Goal: Task Accomplishment & Management: Complete application form

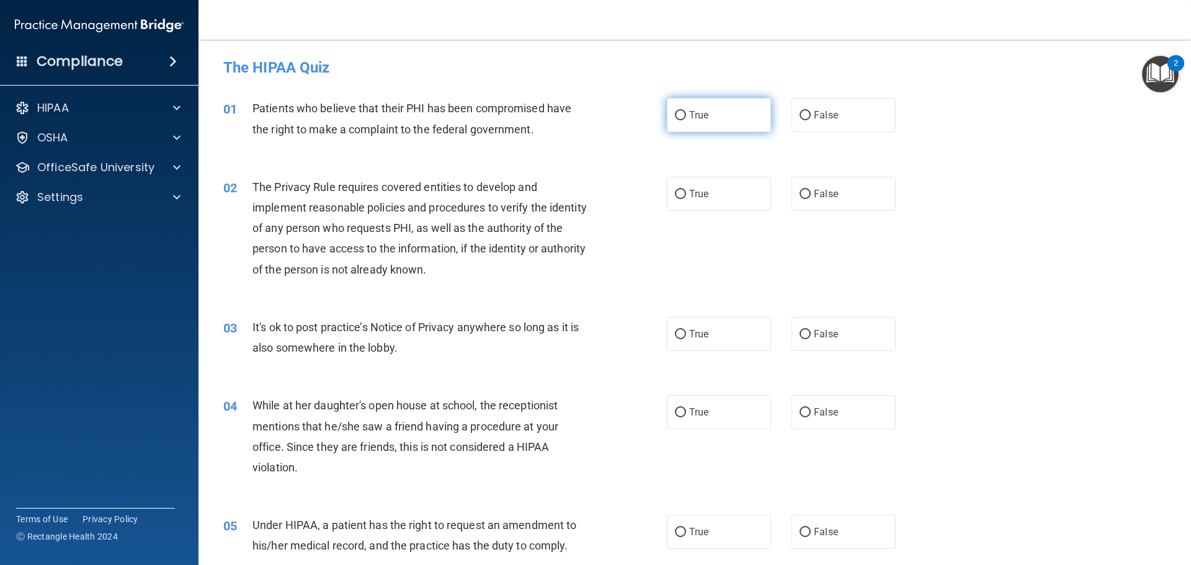
click at [677, 120] on input "True" at bounding box center [680, 115] width 11 height 9
radio input "true"
click at [684, 194] on label "True" at bounding box center [719, 194] width 104 height 34
click at [684, 194] on input "True" at bounding box center [680, 194] width 11 height 9
radio input "true"
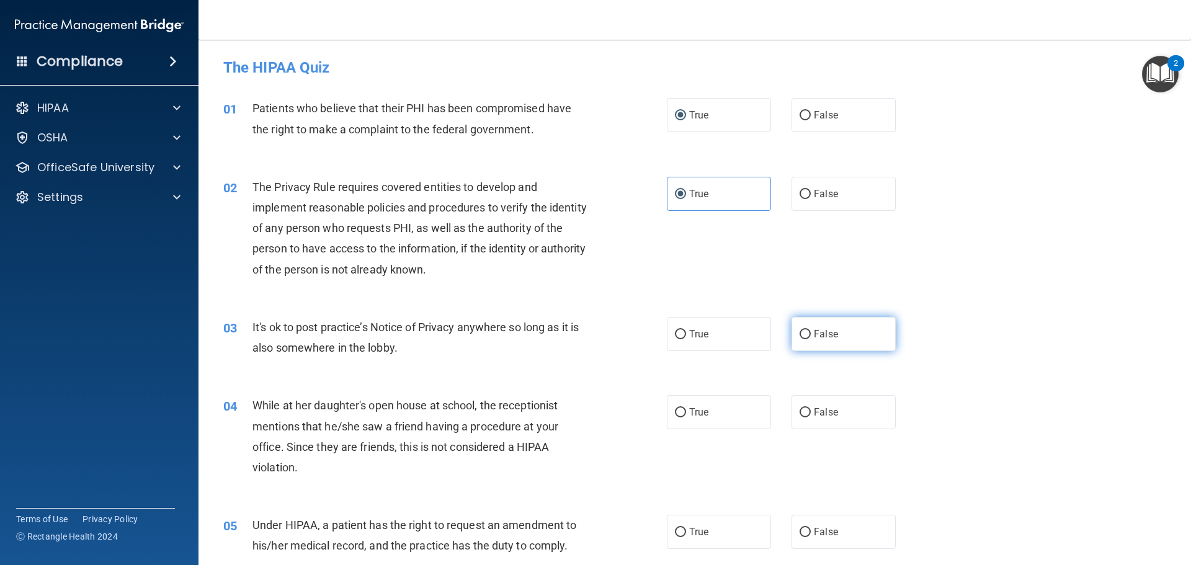
click at [814, 331] on span "False" at bounding box center [826, 334] width 24 height 12
click at [809, 331] on input "False" at bounding box center [805, 334] width 11 height 9
radio input "true"
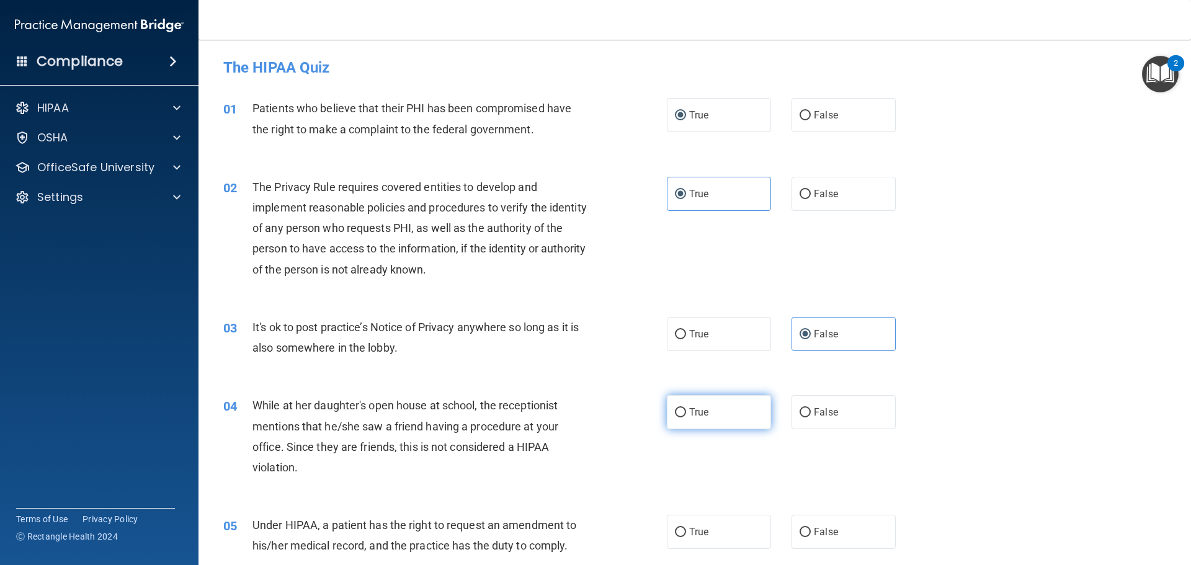
click at [674, 419] on label "True" at bounding box center [719, 412] width 104 height 34
click at [675, 418] on input "True" at bounding box center [680, 412] width 11 height 9
radio input "true"
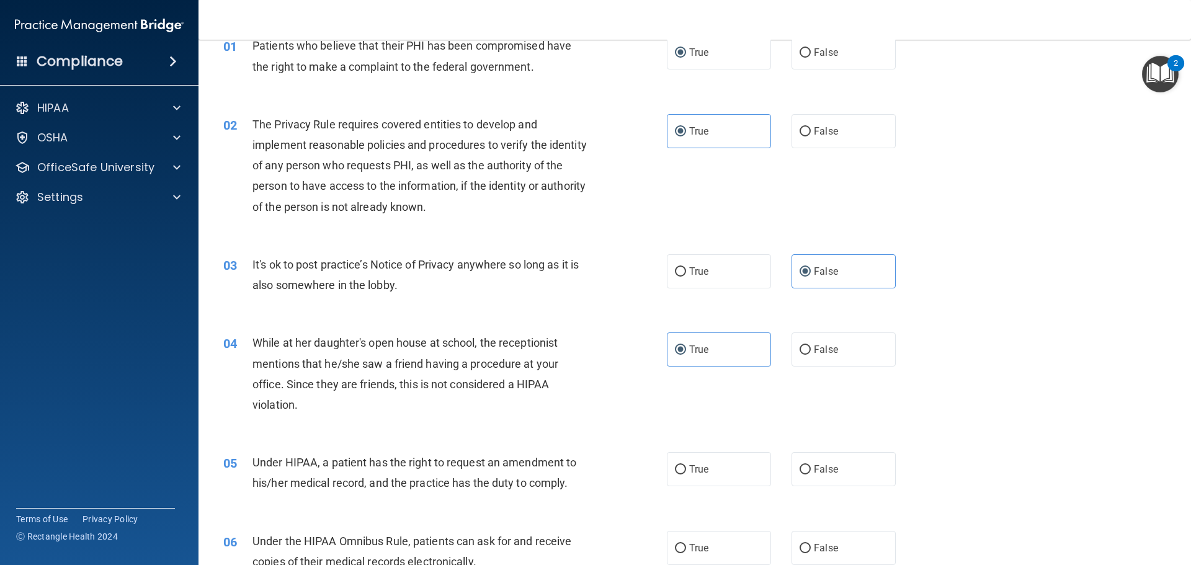
scroll to position [62, 0]
click at [675, 466] on input "True" at bounding box center [680, 470] width 11 height 9
radio input "true"
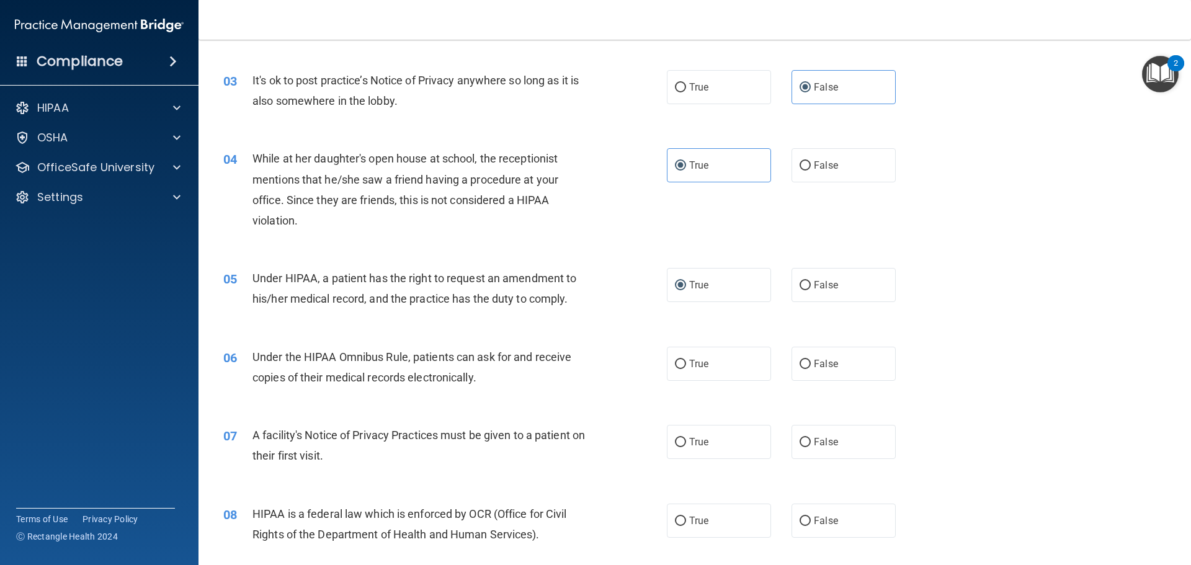
scroll to position [248, 0]
click at [696, 369] on span "True" at bounding box center [698, 363] width 19 height 12
click at [686, 369] on input "True" at bounding box center [680, 363] width 11 height 9
radio input "true"
click at [717, 434] on label "True" at bounding box center [719, 441] width 104 height 34
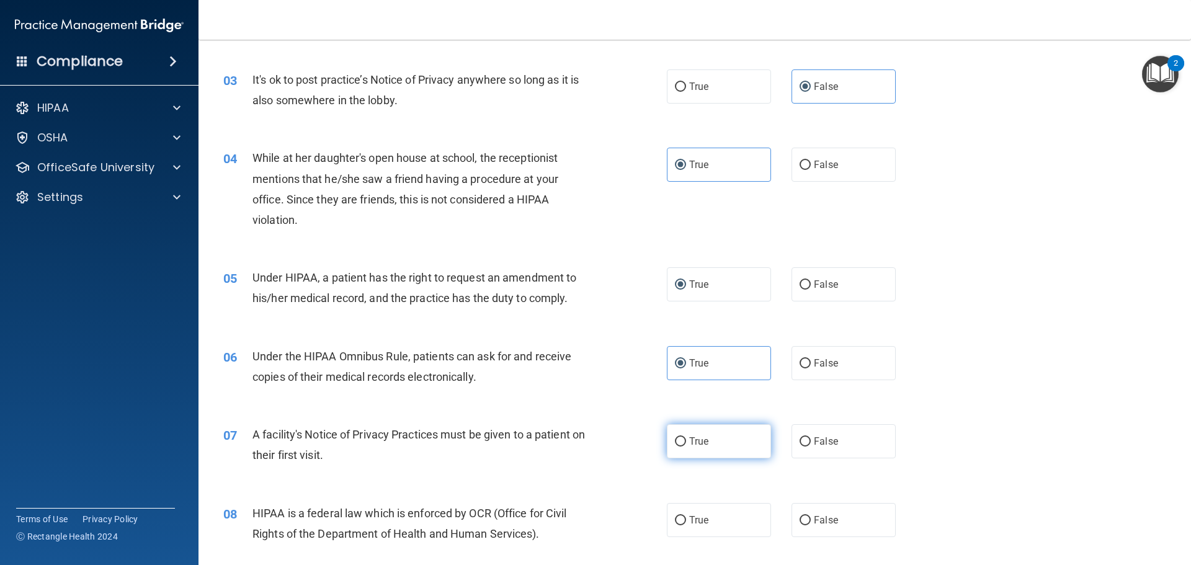
click at [686, 438] on input "True" at bounding box center [680, 442] width 11 height 9
radio input "true"
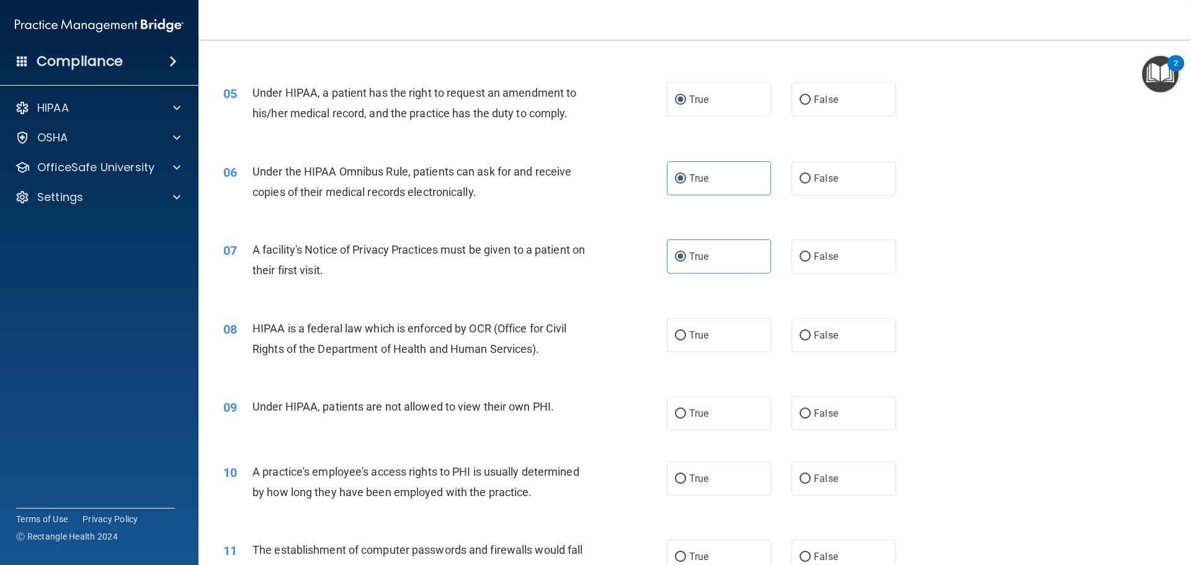
scroll to position [433, 0]
click at [680, 339] on input "True" at bounding box center [680, 335] width 11 height 9
radio input "true"
click at [815, 409] on span "False" at bounding box center [826, 413] width 24 height 12
click at [811, 409] on input "False" at bounding box center [805, 413] width 11 height 9
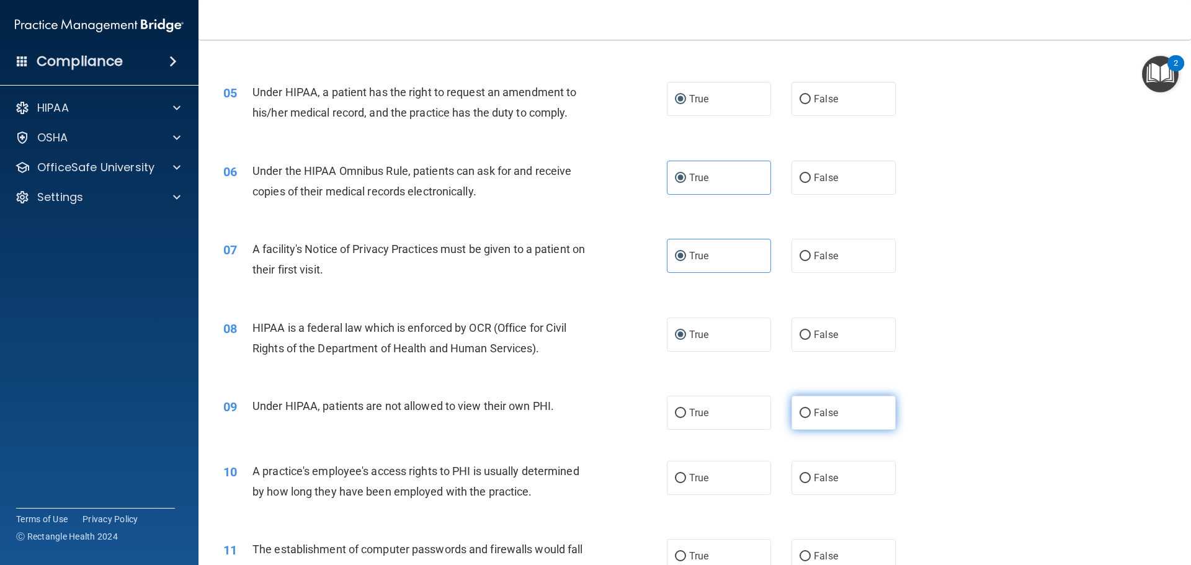
radio input "true"
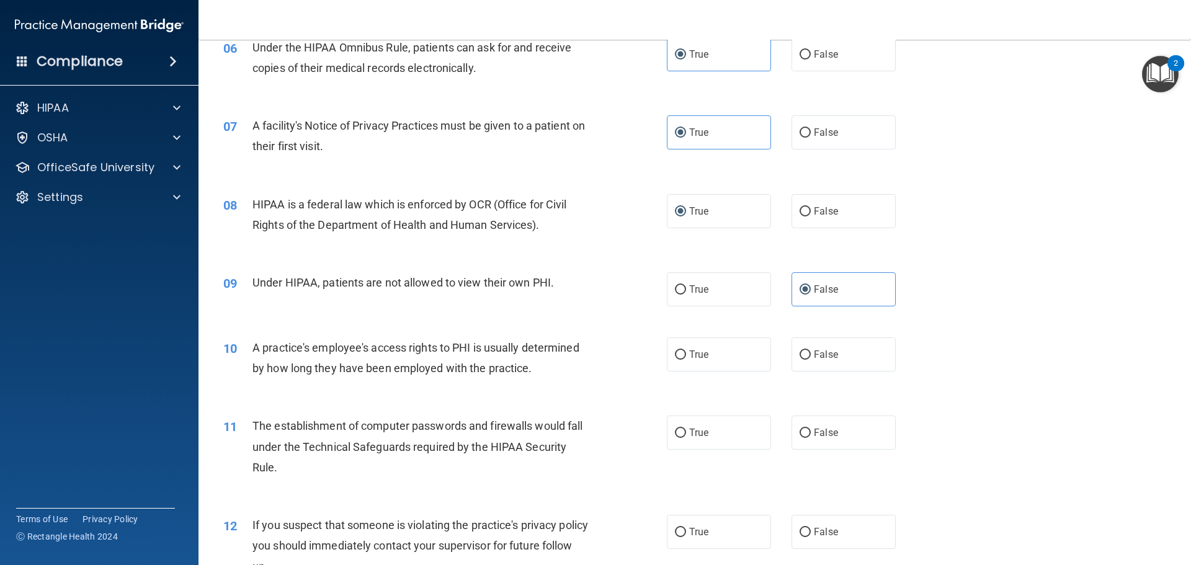
scroll to position [557, 0]
click at [837, 356] on label "False" at bounding box center [844, 354] width 104 height 34
click at [811, 356] on input "False" at bounding box center [805, 354] width 11 height 9
radio input "true"
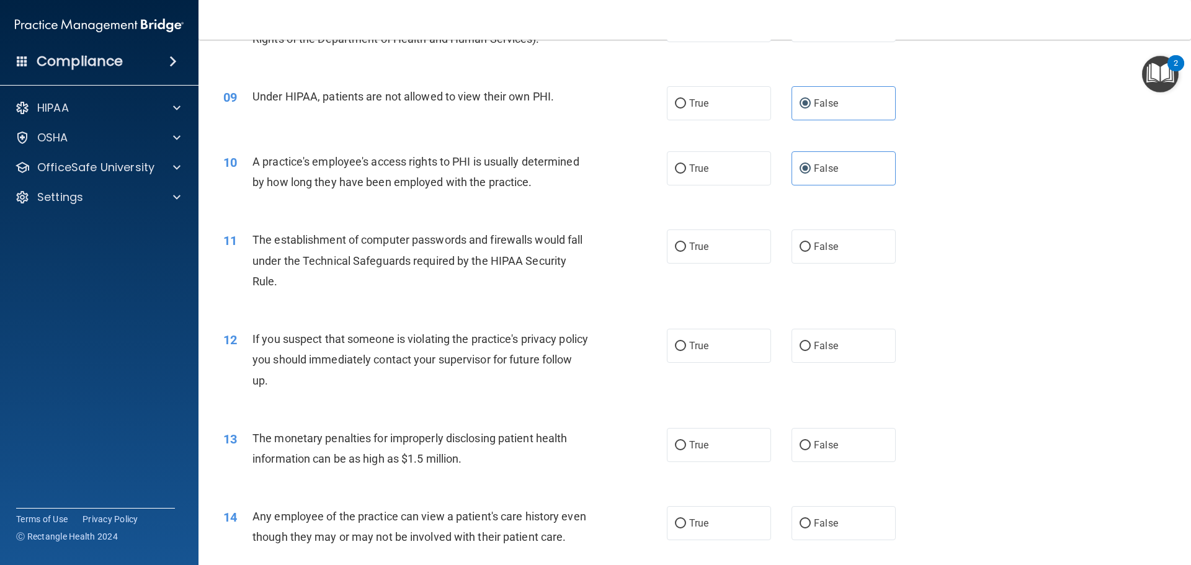
scroll to position [743, 0]
click at [689, 249] on span "True" at bounding box center [698, 246] width 19 height 12
click at [685, 249] on input "True" at bounding box center [680, 246] width 11 height 9
radio input "true"
click at [693, 338] on label "True" at bounding box center [719, 345] width 104 height 34
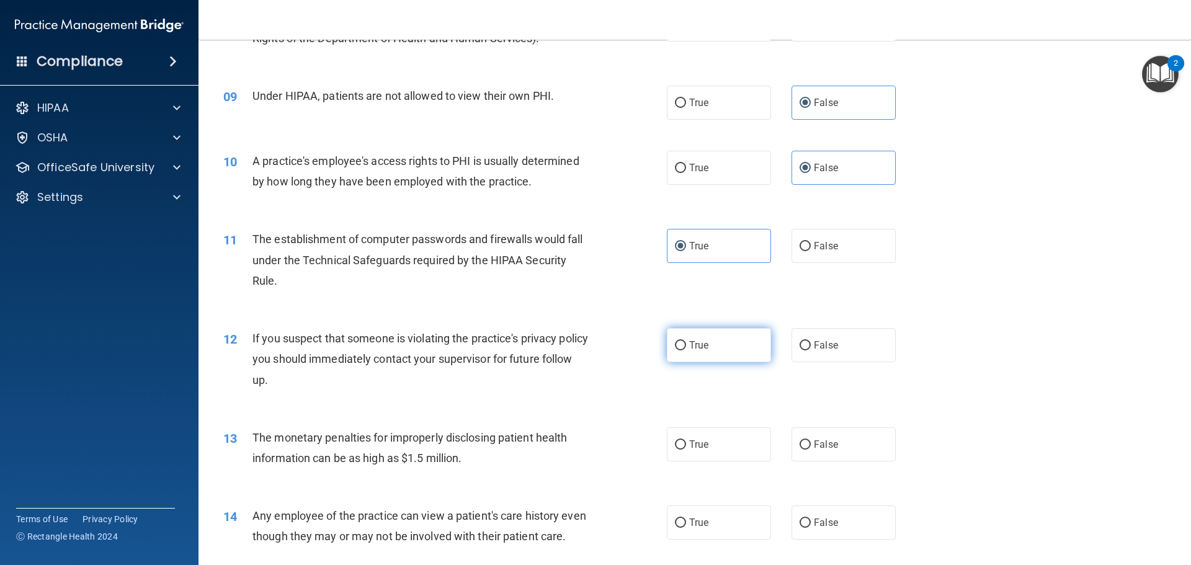
click at [686, 341] on input "True" at bounding box center [680, 345] width 11 height 9
radio input "true"
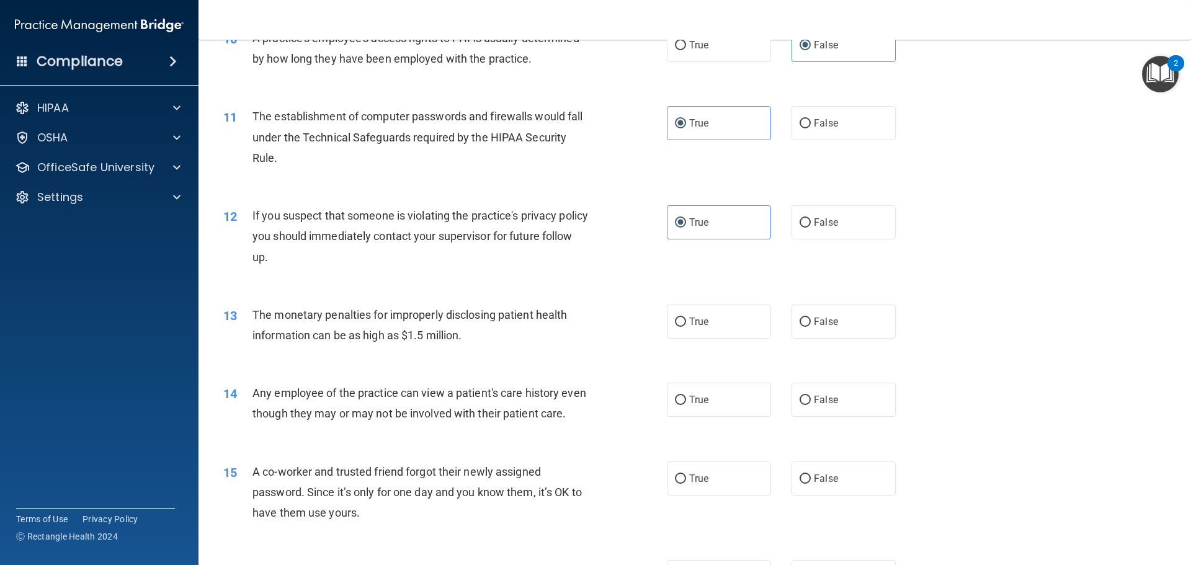
scroll to position [868, 0]
click at [697, 326] on label "True" at bounding box center [719, 320] width 104 height 34
click at [686, 326] on input "True" at bounding box center [680, 320] width 11 height 9
radio input "true"
click at [792, 392] on label "False" at bounding box center [844, 399] width 104 height 34
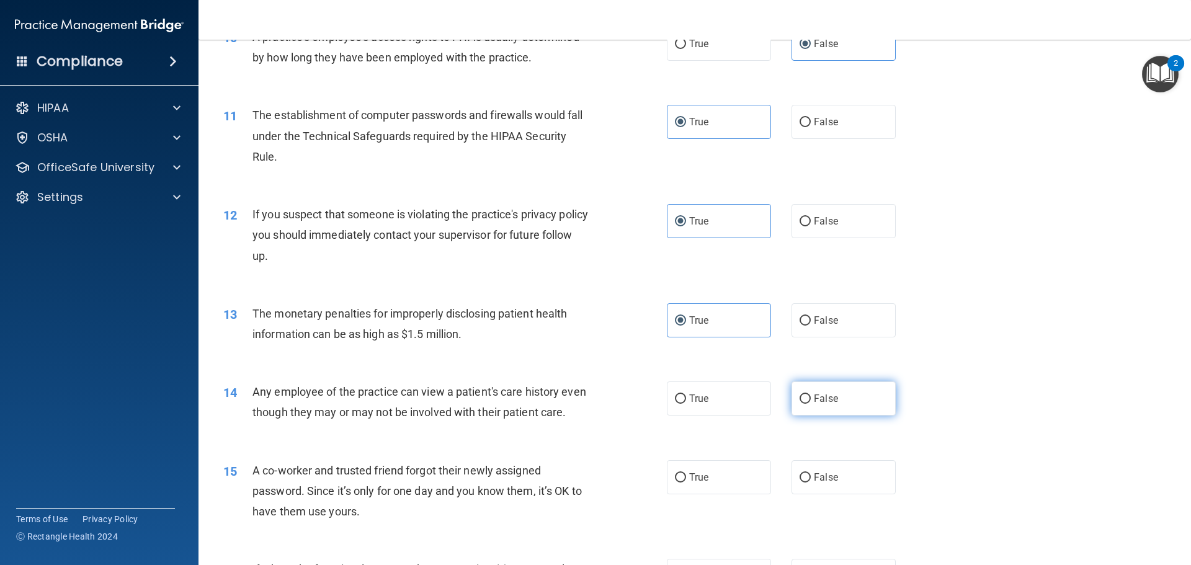
click at [800, 395] on input "False" at bounding box center [805, 399] width 11 height 9
radio input "true"
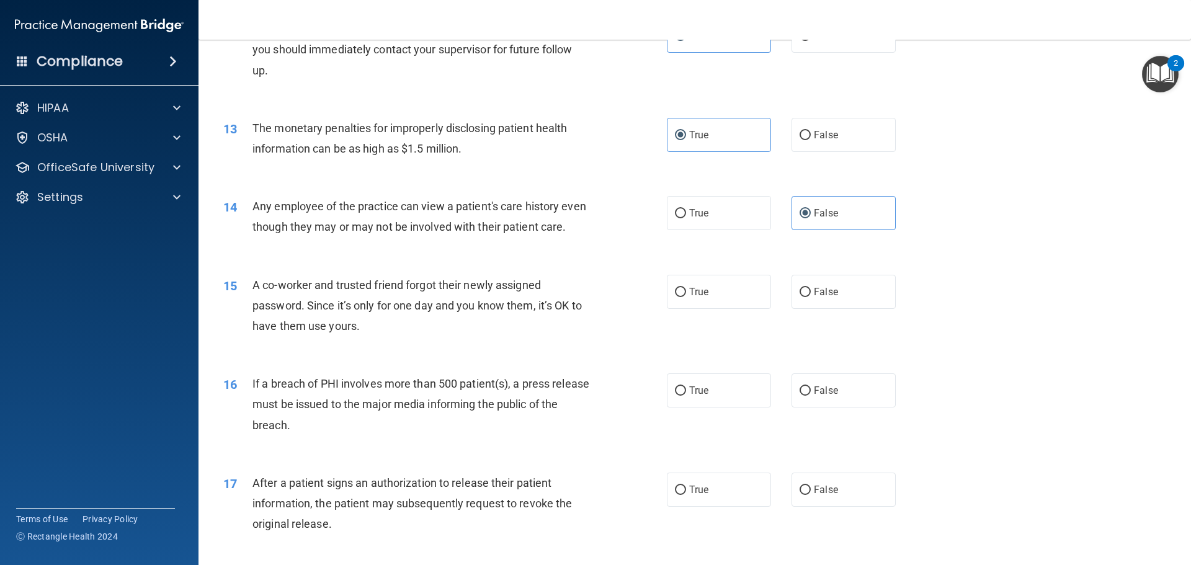
scroll to position [1054, 0]
click at [722, 308] on label "True" at bounding box center [719, 291] width 104 height 34
click at [686, 297] on input "True" at bounding box center [680, 291] width 11 height 9
radio input "true"
click at [698, 393] on div "16 If a breach of PHI involves more than 500 patient(s), a press release must b…" at bounding box center [695, 406] width 962 height 99
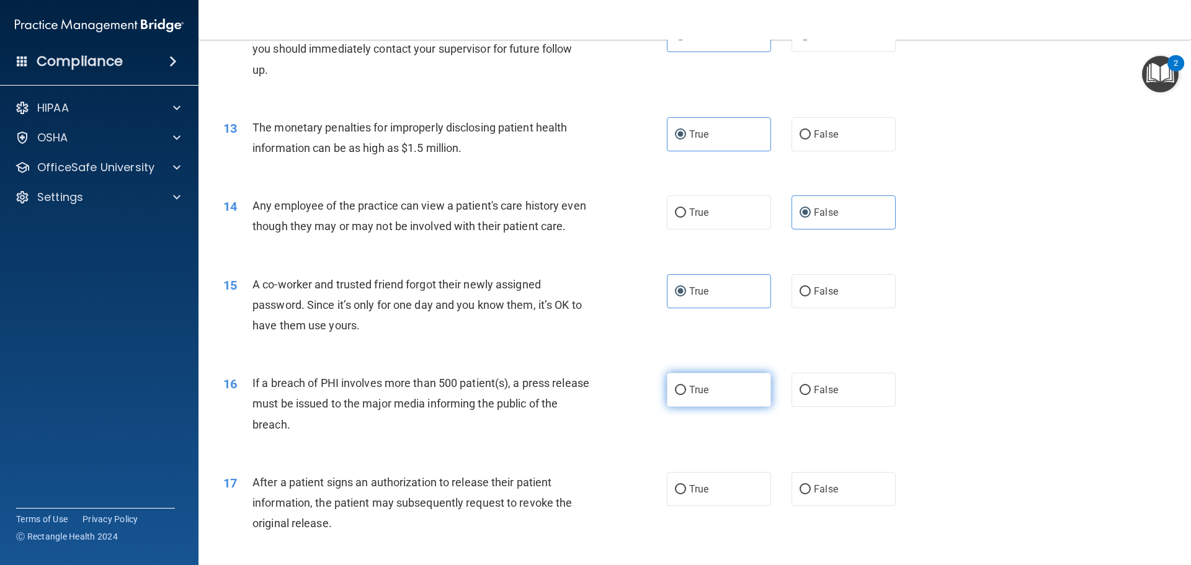
click at [693, 396] on span "True" at bounding box center [698, 390] width 19 height 12
click at [686, 395] on input "True" at bounding box center [680, 390] width 11 height 9
radio input "true"
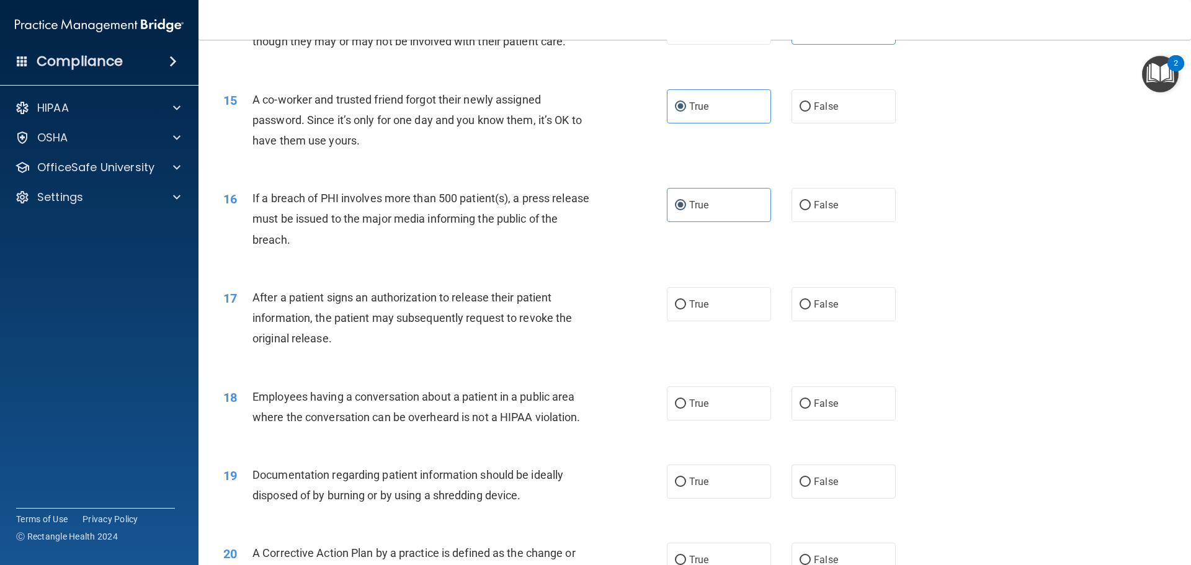
scroll to position [1239, 0]
click at [687, 321] on label "True" at bounding box center [719, 304] width 104 height 34
click at [686, 309] on input "True" at bounding box center [680, 304] width 11 height 9
radio input "true"
click at [817, 415] on label "False" at bounding box center [844, 403] width 104 height 34
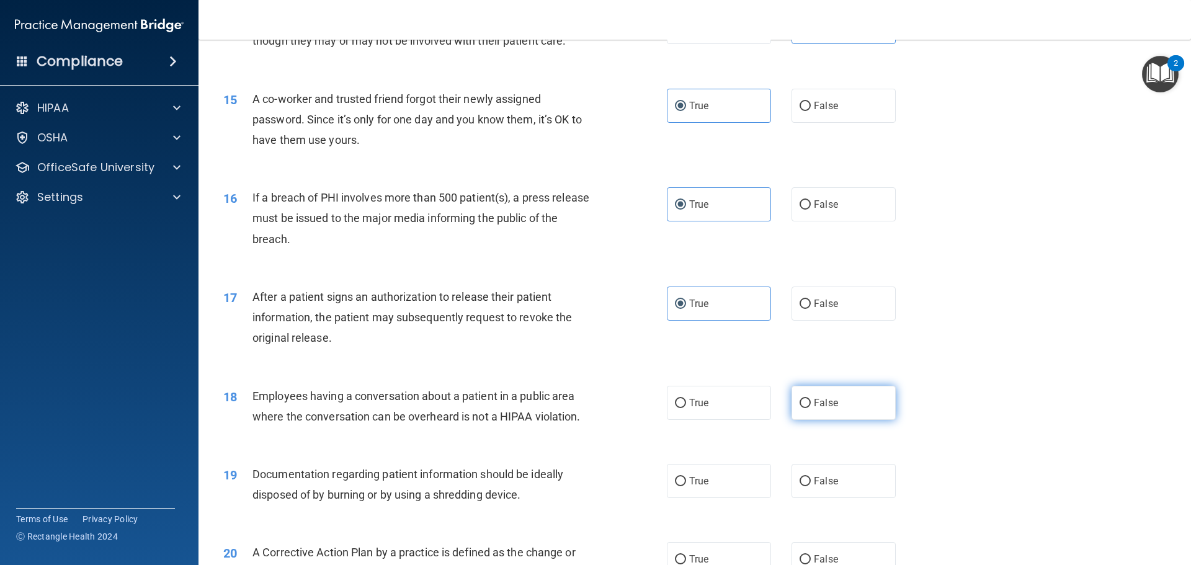
click at [811, 408] on input "False" at bounding box center [805, 403] width 11 height 9
radio input "true"
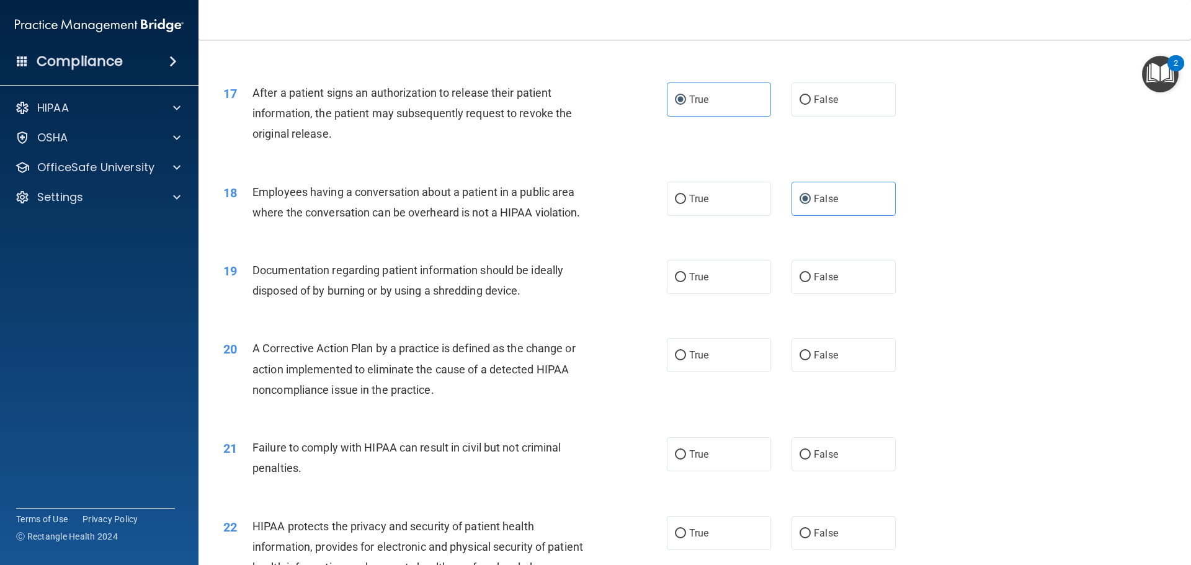
scroll to position [1442, 0]
click at [725, 295] on label "True" at bounding box center [719, 278] width 104 height 34
click at [686, 284] on input "True" at bounding box center [680, 278] width 11 height 9
radio input "true"
click at [682, 374] on label "True" at bounding box center [719, 356] width 104 height 34
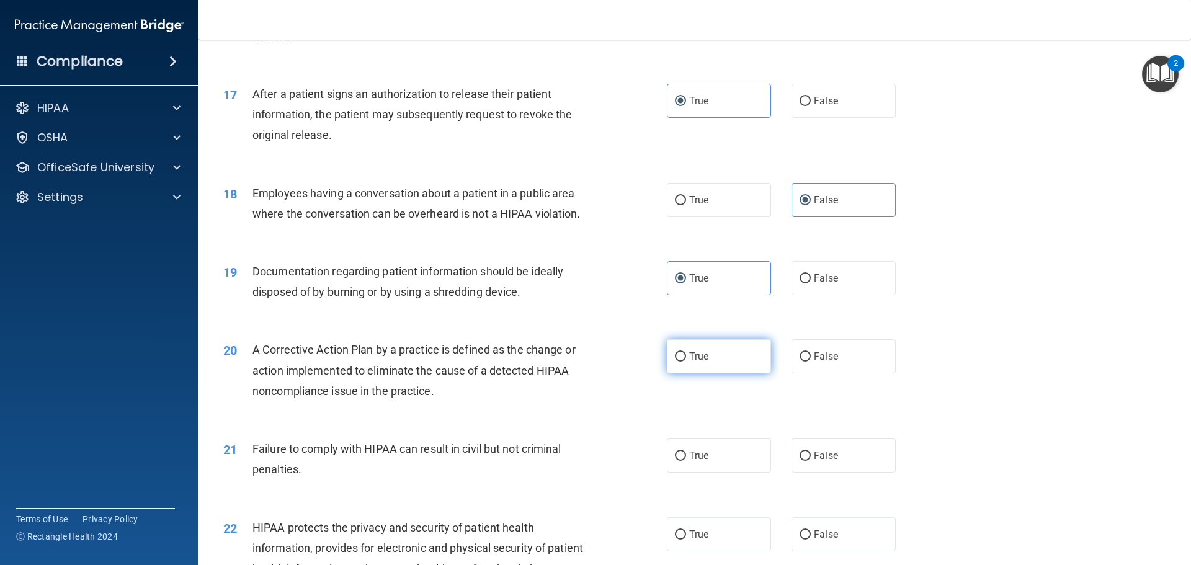
click at [682, 362] on input "True" at bounding box center [680, 356] width 11 height 9
radio input "true"
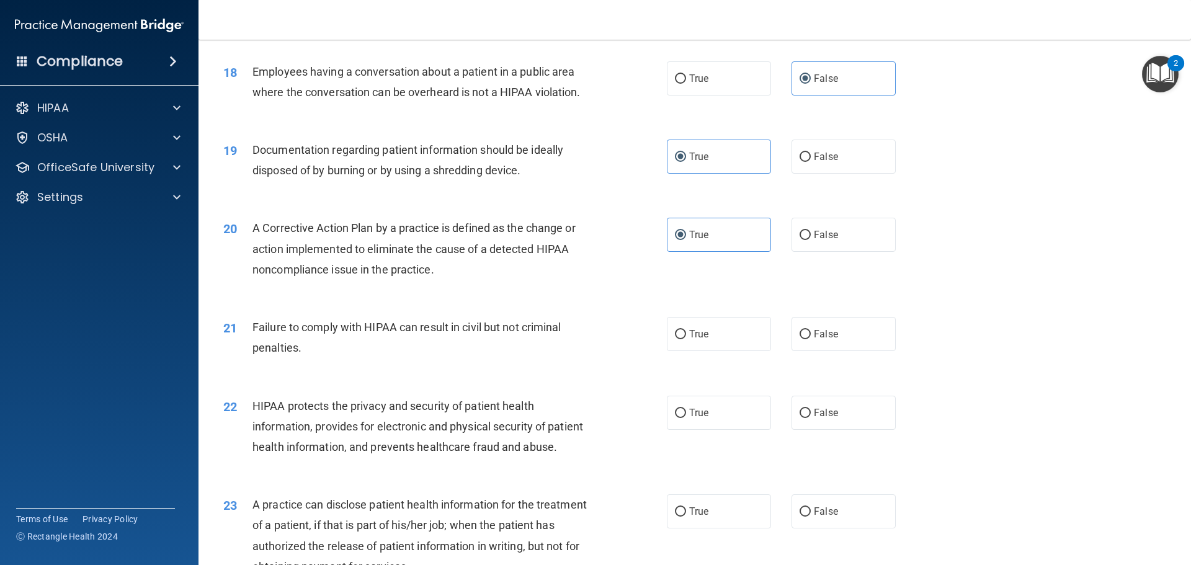
scroll to position [1565, 0]
click at [817, 339] on span "False" at bounding box center [826, 333] width 24 height 12
click at [811, 338] on input "False" at bounding box center [805, 333] width 11 height 9
radio input "true"
click at [669, 429] on label "True" at bounding box center [719, 412] width 104 height 34
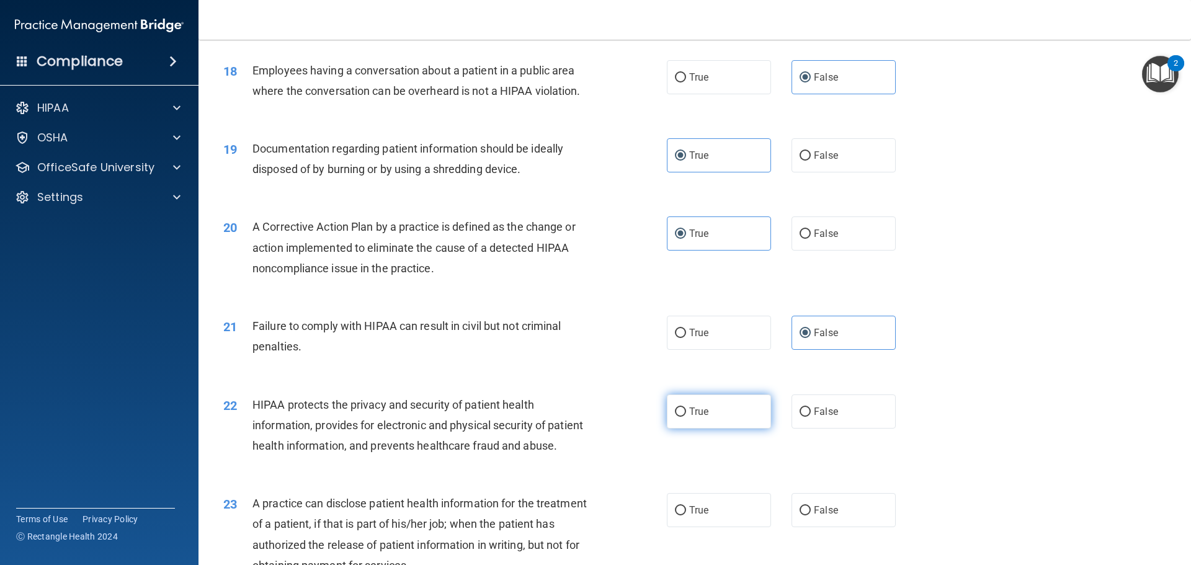
click at [675, 417] on input "True" at bounding box center [680, 412] width 11 height 9
radio input "true"
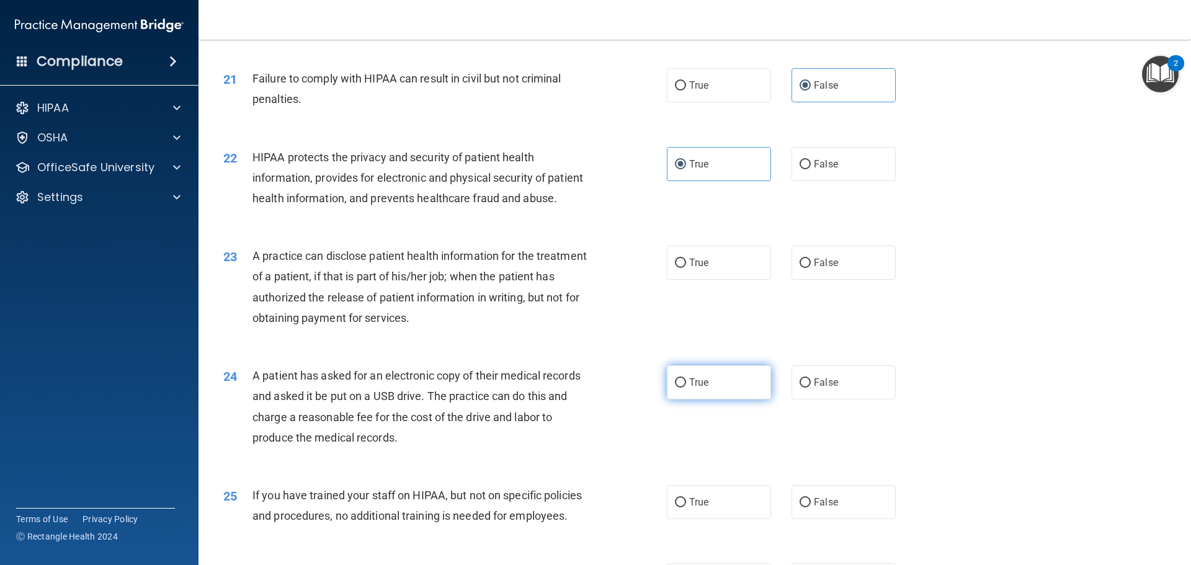
scroll to position [1813, 0]
click at [683, 279] on label "True" at bounding box center [719, 262] width 104 height 34
click at [683, 267] on input "True" at bounding box center [680, 262] width 11 height 9
radio input "true"
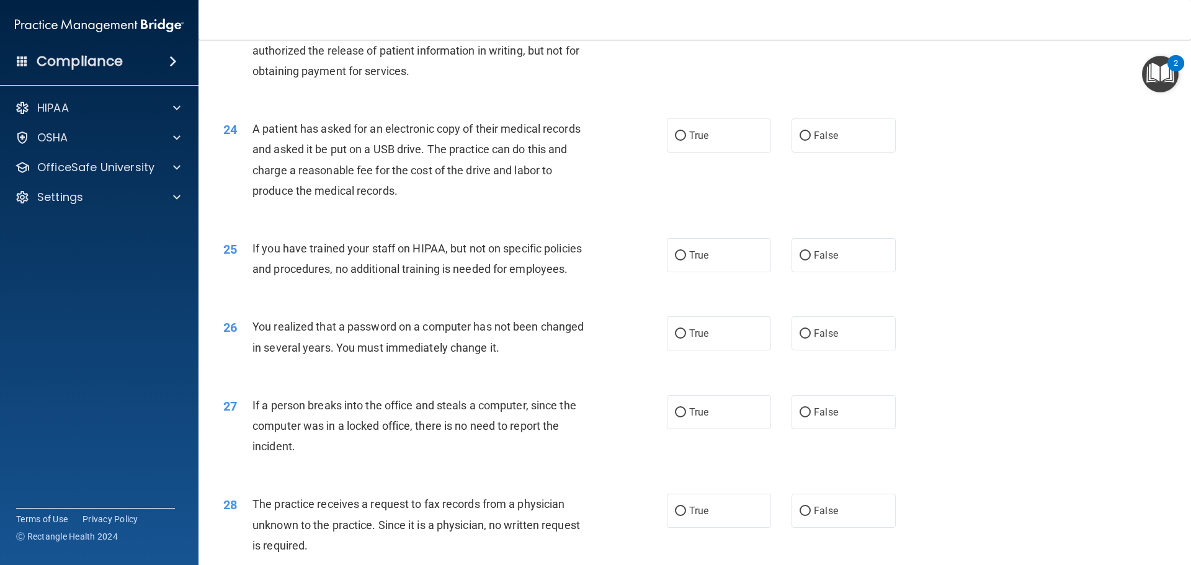
scroll to position [2061, 0]
click at [676, 140] on input "True" at bounding box center [680, 134] width 11 height 9
radio input "true"
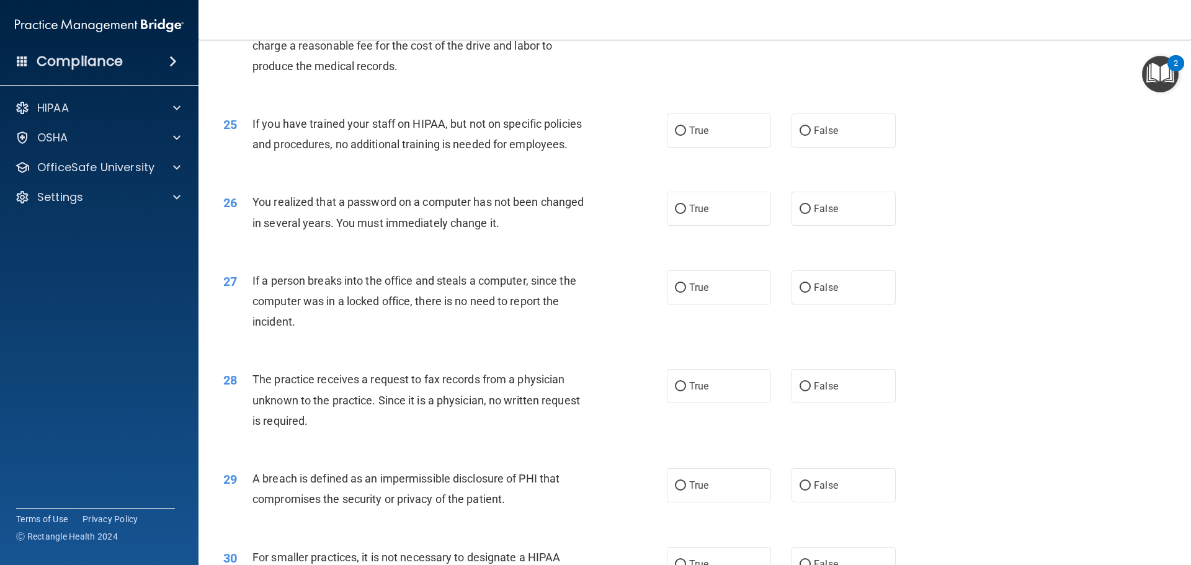
scroll to position [2185, 0]
click at [847, 225] on label "False" at bounding box center [844, 208] width 104 height 34
click at [811, 213] on input "False" at bounding box center [805, 208] width 11 height 9
radio input "true"
click at [836, 147] on label "False" at bounding box center [844, 130] width 104 height 34
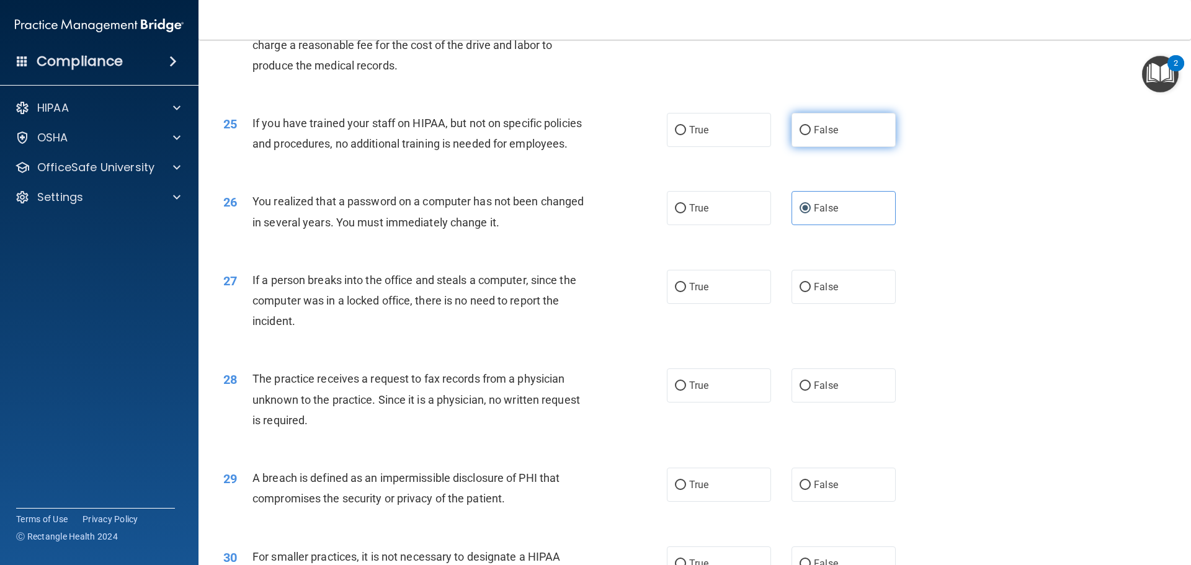
click at [811, 135] on input "False" at bounding box center [805, 130] width 11 height 9
radio input "true"
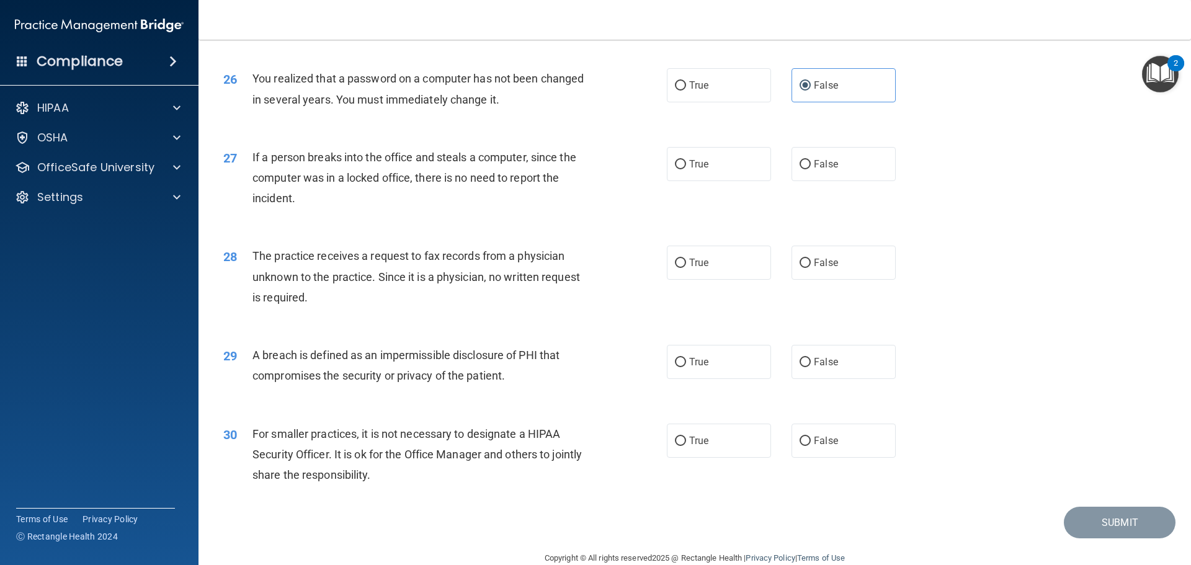
scroll to position [2309, 0]
click at [691, 169] on span "True" at bounding box center [698, 164] width 19 height 12
click at [686, 169] on input "True" at bounding box center [680, 163] width 11 height 9
radio input "true"
click at [804, 267] on input "False" at bounding box center [805, 262] width 11 height 9
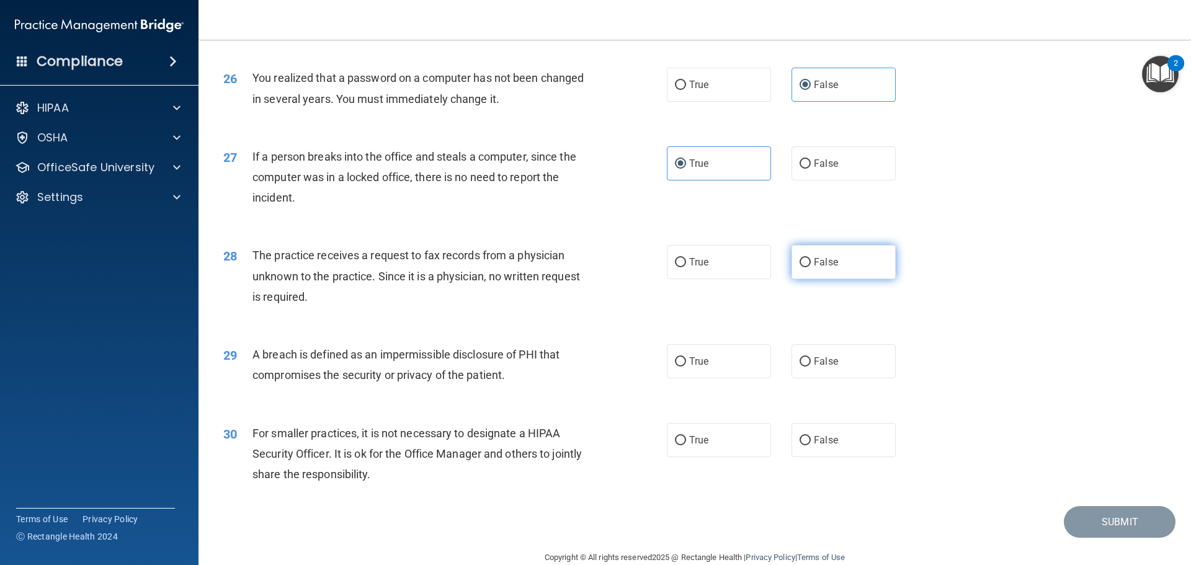
radio input "true"
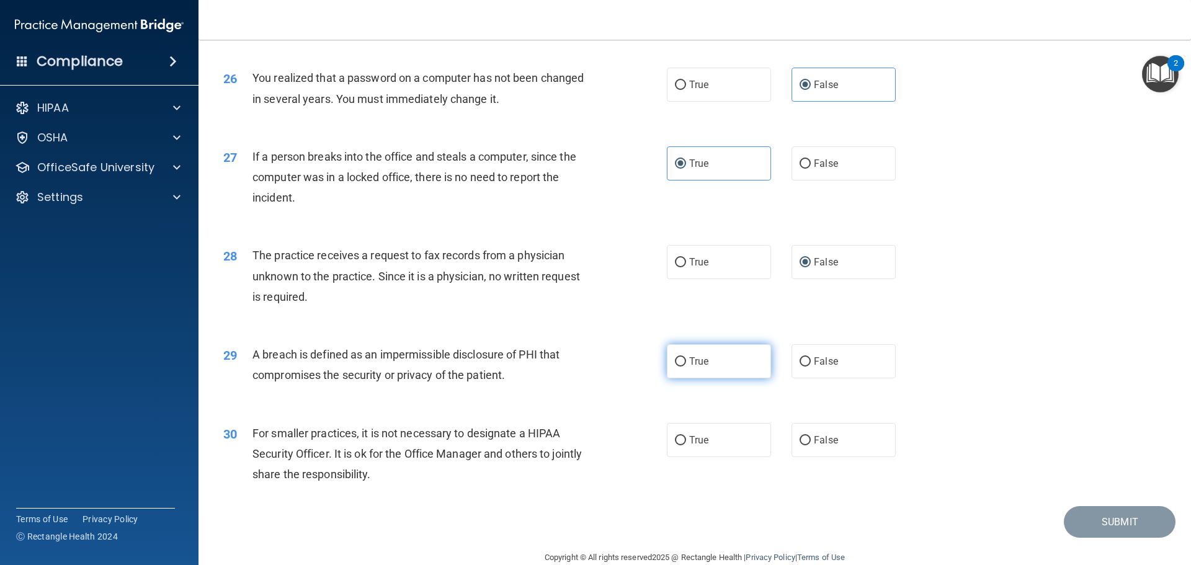
click at [715, 379] on label "True" at bounding box center [719, 361] width 104 height 34
click at [686, 367] on input "True" at bounding box center [680, 361] width 11 height 9
radio input "true"
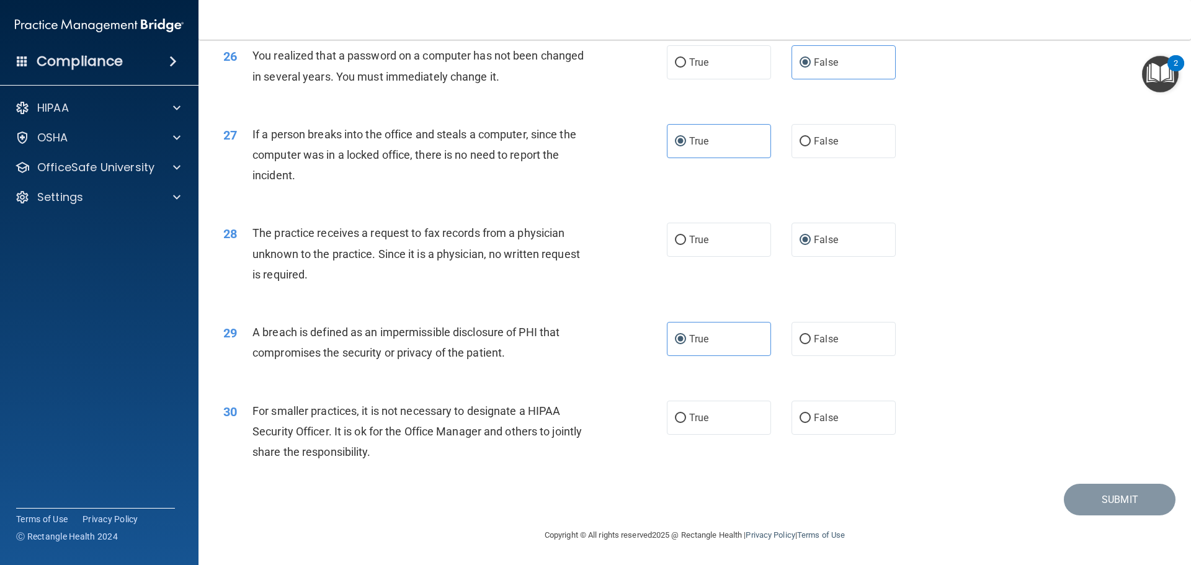
scroll to position [2372, 0]
click at [738, 419] on label "True" at bounding box center [719, 418] width 104 height 34
click at [686, 419] on input "True" at bounding box center [680, 418] width 11 height 9
radio input "true"
click at [1091, 491] on button "Submit" at bounding box center [1120, 500] width 112 height 32
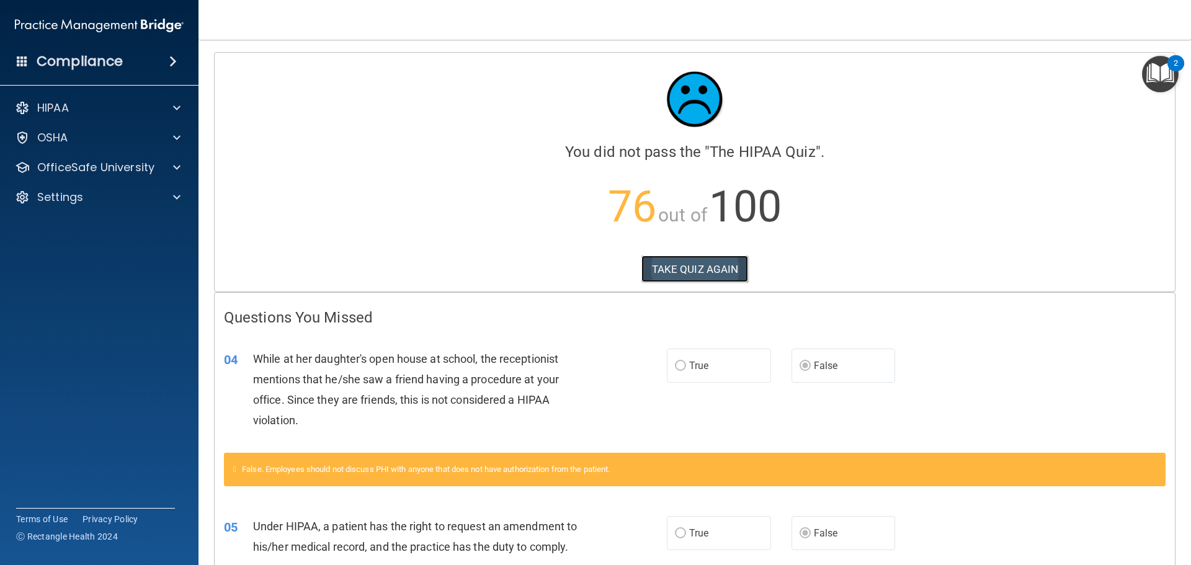
click at [684, 258] on button "TAKE QUIZ AGAIN" at bounding box center [695, 269] width 107 height 27
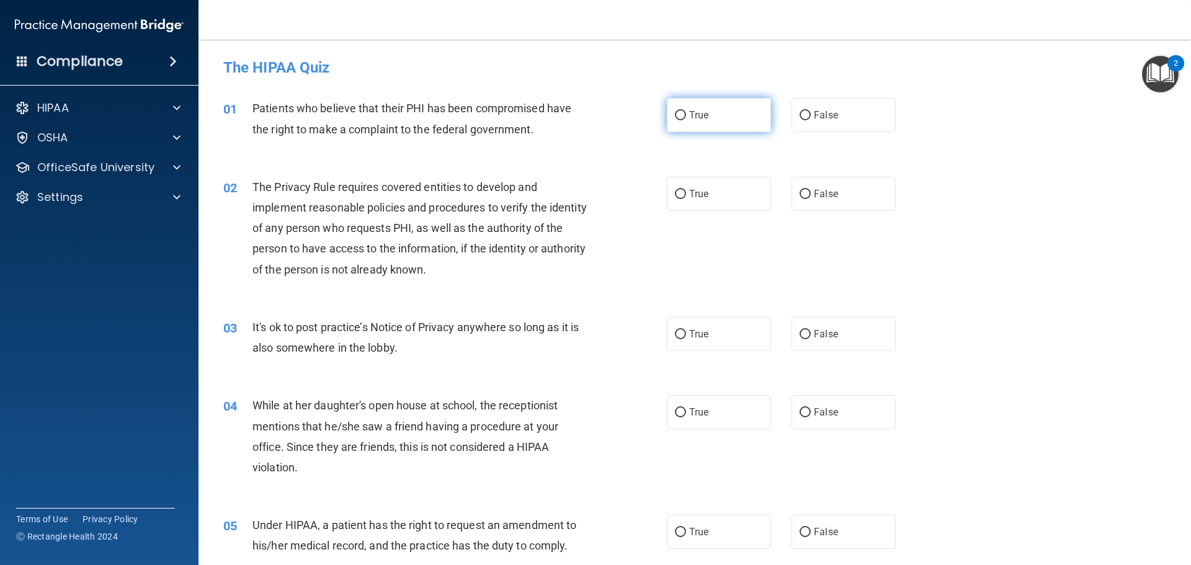
click at [685, 123] on label "True" at bounding box center [719, 115] width 104 height 34
click at [685, 120] on input "True" at bounding box center [680, 115] width 11 height 9
radio input "true"
click at [669, 420] on label "True" at bounding box center [719, 412] width 104 height 34
click at [675, 418] on input "True" at bounding box center [680, 412] width 11 height 9
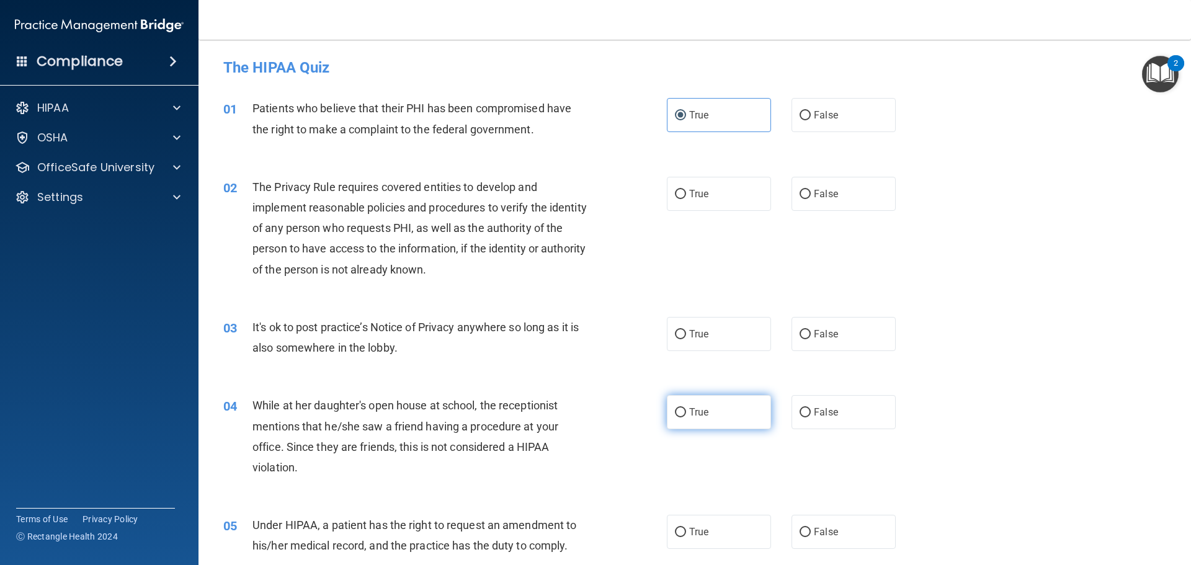
radio input "true"
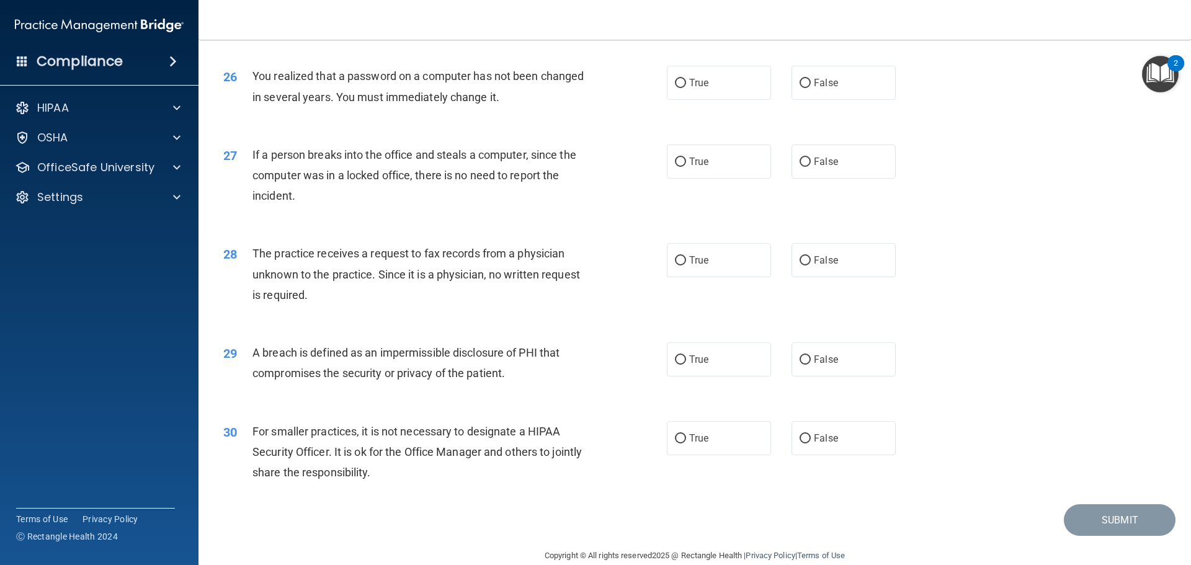
scroll to position [2372, 0]
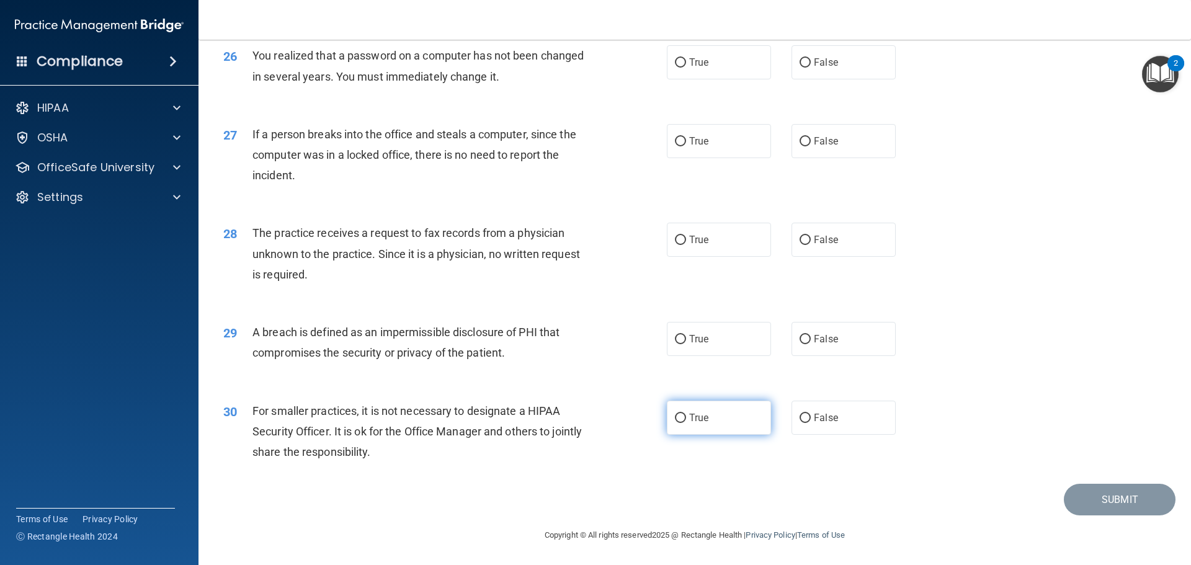
click at [689, 414] on span "True" at bounding box center [698, 418] width 19 height 12
click at [686, 414] on input "True" at bounding box center [680, 418] width 11 height 9
radio input "true"
click at [689, 349] on label "True" at bounding box center [719, 339] width 104 height 34
click at [686, 344] on input "True" at bounding box center [680, 339] width 11 height 9
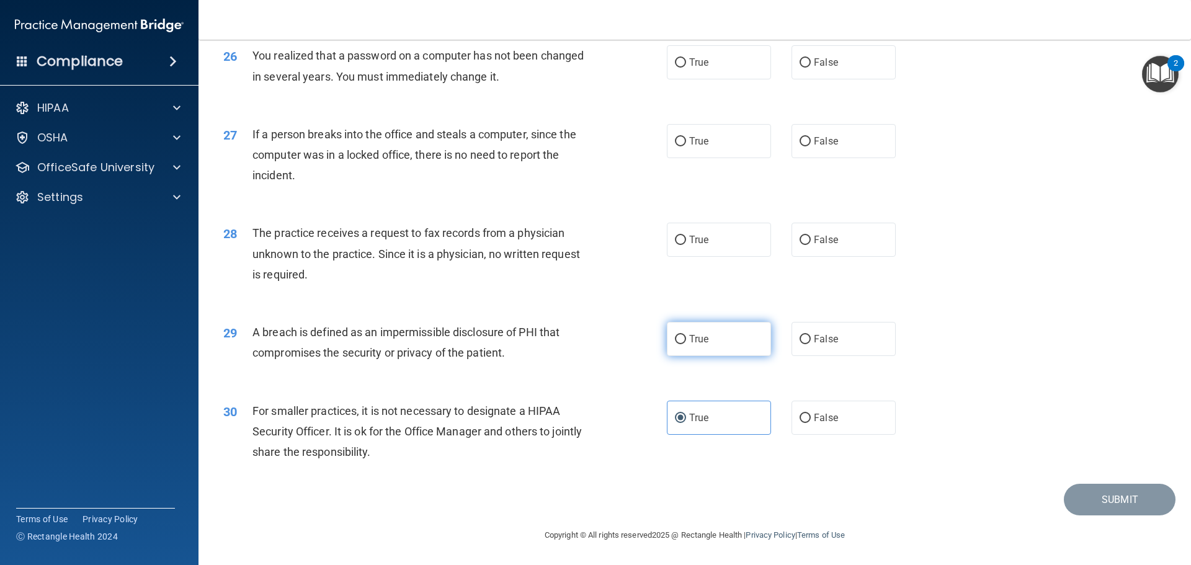
radio input "true"
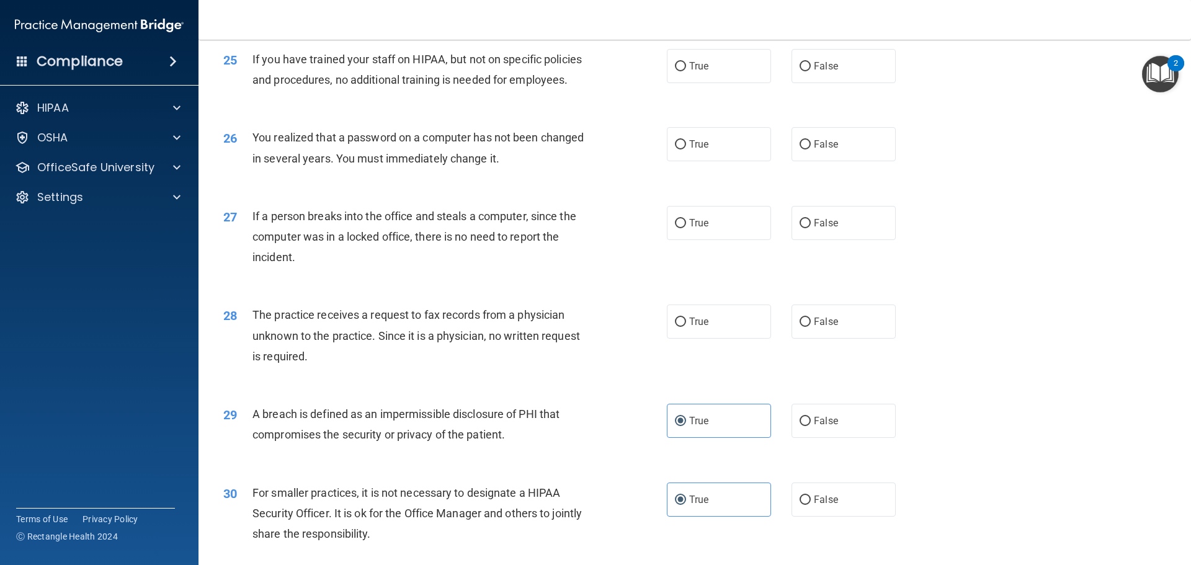
scroll to position [2248, 0]
click at [707, 241] on label "True" at bounding box center [719, 224] width 104 height 34
click at [686, 229] on input "True" at bounding box center [680, 224] width 11 height 9
radio input "true"
click at [817, 151] on span "False" at bounding box center [826, 145] width 24 height 12
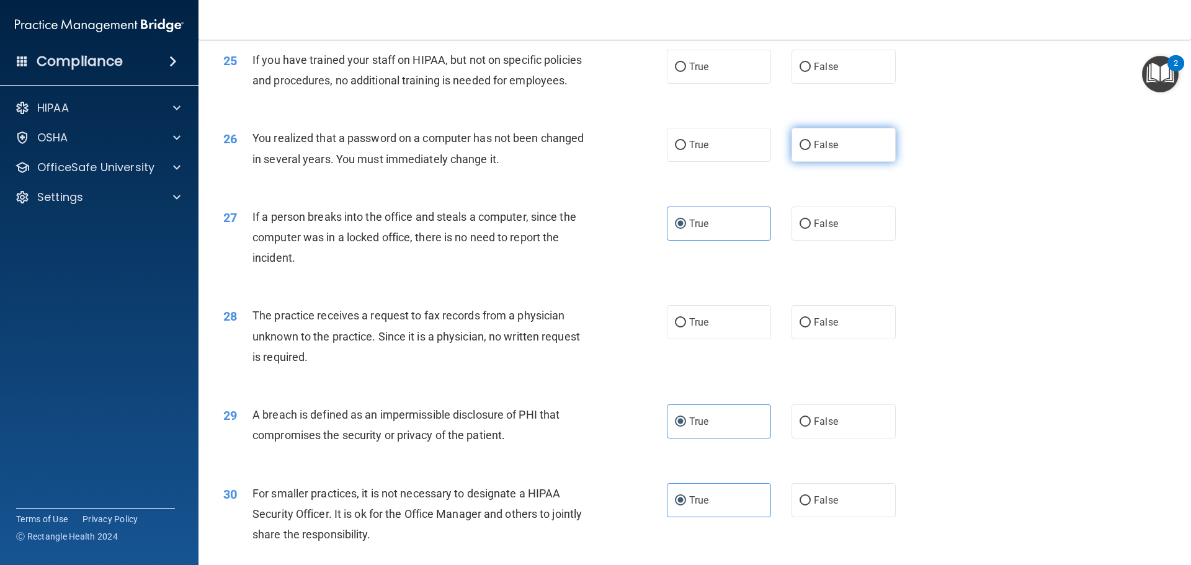
click at [811, 150] on input "False" at bounding box center [805, 145] width 11 height 9
radio input "true"
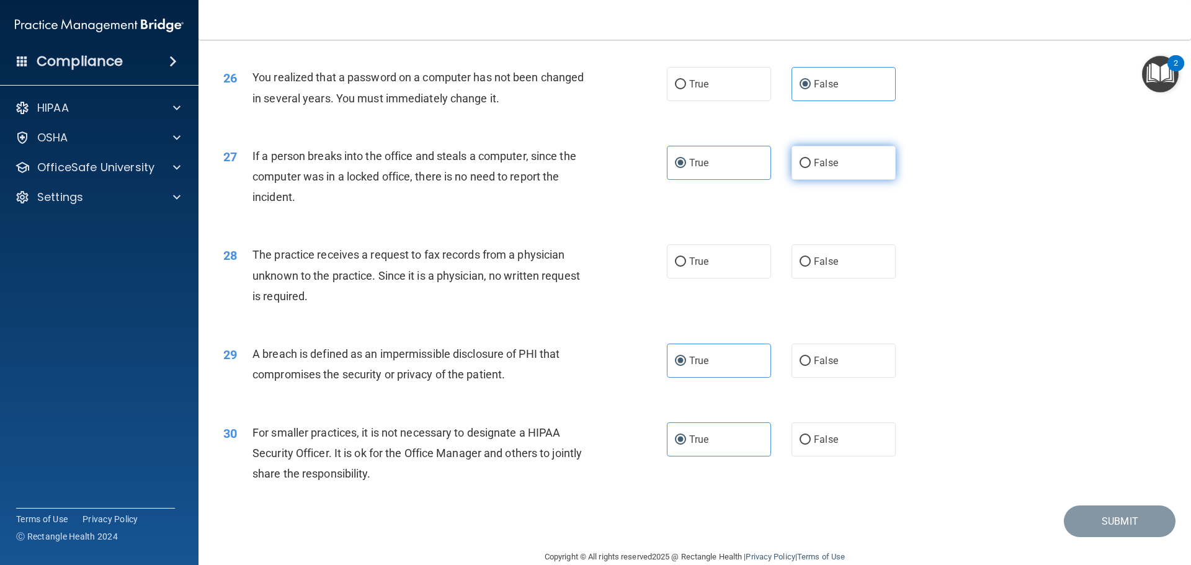
scroll to position [2310, 0]
click at [814, 267] on span "False" at bounding box center [826, 261] width 24 height 12
click at [810, 266] on input "False" at bounding box center [805, 261] width 11 height 9
radio input "true"
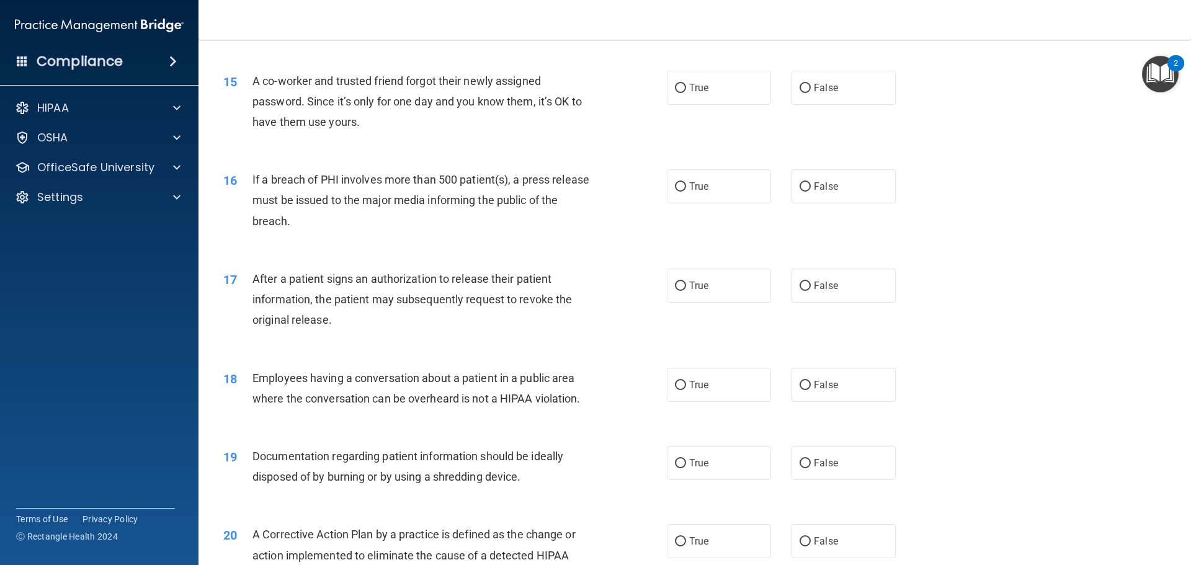
scroll to position [1257, 0]
click at [711, 105] on label "True" at bounding box center [719, 88] width 104 height 34
click at [686, 94] on input "True" at bounding box center [680, 88] width 11 height 9
radio input "true"
click at [828, 94] on span "False" at bounding box center [826, 89] width 24 height 12
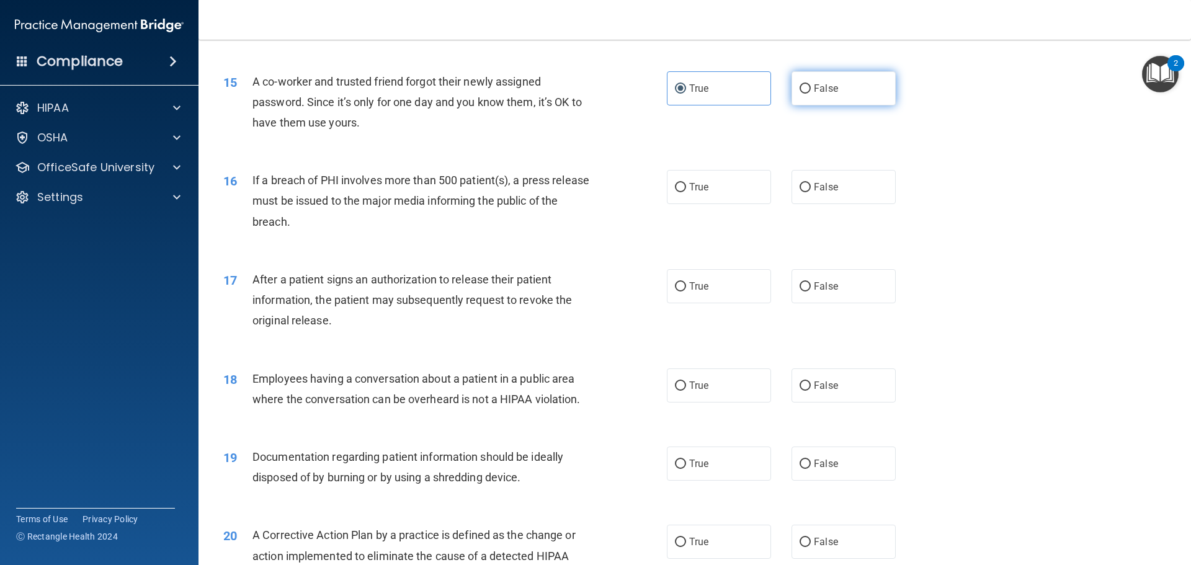
click at [811, 94] on input "False" at bounding box center [805, 88] width 11 height 9
radio input "true"
radio input "false"
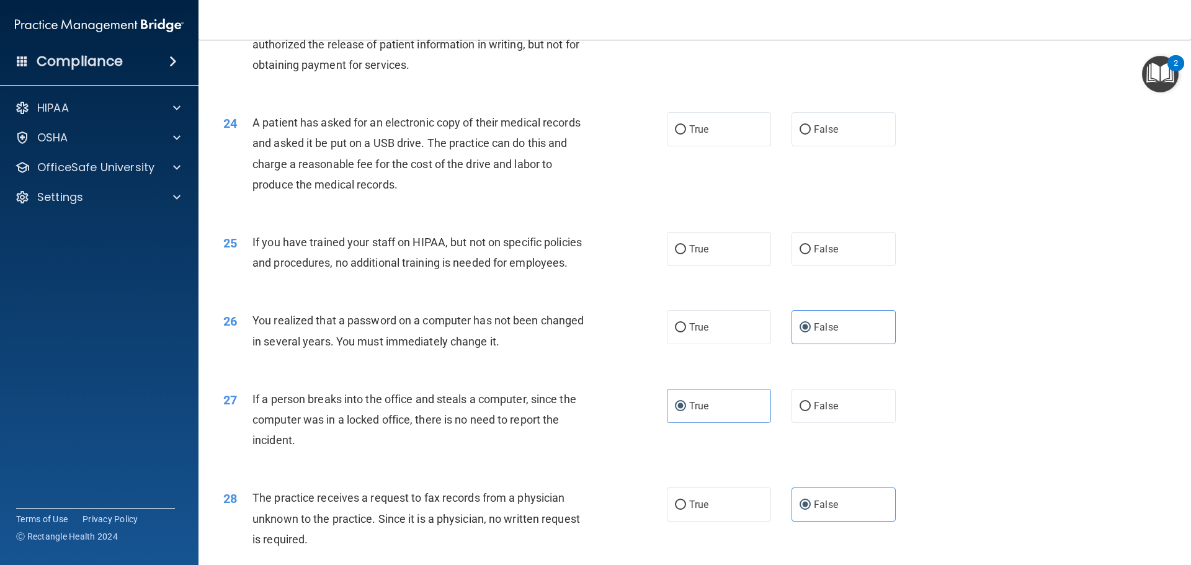
scroll to position [2063, 0]
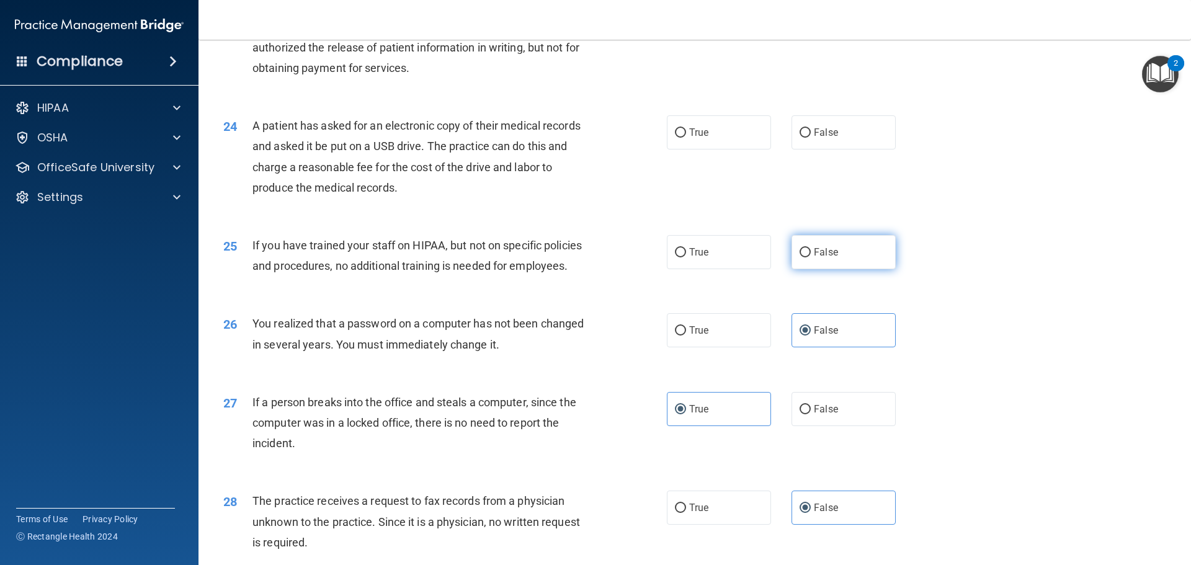
click at [856, 269] on label "False" at bounding box center [844, 252] width 104 height 34
click at [811, 258] on input "False" at bounding box center [805, 252] width 11 height 9
radio input "true"
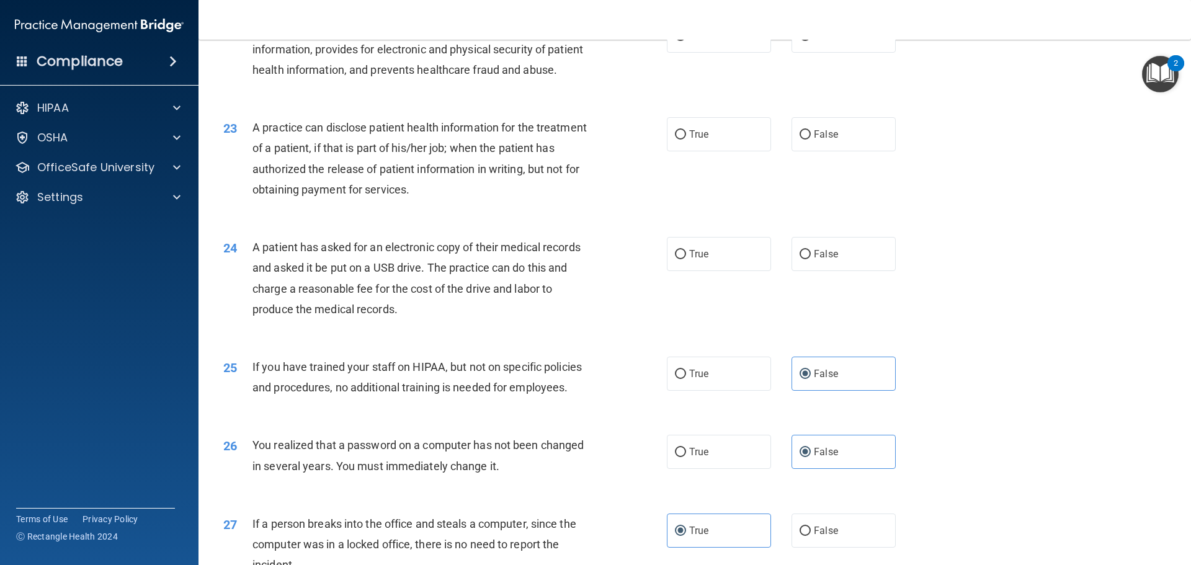
scroll to position [1939, 0]
click at [672, 274] on label "True" at bounding box center [719, 257] width 104 height 34
click at [675, 262] on input "True" at bounding box center [680, 257] width 11 height 9
radio input "true"
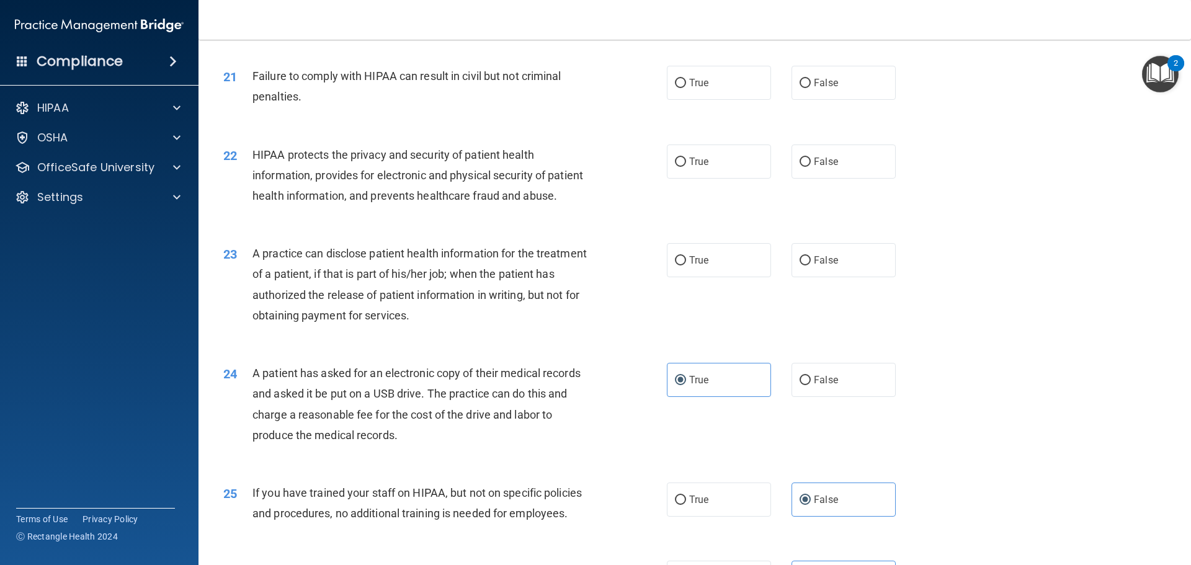
scroll to position [1815, 0]
click at [716, 278] on label "True" at bounding box center [719, 261] width 104 height 34
click at [686, 266] on input "True" at bounding box center [680, 261] width 11 height 9
radio input "true"
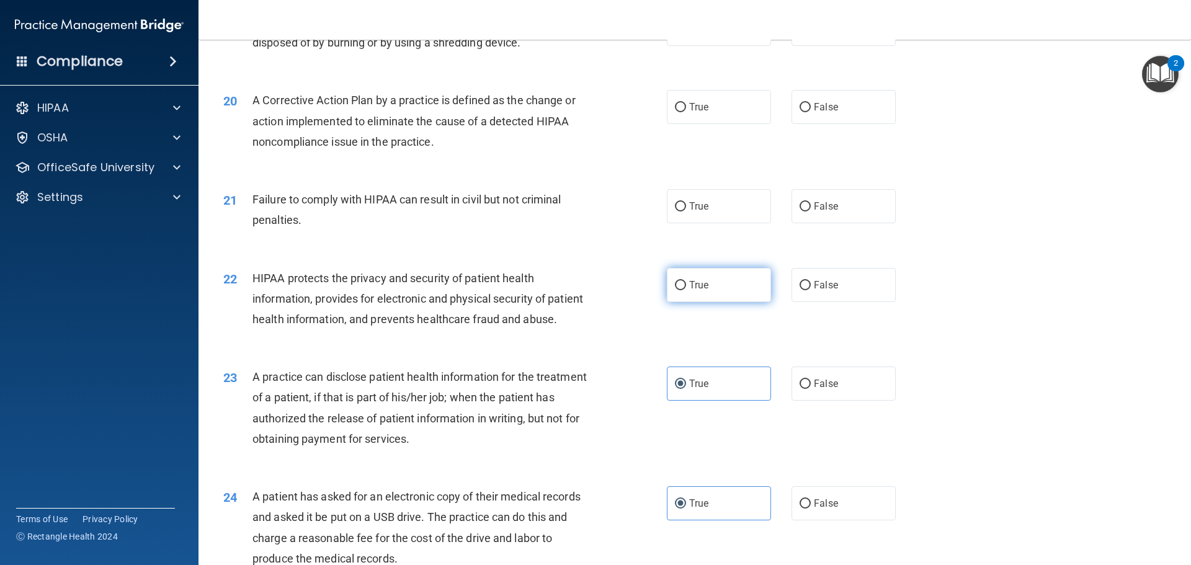
scroll to position [1691, 0]
click at [814, 213] on span "False" at bounding box center [826, 207] width 24 height 12
click at [811, 212] on input "False" at bounding box center [805, 207] width 11 height 9
radio input "true"
click at [709, 303] on label "True" at bounding box center [719, 286] width 104 height 34
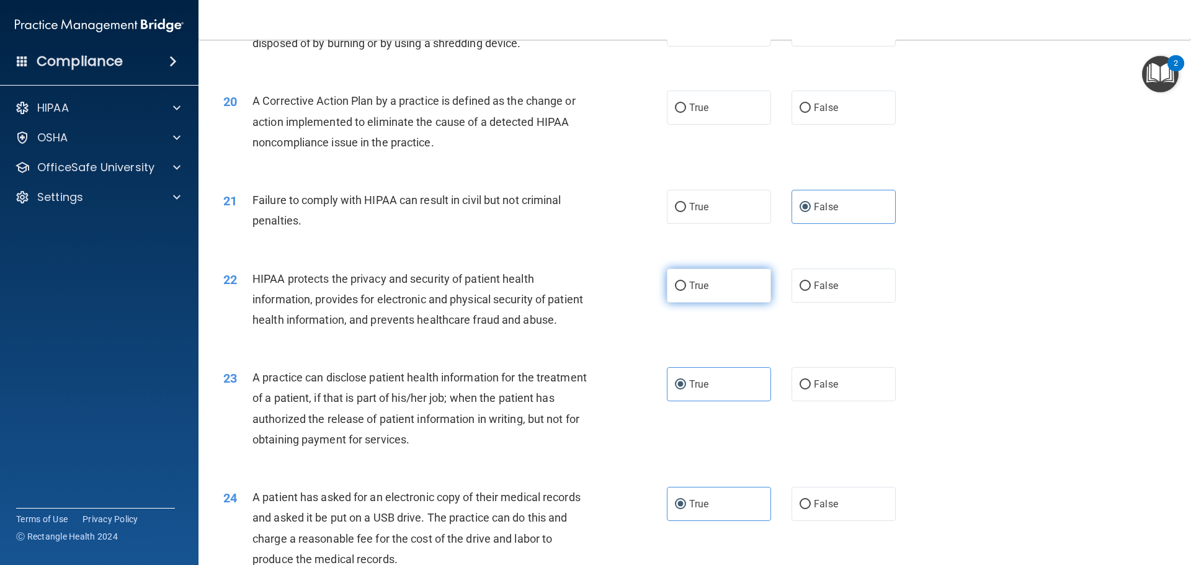
click at [686, 291] on input "True" at bounding box center [680, 286] width 11 height 9
radio input "true"
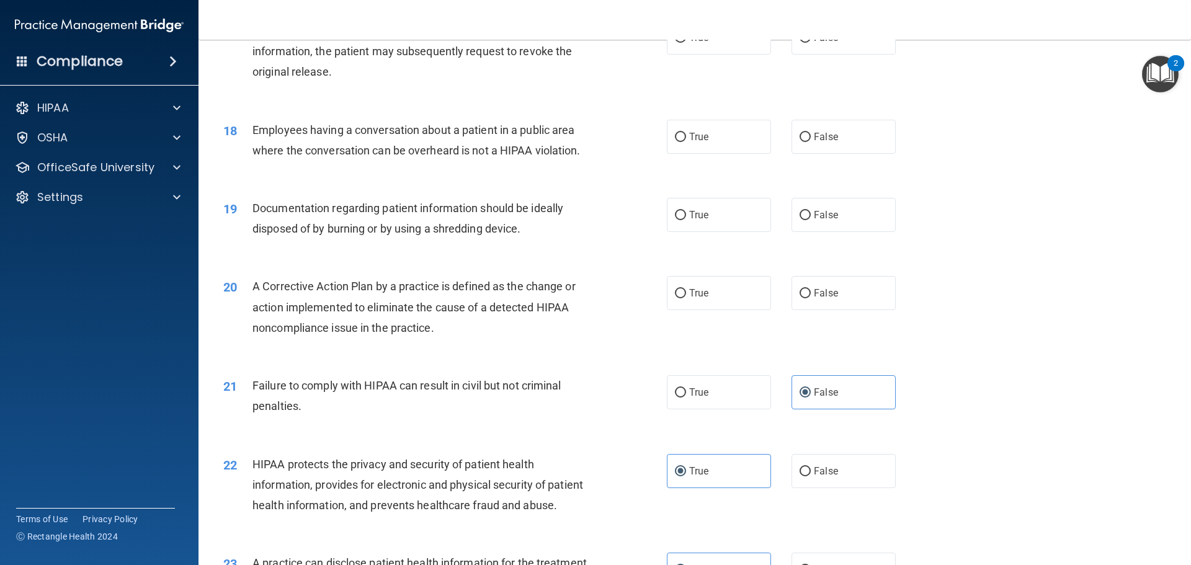
scroll to position [1505, 0]
click at [718, 311] on label "True" at bounding box center [719, 294] width 104 height 34
click at [686, 299] on input "True" at bounding box center [680, 294] width 11 height 9
radio input "true"
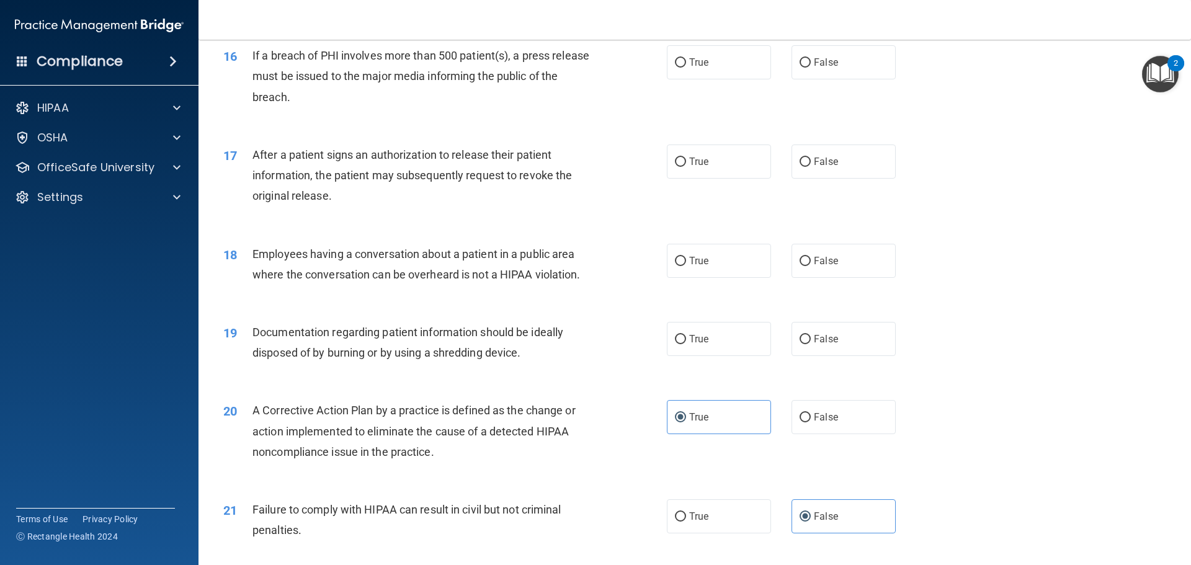
scroll to position [1381, 0]
click at [701, 346] on span "True" at bounding box center [698, 340] width 19 height 12
click at [686, 345] on input "True" at bounding box center [680, 340] width 11 height 9
radio input "true"
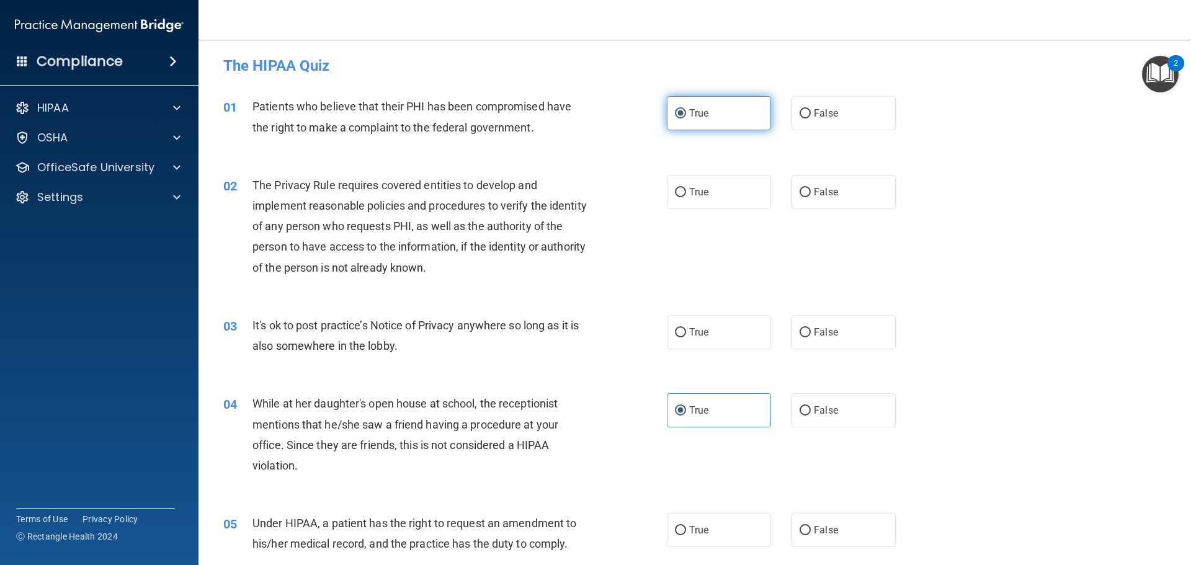
scroll to position [0, 0]
click at [686, 187] on label "True" at bounding box center [719, 194] width 104 height 34
click at [686, 190] on input "True" at bounding box center [680, 194] width 11 height 9
radio input "true"
click at [835, 342] on label "False" at bounding box center [844, 334] width 104 height 34
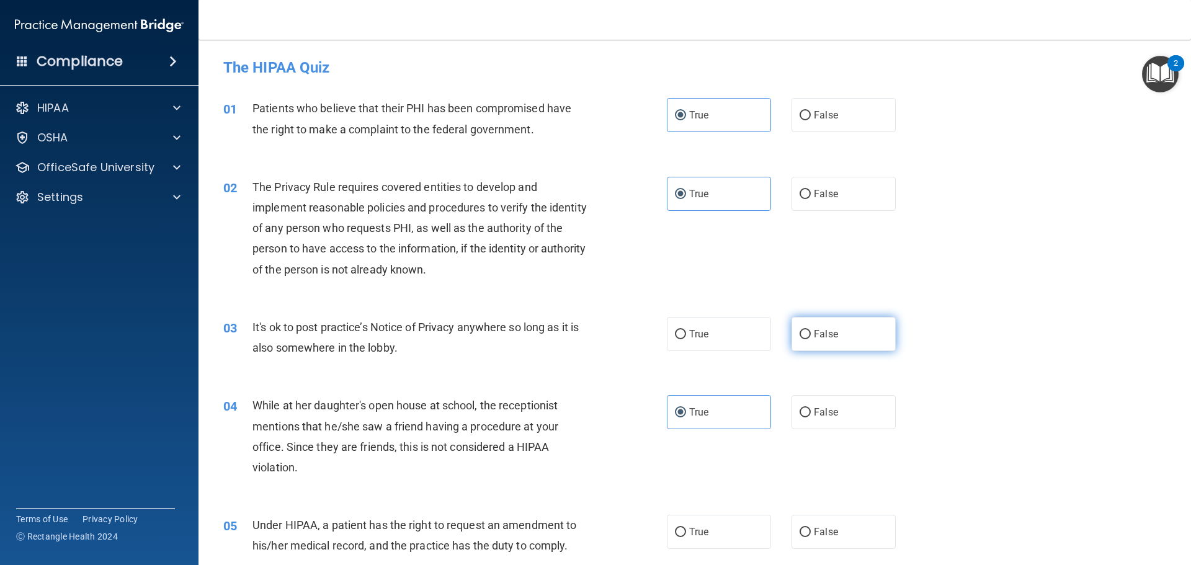
click at [811, 339] on input "False" at bounding box center [805, 334] width 11 height 9
radio input "true"
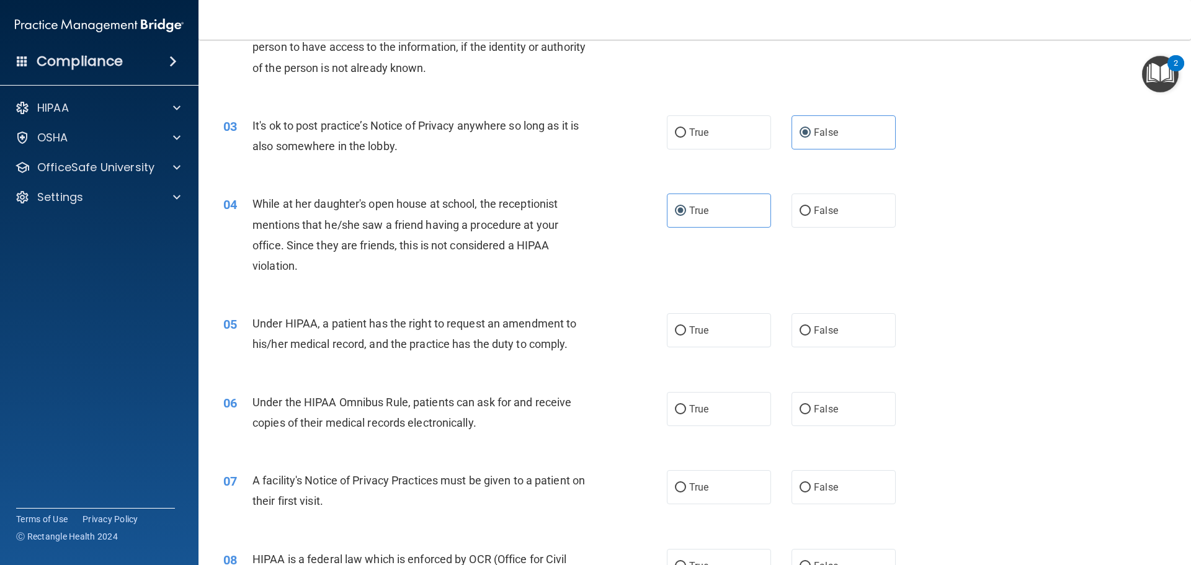
scroll to position [201, 0]
click at [680, 331] on input "True" at bounding box center [680, 331] width 11 height 9
radio input "true"
click at [675, 406] on input "True" at bounding box center [680, 410] width 11 height 9
radio input "true"
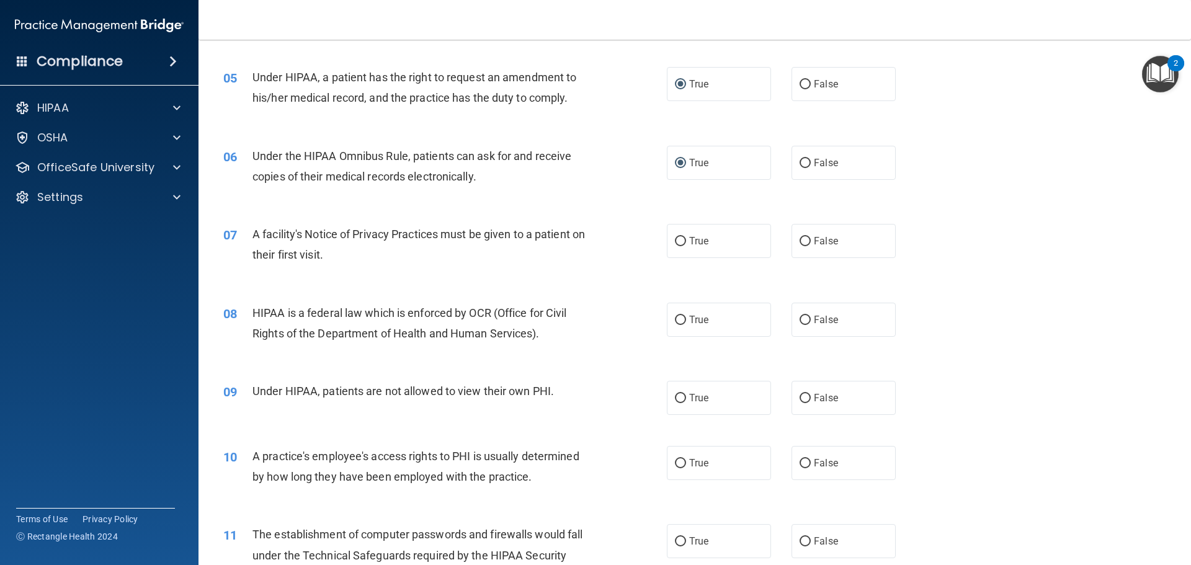
scroll to position [449, 0]
click at [676, 245] on input "True" at bounding box center [680, 240] width 11 height 9
radio input "true"
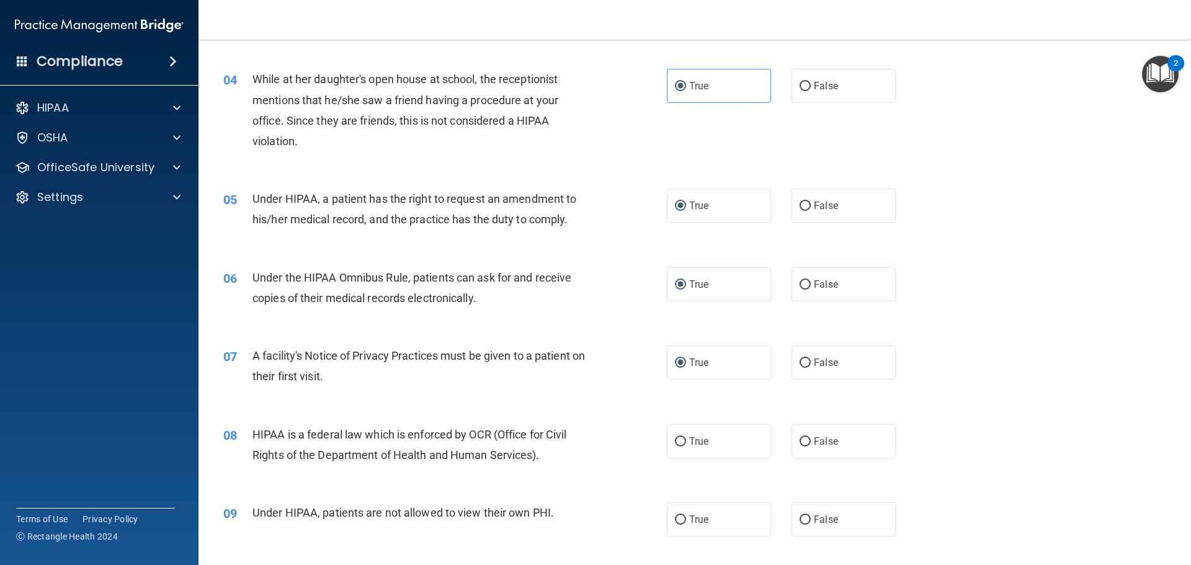
scroll to position [325, 0]
click at [711, 431] on label "True" at bounding box center [719, 443] width 104 height 34
click at [686, 439] on input "True" at bounding box center [680, 443] width 11 height 9
radio input "true"
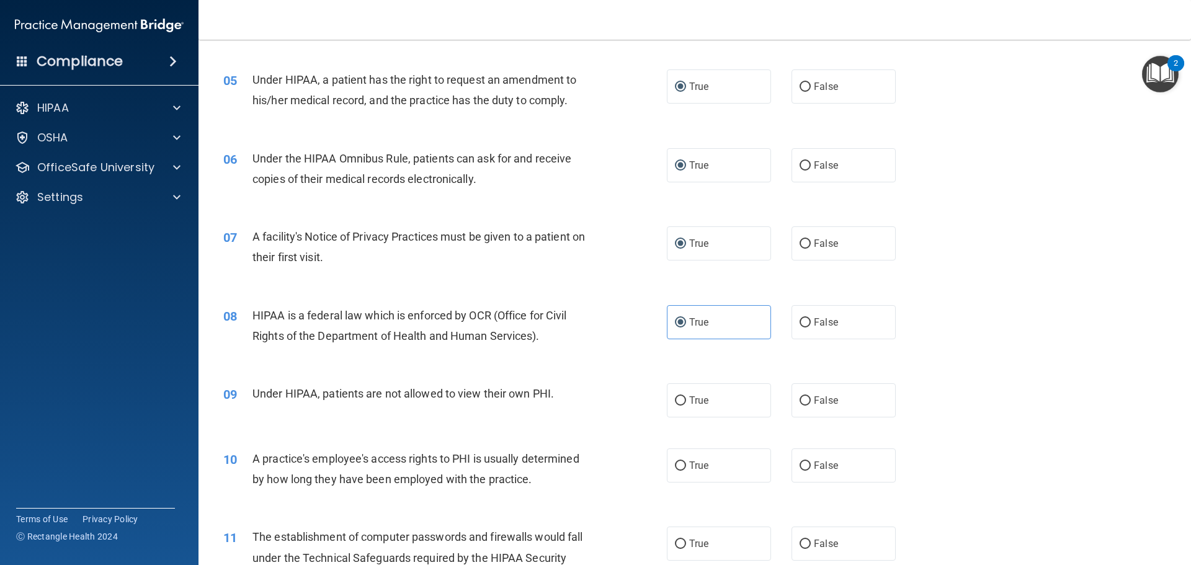
scroll to position [448, 0]
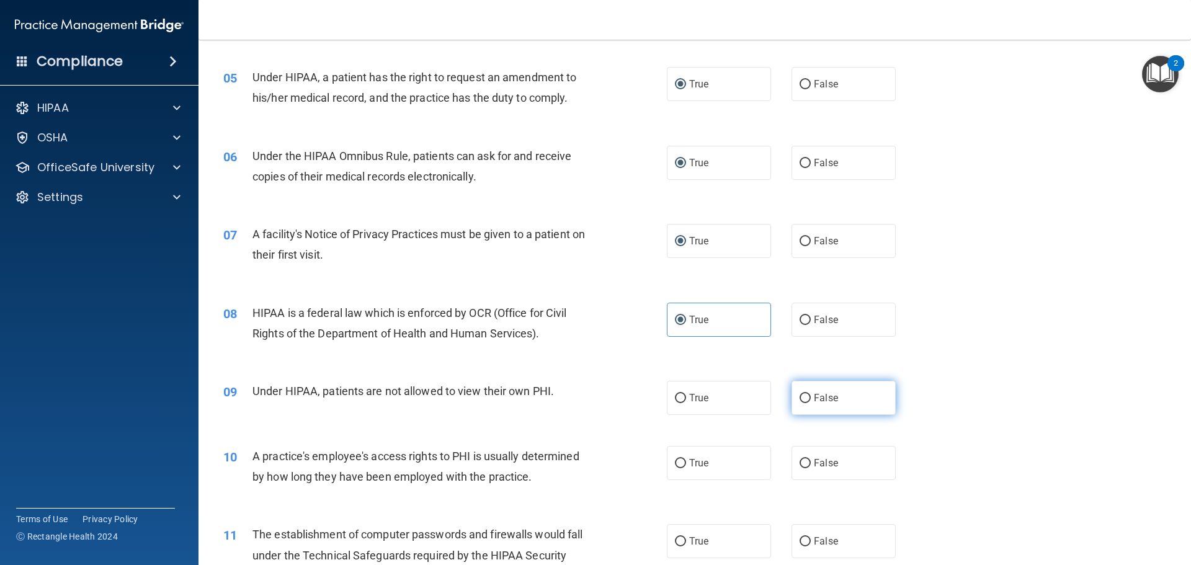
click at [811, 408] on label "False" at bounding box center [844, 398] width 104 height 34
click at [811, 403] on input "False" at bounding box center [805, 398] width 11 height 9
radio input "true"
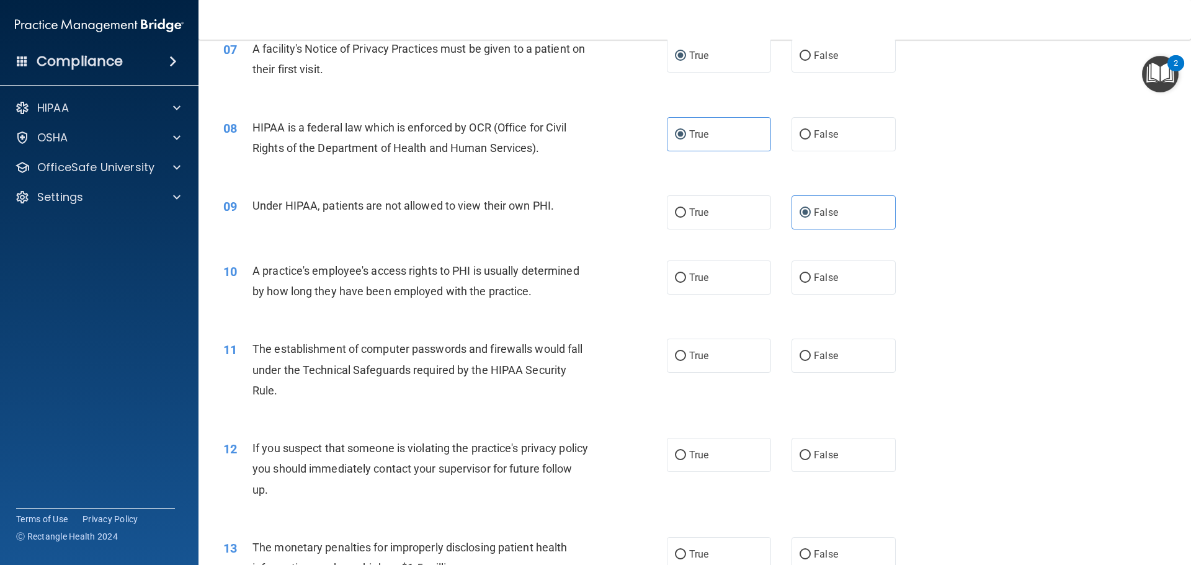
scroll to position [634, 0]
click at [673, 287] on label "True" at bounding box center [719, 277] width 104 height 34
click at [675, 282] on input "True" at bounding box center [680, 277] width 11 height 9
radio input "true"
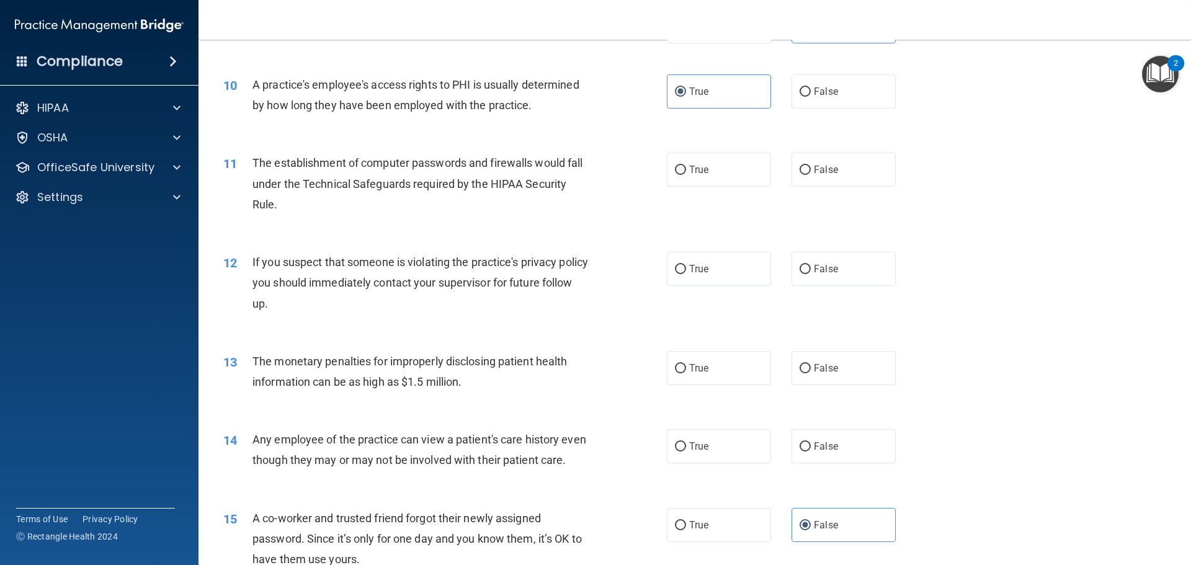
scroll to position [820, 0]
click at [704, 160] on label "True" at bounding box center [719, 169] width 104 height 34
click at [686, 165] on input "True" at bounding box center [680, 169] width 11 height 9
radio input "true"
click at [740, 271] on label "True" at bounding box center [719, 268] width 104 height 34
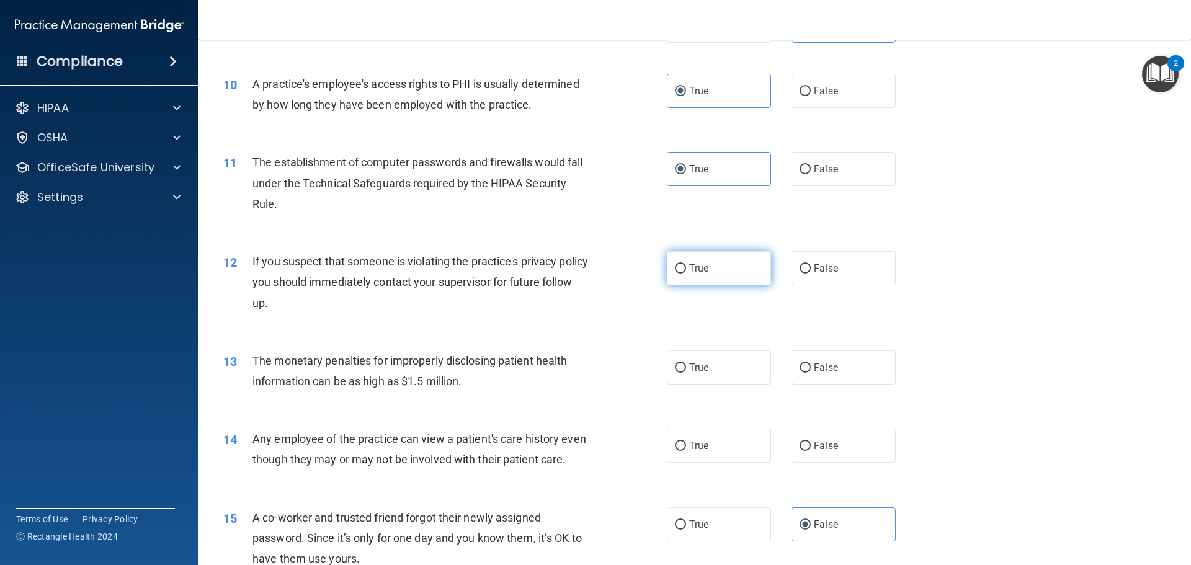
click at [686, 271] on input "True" at bounding box center [680, 268] width 11 height 9
radio input "true"
click at [624, 352] on div "13 The monetary penalties for improperly disclosing patient health information …" at bounding box center [445, 374] width 481 height 47
click at [762, 374] on label "True" at bounding box center [719, 368] width 104 height 34
click at [686, 373] on input "True" at bounding box center [680, 368] width 11 height 9
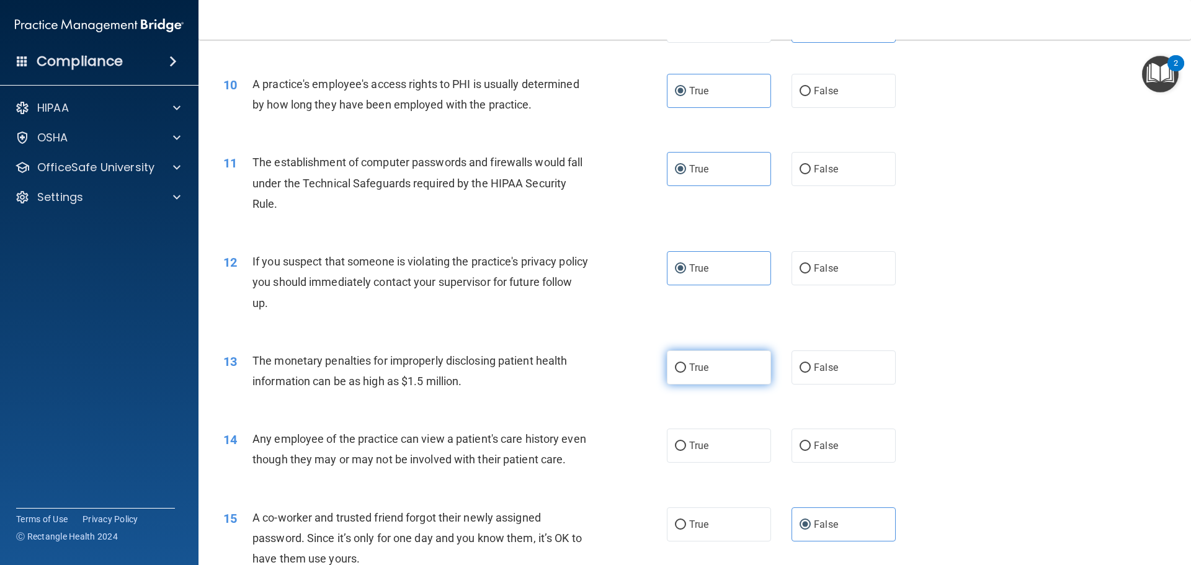
radio input "true"
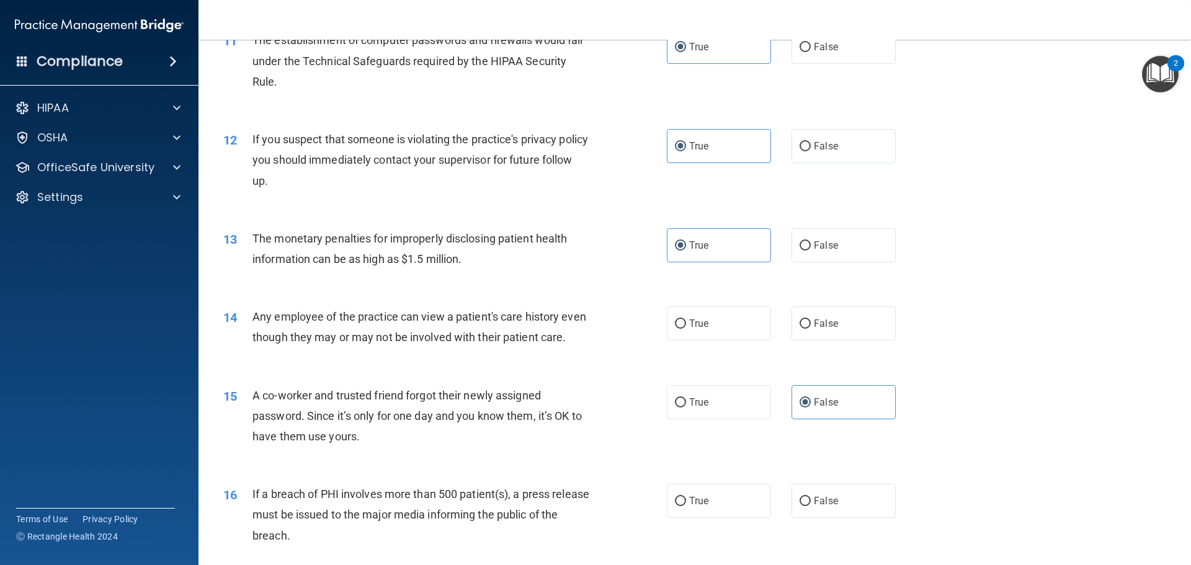
scroll to position [944, 0]
click at [792, 308] on label "False" at bounding box center [844, 322] width 104 height 34
click at [800, 318] on input "False" at bounding box center [805, 322] width 11 height 9
radio input "true"
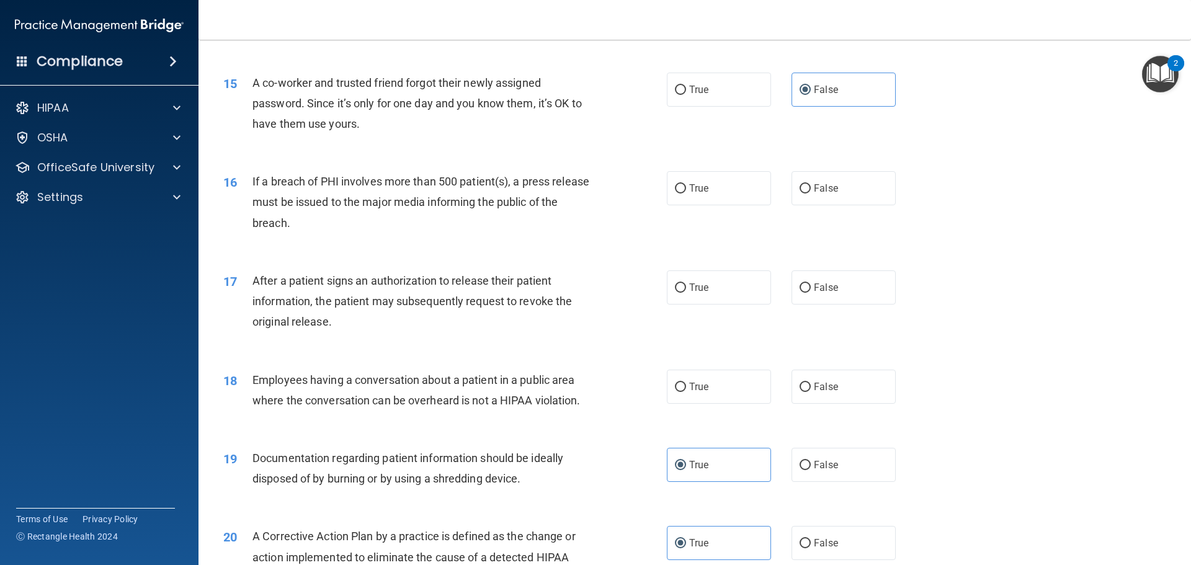
scroll to position [1255, 0]
click at [680, 206] on label "True" at bounding box center [719, 189] width 104 height 34
click at [680, 194] on input "True" at bounding box center [680, 189] width 11 height 9
radio input "true"
click at [693, 294] on span "True" at bounding box center [698, 288] width 19 height 12
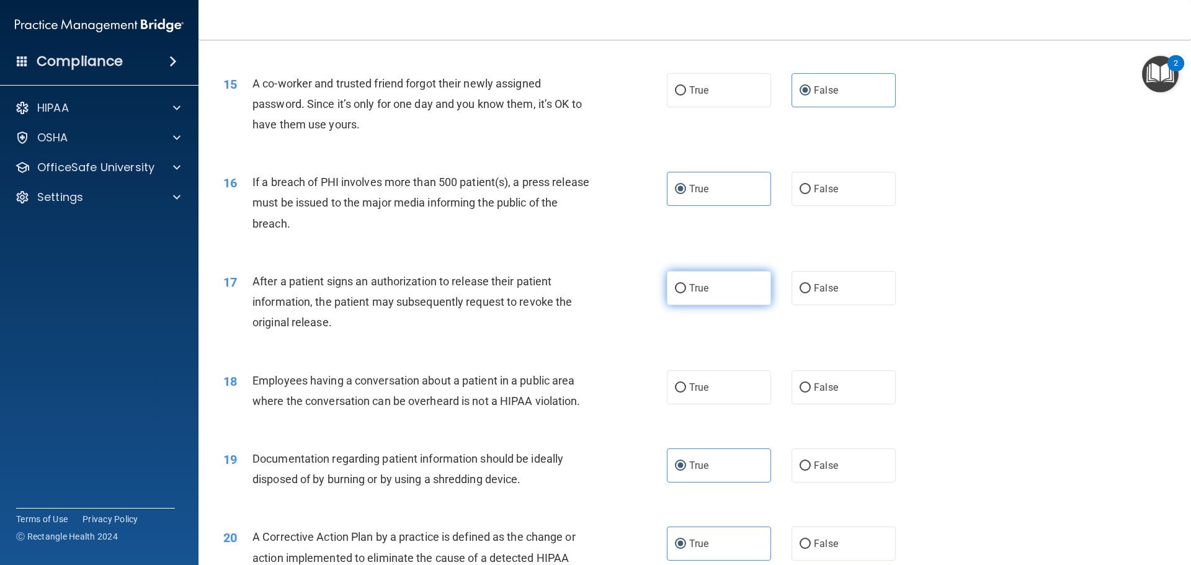
click at [686, 294] on input "True" at bounding box center [680, 288] width 11 height 9
radio input "true"
click at [804, 393] on input "False" at bounding box center [805, 388] width 11 height 9
radio input "true"
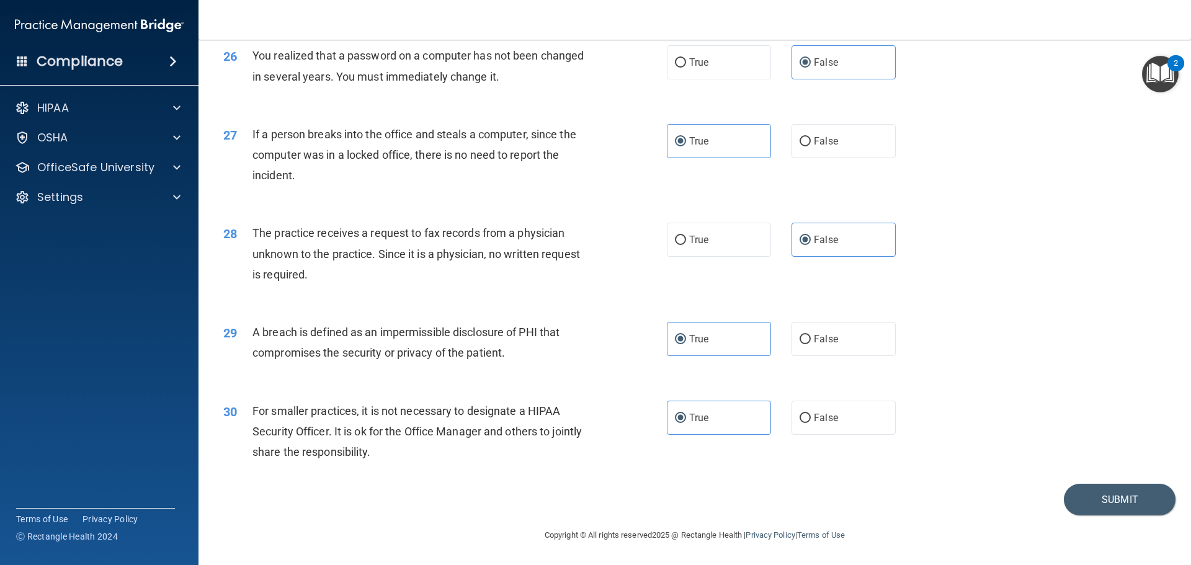
scroll to position [2372, 0]
click at [1107, 493] on button "Submit" at bounding box center [1120, 500] width 112 height 32
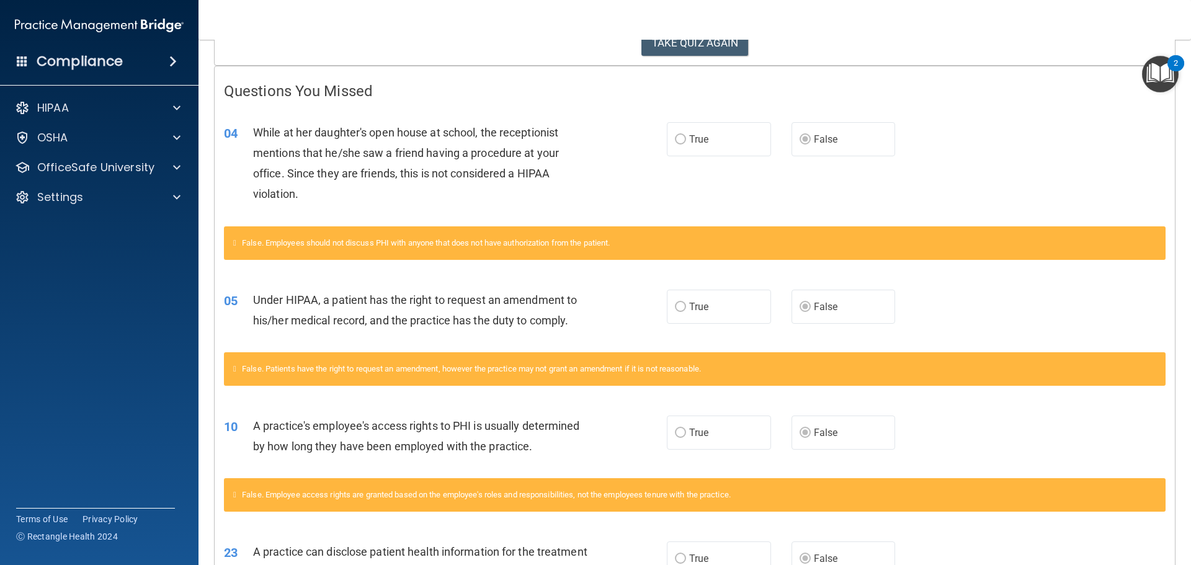
scroll to position [226, 0]
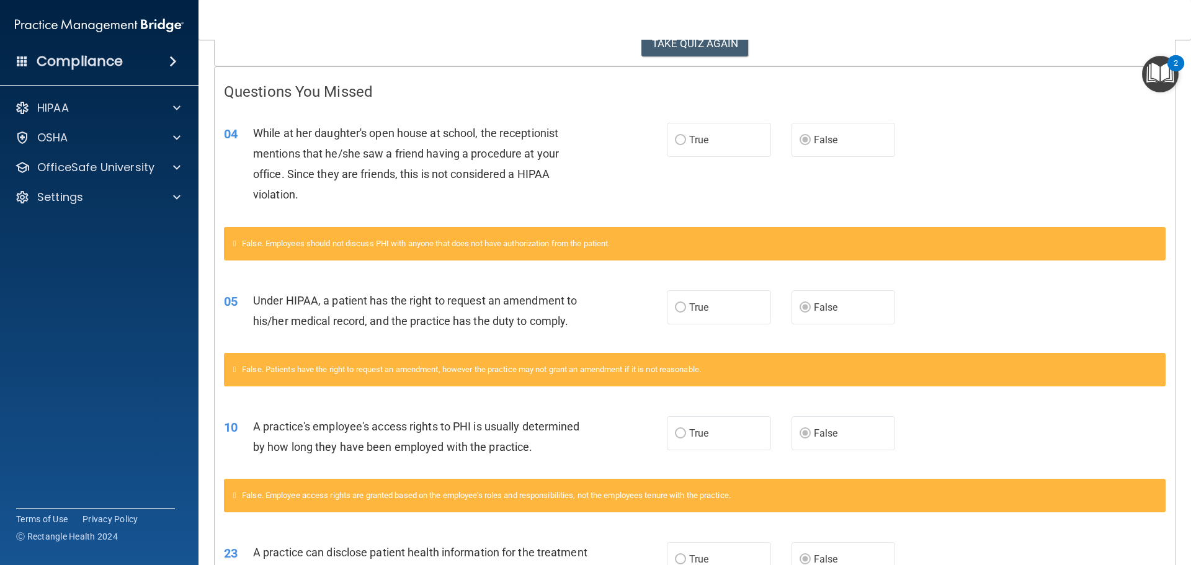
click at [682, 142] on label "True" at bounding box center [719, 140] width 104 height 34
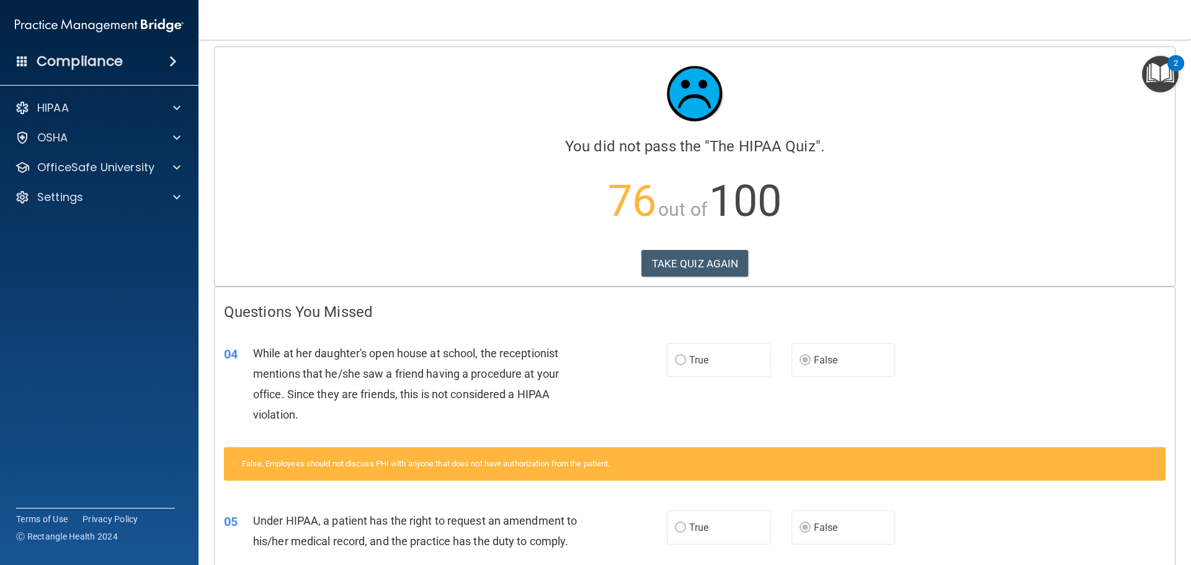
scroll to position [0, 0]
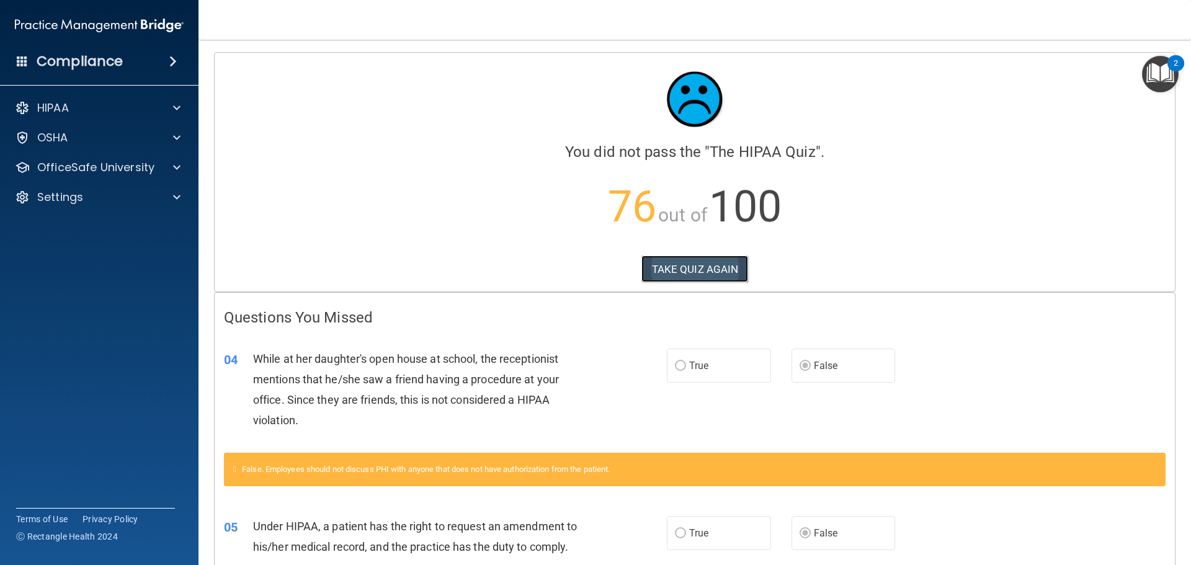
click at [698, 269] on button "TAKE QUIZ AGAIN" at bounding box center [695, 269] width 107 height 27
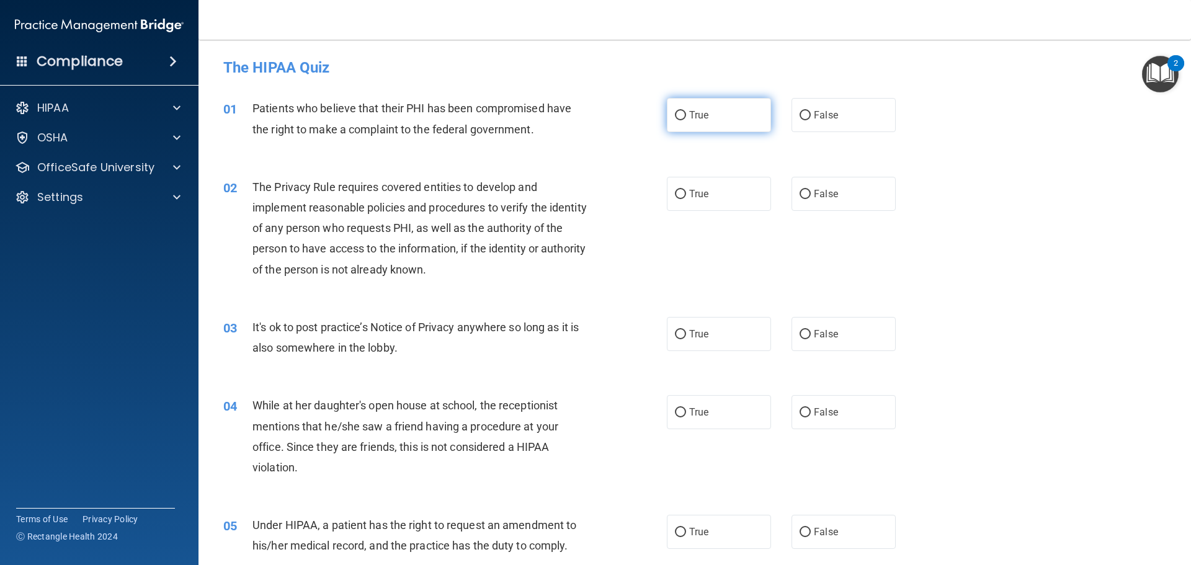
click at [705, 112] on label "True" at bounding box center [719, 115] width 104 height 34
click at [686, 112] on input "True" at bounding box center [680, 115] width 11 height 9
radio input "true"
click at [720, 197] on label "True" at bounding box center [719, 194] width 104 height 34
click at [686, 197] on input "True" at bounding box center [680, 194] width 11 height 9
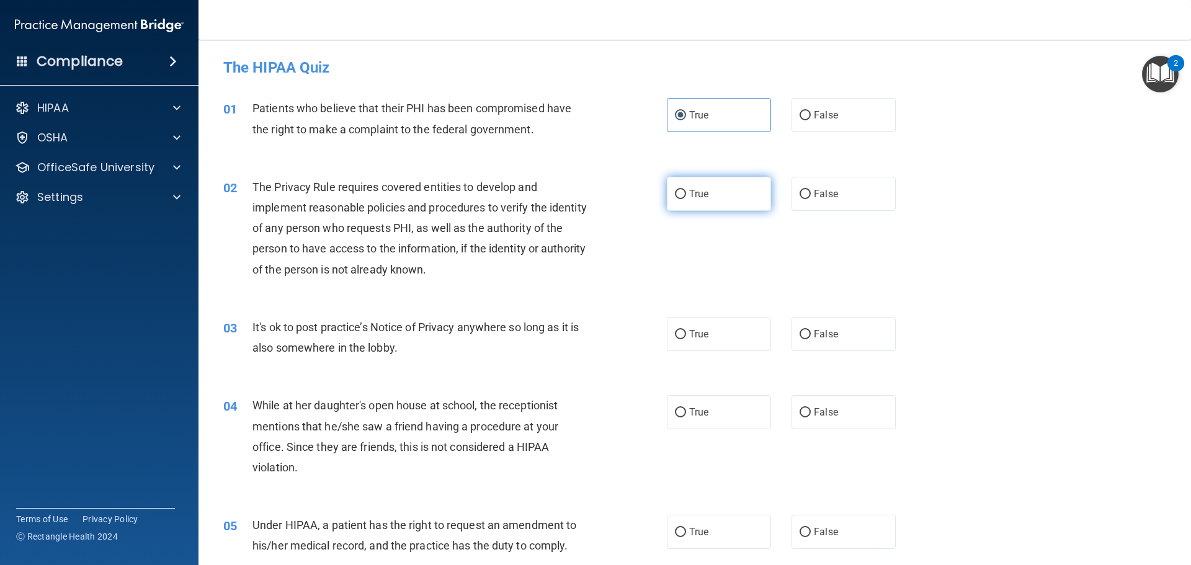
radio input "true"
click at [815, 338] on span "False" at bounding box center [826, 334] width 24 height 12
click at [811, 338] on input "False" at bounding box center [805, 334] width 11 height 9
radio input "true"
click at [814, 405] on label "False" at bounding box center [844, 412] width 104 height 34
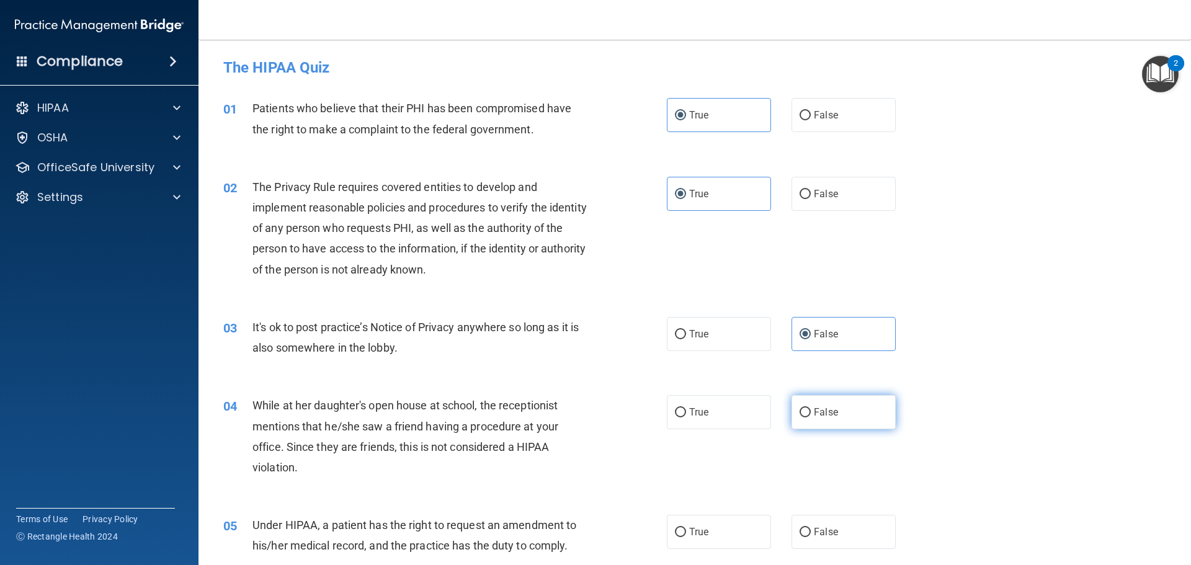
click at [811, 408] on input "False" at bounding box center [805, 412] width 11 height 9
radio input "true"
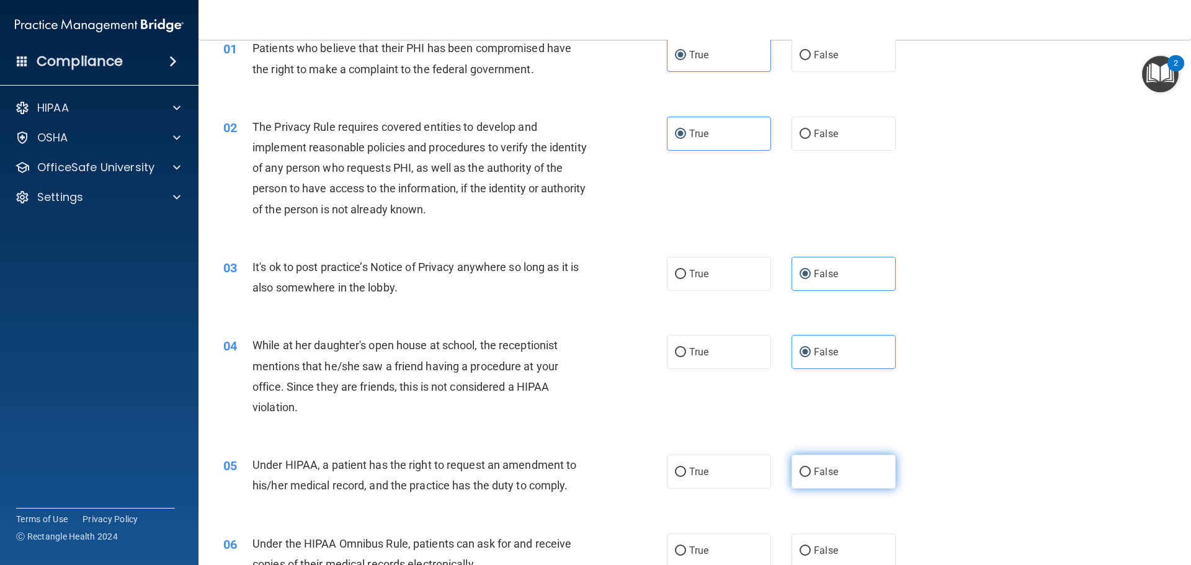
click at [821, 469] on span "False" at bounding box center [826, 472] width 24 height 12
click at [811, 469] on input "False" at bounding box center [805, 472] width 11 height 9
radio input "true"
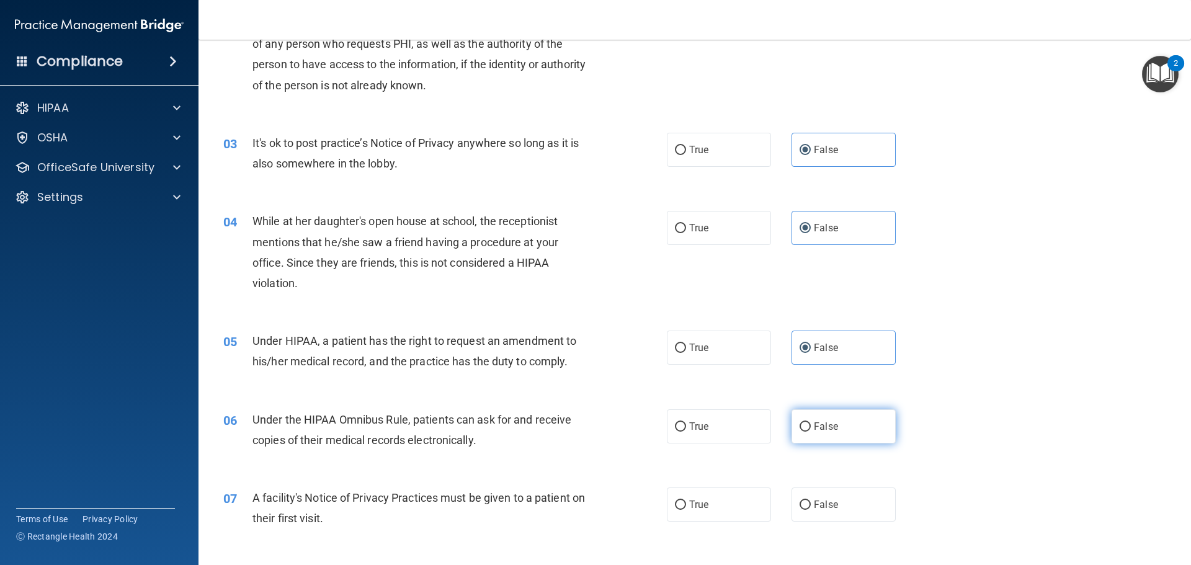
scroll to position [185, 0]
click at [732, 428] on label "True" at bounding box center [719, 426] width 104 height 34
click at [686, 428] on input "True" at bounding box center [680, 426] width 11 height 9
radio input "true"
click at [732, 499] on label "True" at bounding box center [719, 504] width 104 height 34
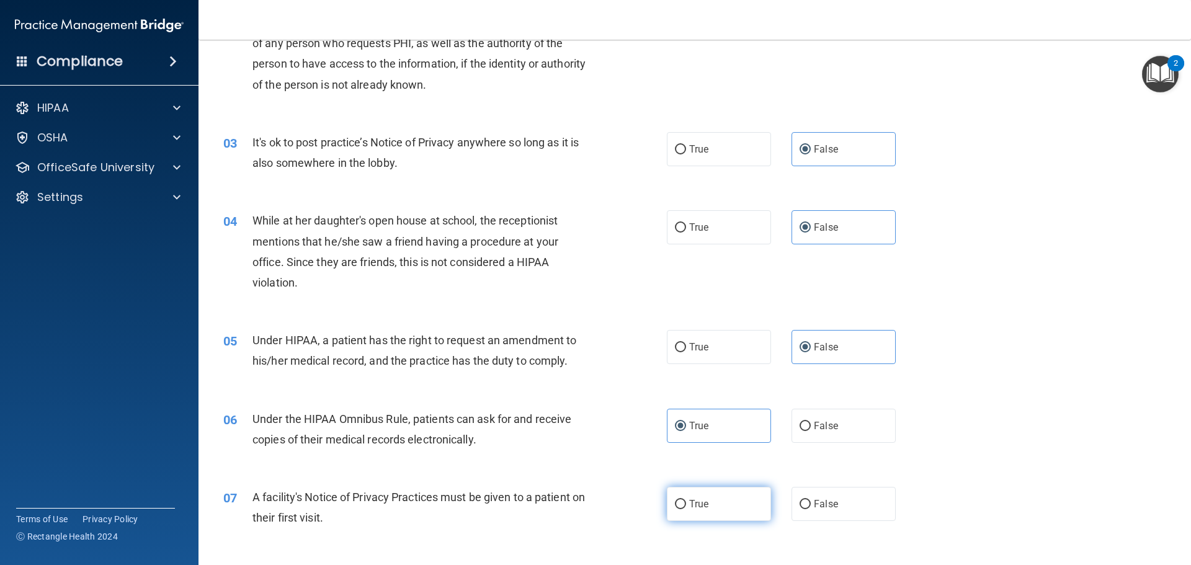
click at [686, 500] on input "True" at bounding box center [680, 504] width 11 height 9
radio input "true"
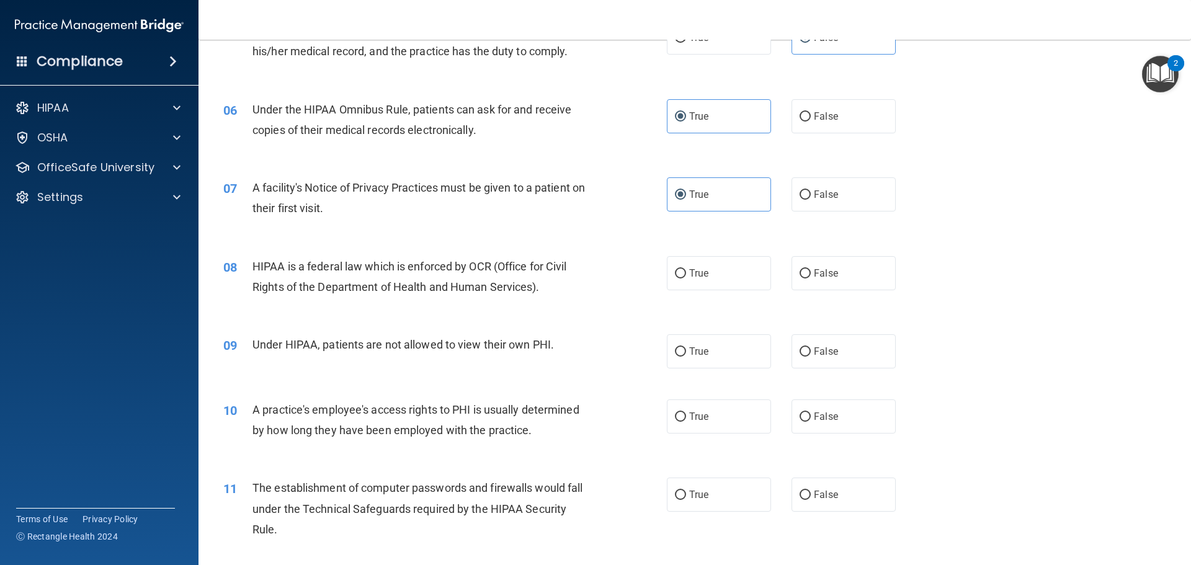
scroll to position [495, 0]
click at [683, 272] on label "True" at bounding box center [719, 273] width 104 height 34
click at [683, 272] on input "True" at bounding box center [680, 273] width 11 height 9
radio input "true"
click at [825, 337] on label "False" at bounding box center [844, 351] width 104 height 34
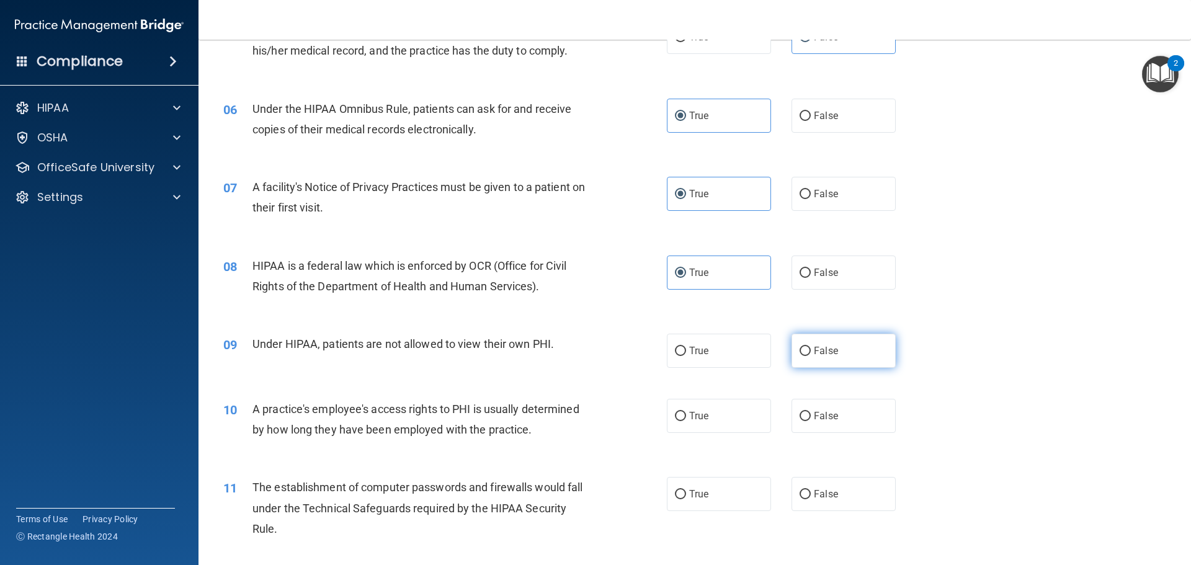
click at [811, 347] on input "False" at bounding box center [805, 351] width 11 height 9
radio input "true"
click at [744, 420] on label "True" at bounding box center [719, 416] width 104 height 34
click at [686, 420] on input "True" at bounding box center [680, 416] width 11 height 9
radio input "true"
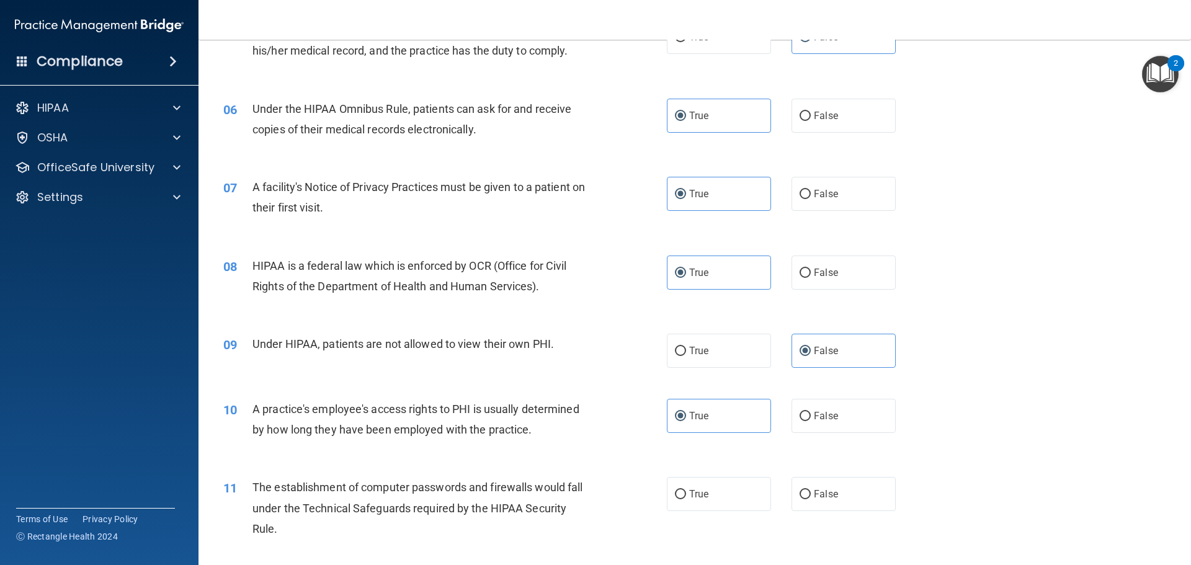
click at [784, 415] on div "True False" at bounding box center [792, 416] width 250 height 34
click at [806, 418] on label "False" at bounding box center [844, 416] width 104 height 34
click at [806, 418] on input "False" at bounding box center [805, 416] width 11 height 9
radio input "true"
radio input "false"
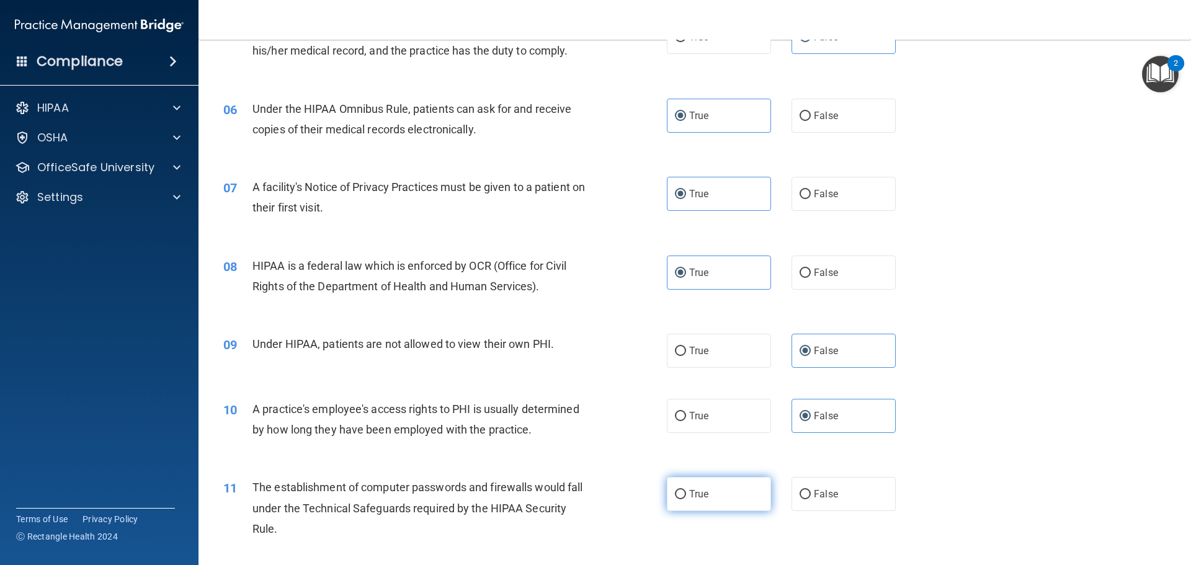
click at [705, 504] on label "True" at bounding box center [719, 494] width 104 height 34
click at [686, 500] on input "True" at bounding box center [680, 494] width 11 height 9
radio input "true"
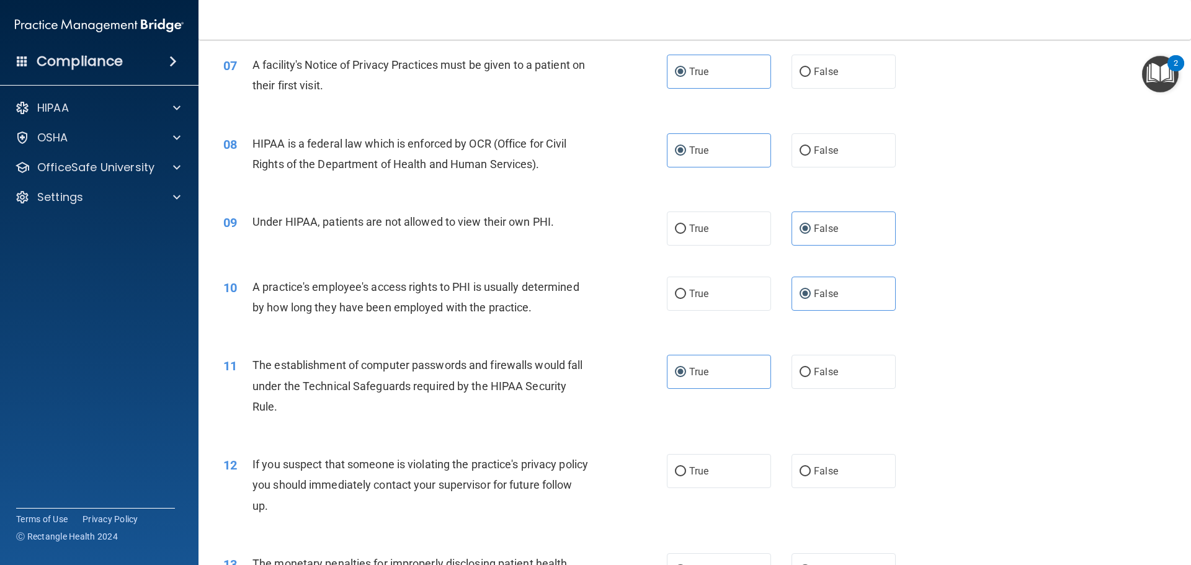
scroll to position [619, 0]
click at [714, 466] on label "True" at bounding box center [719, 470] width 104 height 34
click at [686, 466] on input "True" at bounding box center [680, 470] width 11 height 9
radio input "true"
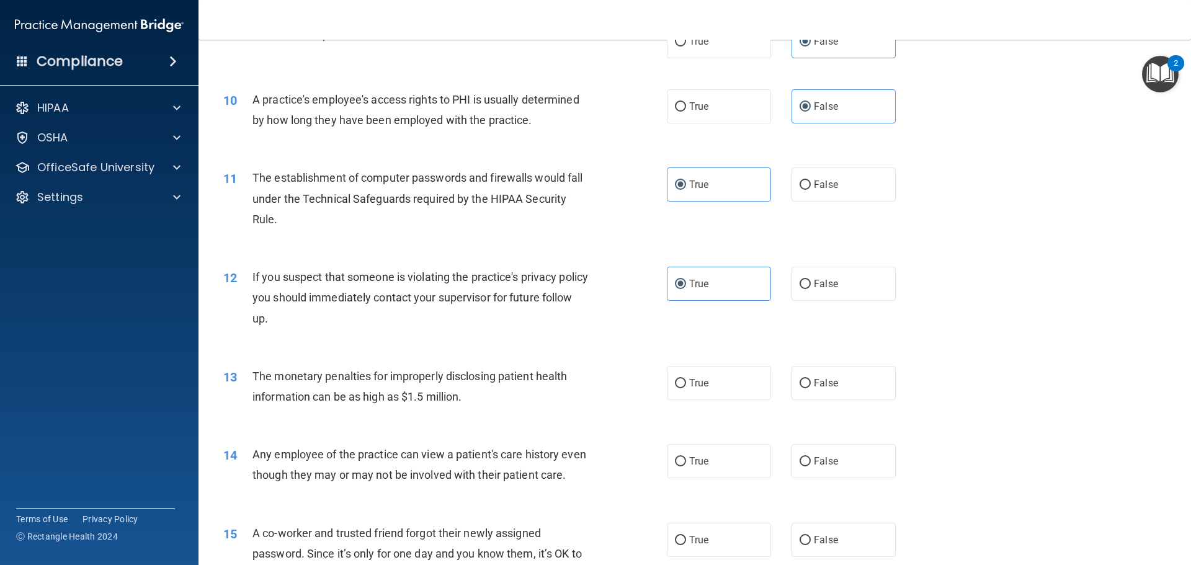
scroll to position [805, 0]
click at [686, 391] on label "True" at bounding box center [719, 383] width 104 height 34
click at [686, 388] on input "True" at bounding box center [680, 383] width 11 height 9
radio input "true"
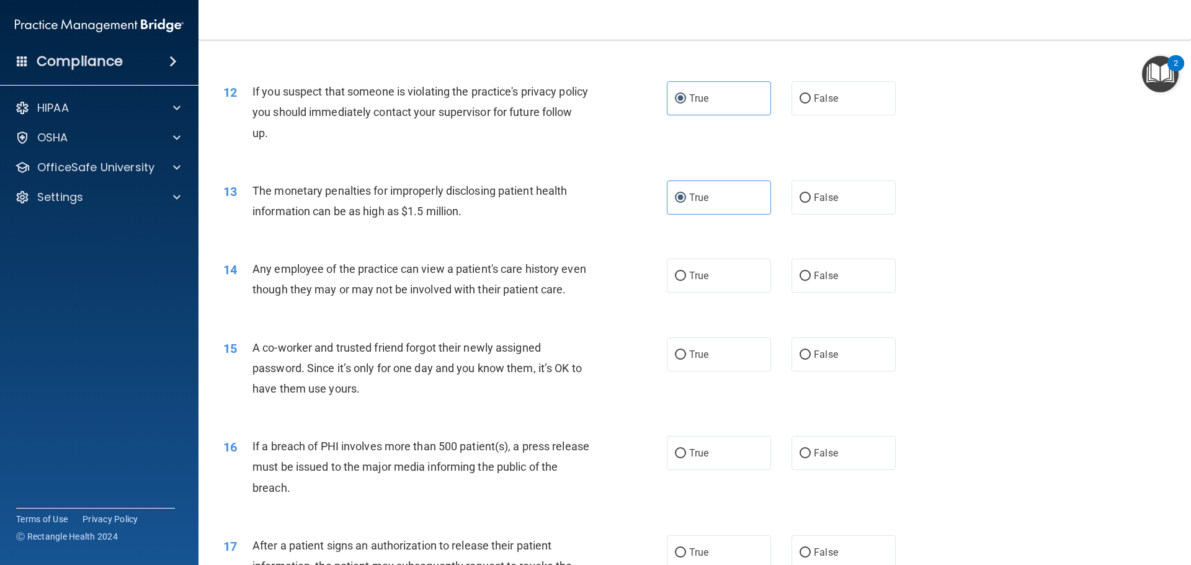
scroll to position [991, 0]
click at [814, 269] on span "False" at bounding box center [826, 275] width 24 height 12
click at [811, 271] on input "False" at bounding box center [805, 275] width 11 height 9
radio input "true"
click at [818, 371] on label "False" at bounding box center [844, 354] width 104 height 34
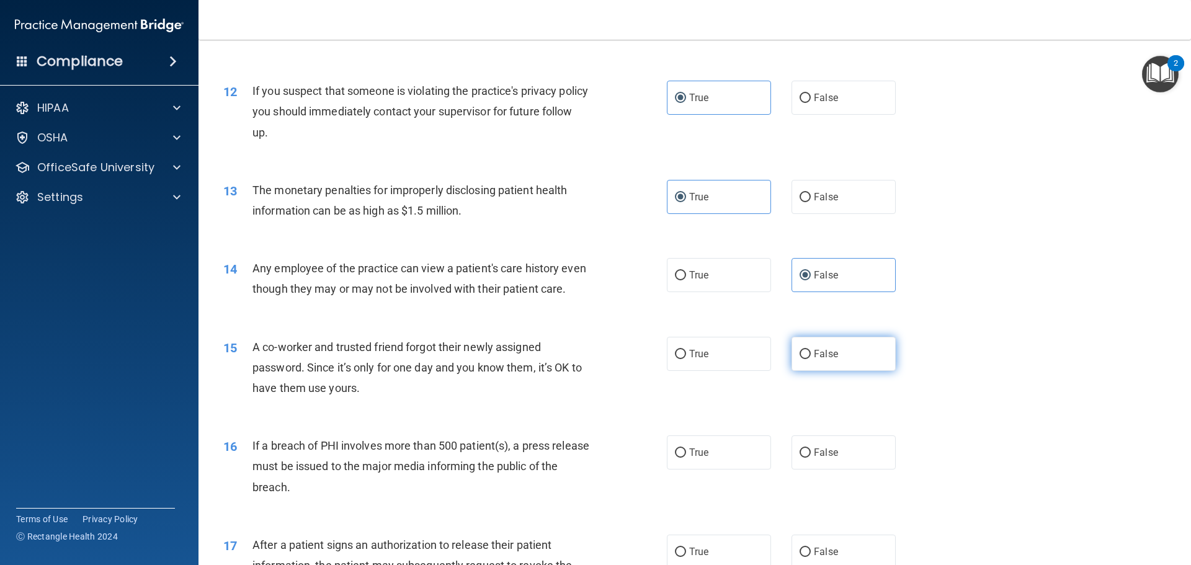
click at [811, 359] on input "False" at bounding box center [805, 354] width 11 height 9
radio input "true"
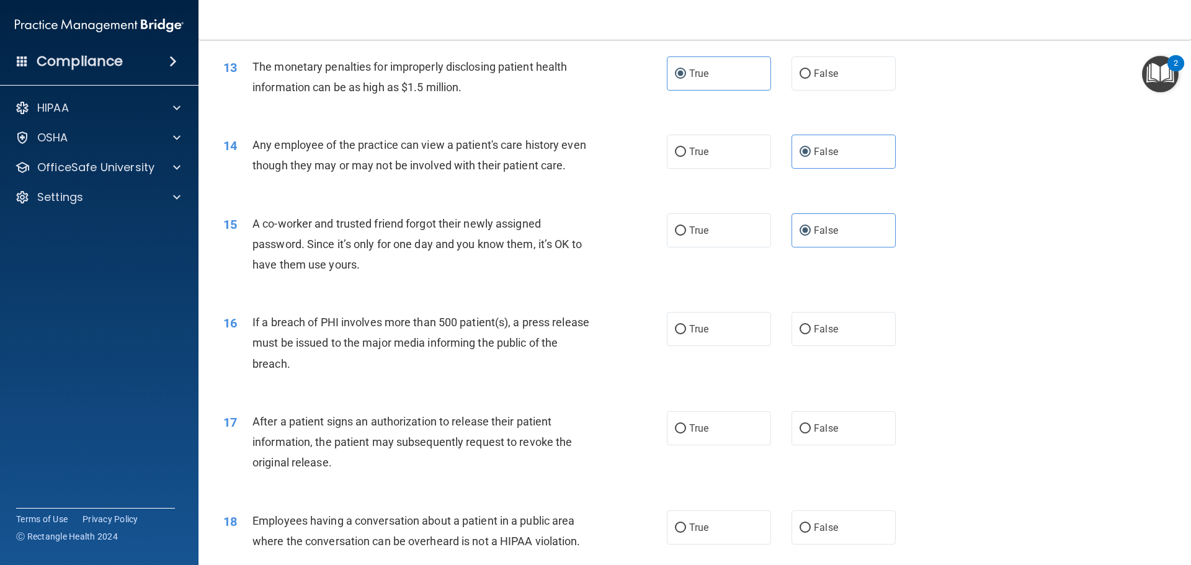
scroll to position [1115, 0]
click at [720, 346] on label "True" at bounding box center [719, 329] width 104 height 34
click at [686, 334] on input "True" at bounding box center [680, 329] width 11 height 9
radio input "true"
click at [691, 434] on span "True" at bounding box center [698, 428] width 19 height 12
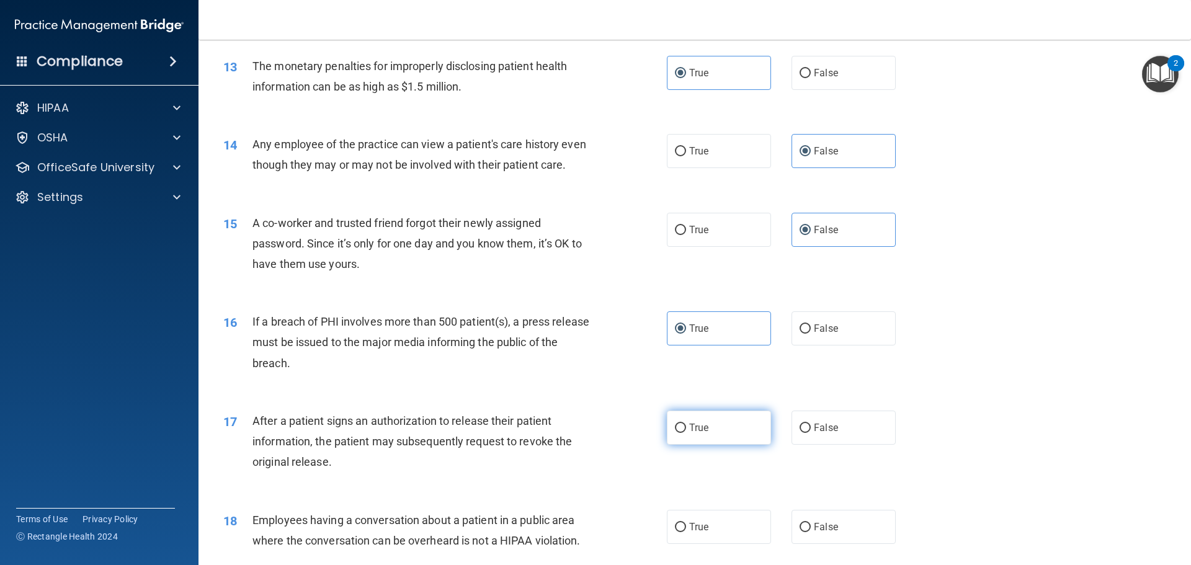
click at [686, 433] on input "True" at bounding box center [680, 428] width 11 height 9
radio input "true"
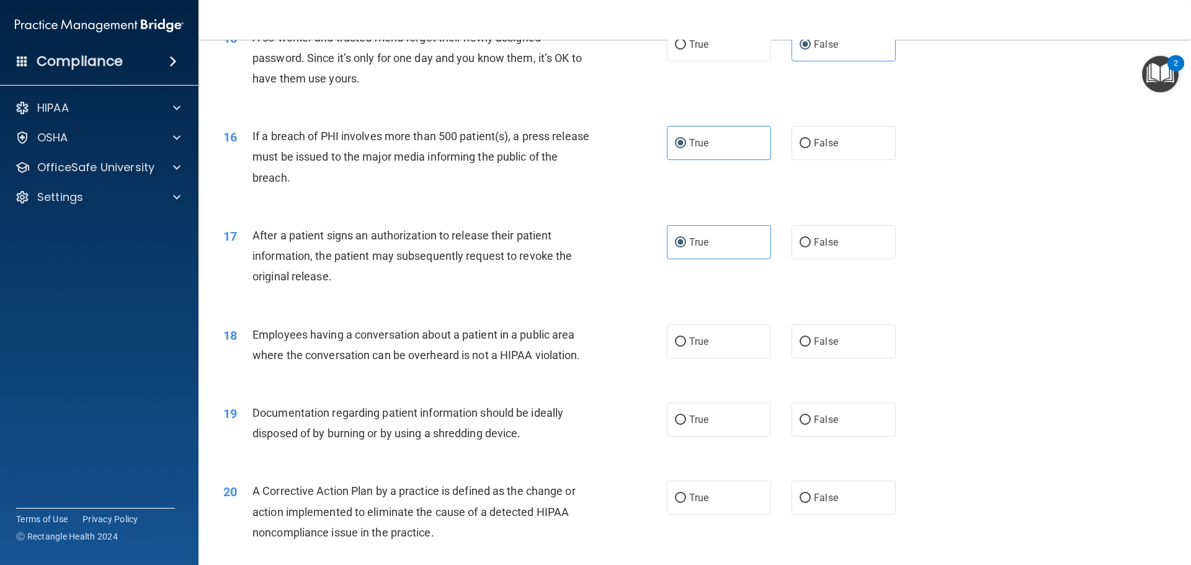
scroll to position [1301, 0]
click at [832, 358] on label "False" at bounding box center [844, 341] width 104 height 34
click at [811, 346] on input "False" at bounding box center [805, 341] width 11 height 9
radio input "true"
click at [701, 436] on label "True" at bounding box center [719, 419] width 104 height 34
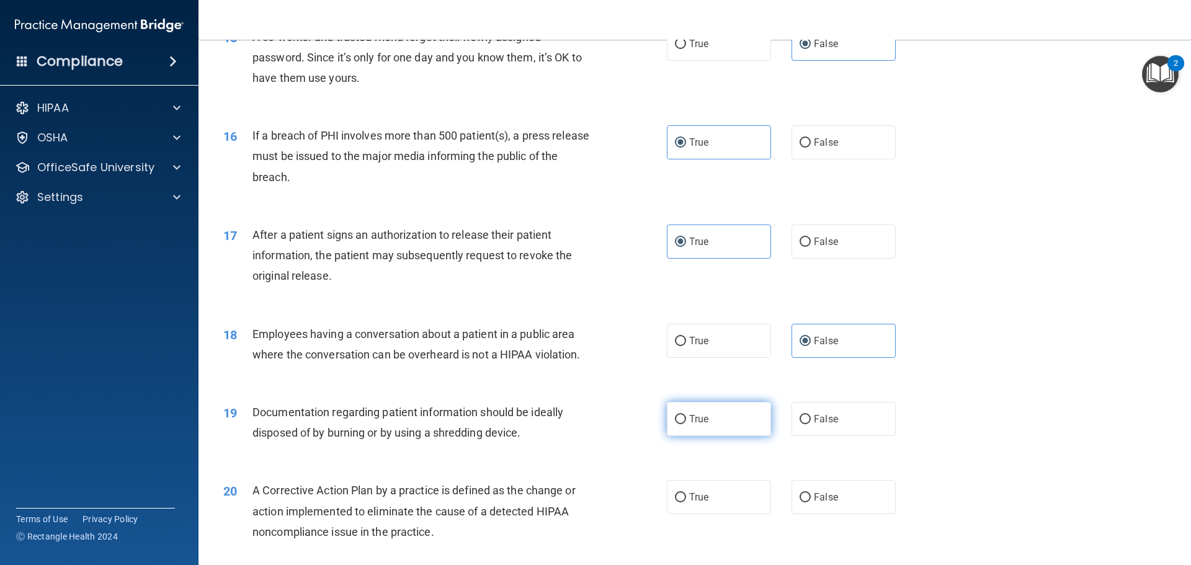
click at [686, 424] on input "True" at bounding box center [680, 419] width 11 height 9
radio input "true"
click at [746, 514] on label "True" at bounding box center [719, 497] width 104 height 34
click at [686, 503] on input "True" at bounding box center [680, 497] width 11 height 9
radio input "true"
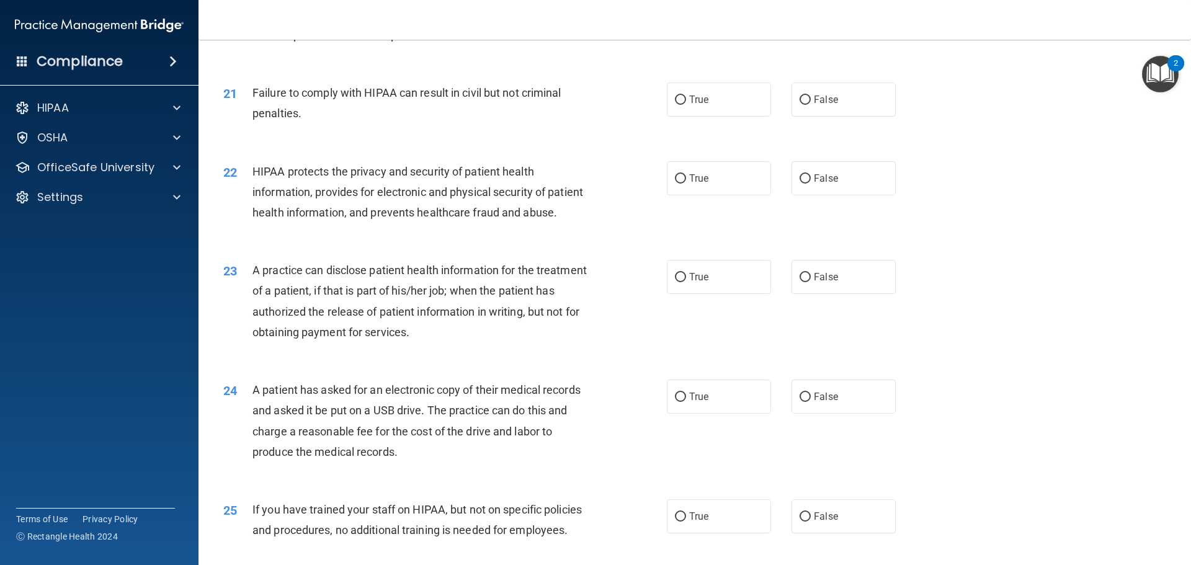
scroll to position [1798, 0]
click at [835, 117] on label "False" at bounding box center [844, 100] width 104 height 34
click at [811, 105] on input "False" at bounding box center [805, 100] width 11 height 9
radio input "true"
click at [696, 192] on label "True" at bounding box center [719, 179] width 104 height 34
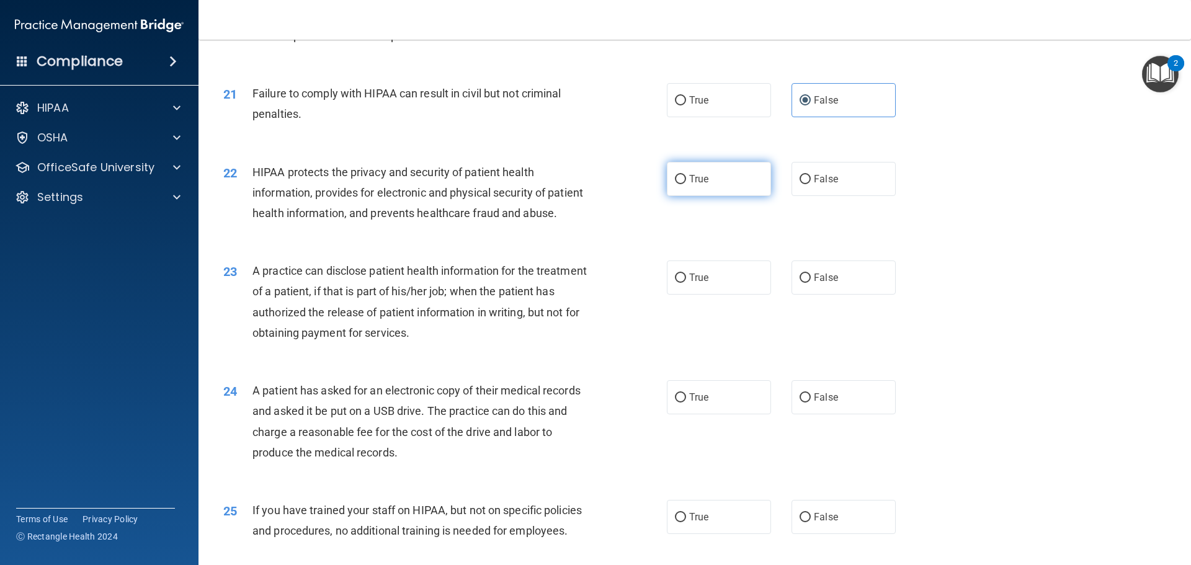
click at [686, 184] on input "True" at bounding box center [680, 179] width 11 height 9
radio input "true"
click at [714, 295] on label "True" at bounding box center [719, 278] width 104 height 34
click at [686, 283] on input "True" at bounding box center [680, 278] width 11 height 9
radio input "true"
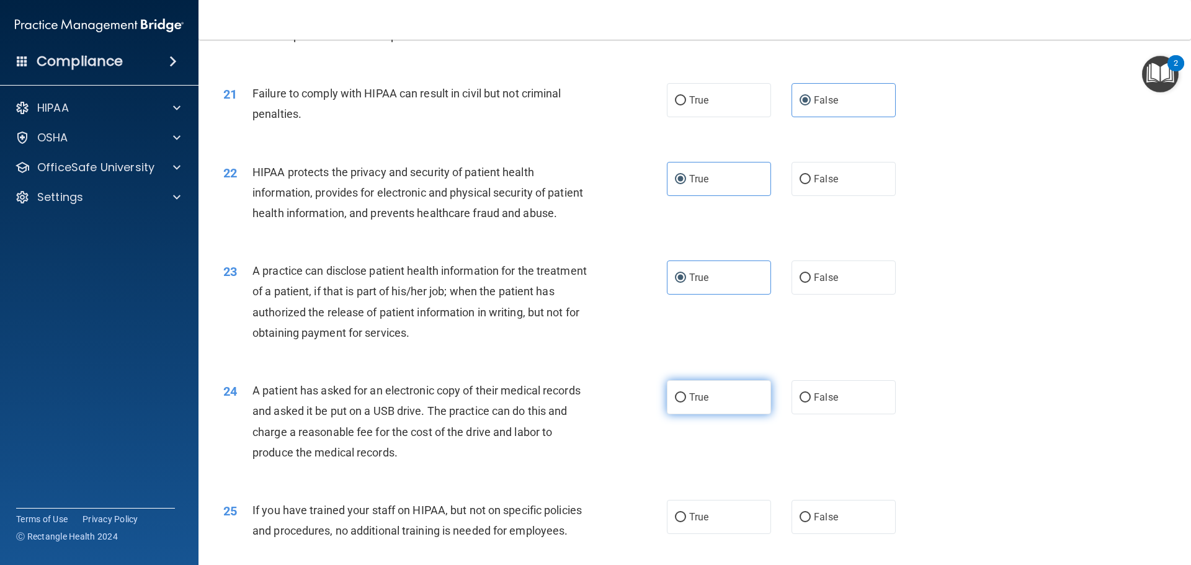
click at [701, 415] on label "True" at bounding box center [719, 397] width 104 height 34
click at [686, 403] on input "True" at bounding box center [680, 397] width 11 height 9
radio input "true"
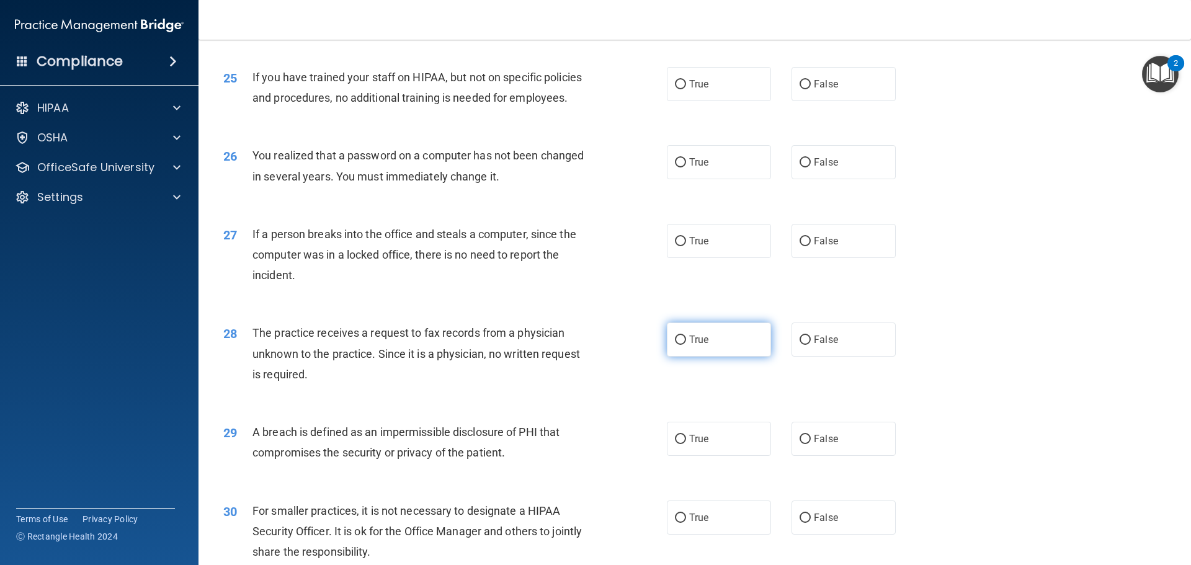
scroll to position [2232, 0]
click at [825, 101] on label "False" at bounding box center [844, 83] width 104 height 34
click at [811, 89] on input "False" at bounding box center [805, 83] width 11 height 9
radio input "true"
click at [827, 168] on span "False" at bounding box center [826, 162] width 24 height 12
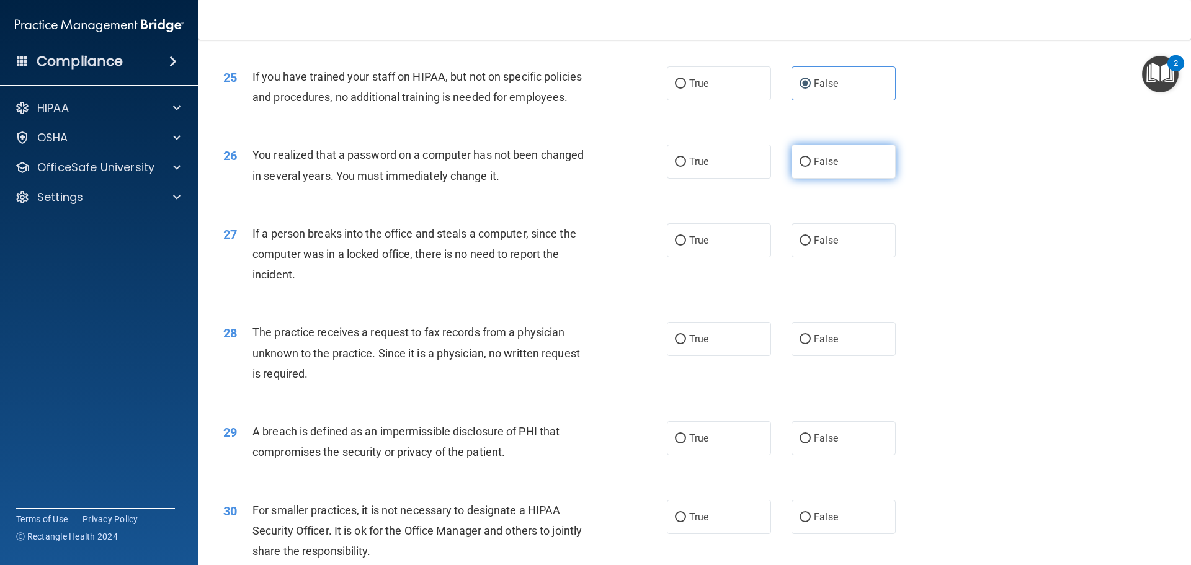
click at [811, 167] on input "False" at bounding box center [805, 162] width 11 height 9
radio input "true"
click at [675, 167] on input "True" at bounding box center [680, 162] width 11 height 9
radio input "true"
radio input "false"
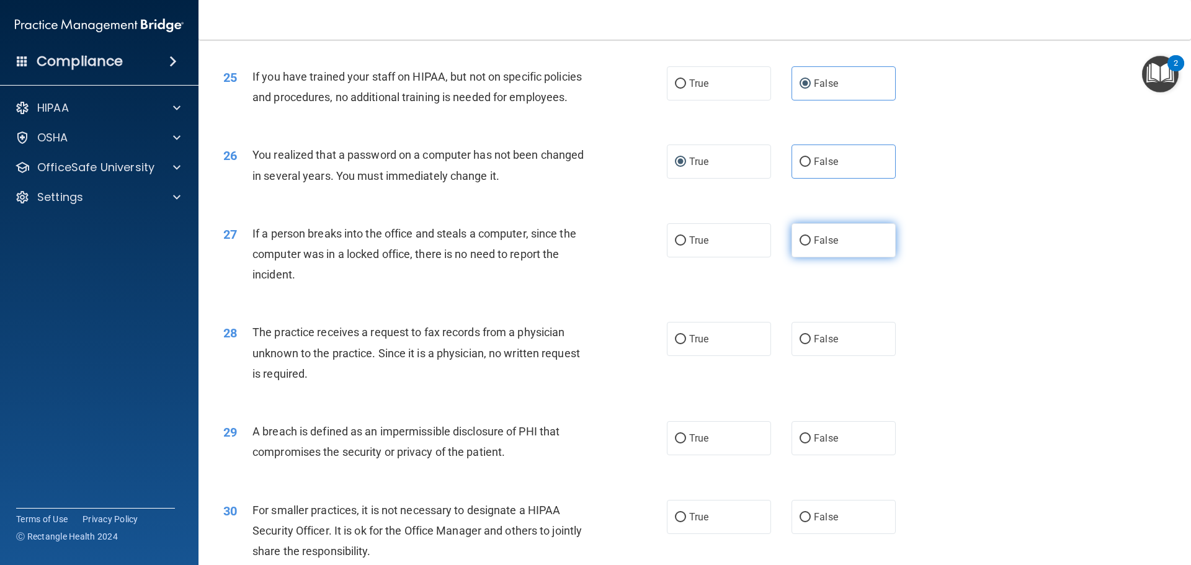
click at [822, 258] on label "False" at bounding box center [844, 240] width 104 height 34
click at [811, 246] on input "False" at bounding box center [805, 240] width 11 height 9
radio input "true"
click at [843, 356] on label "False" at bounding box center [844, 339] width 104 height 34
click at [811, 344] on input "False" at bounding box center [805, 339] width 11 height 9
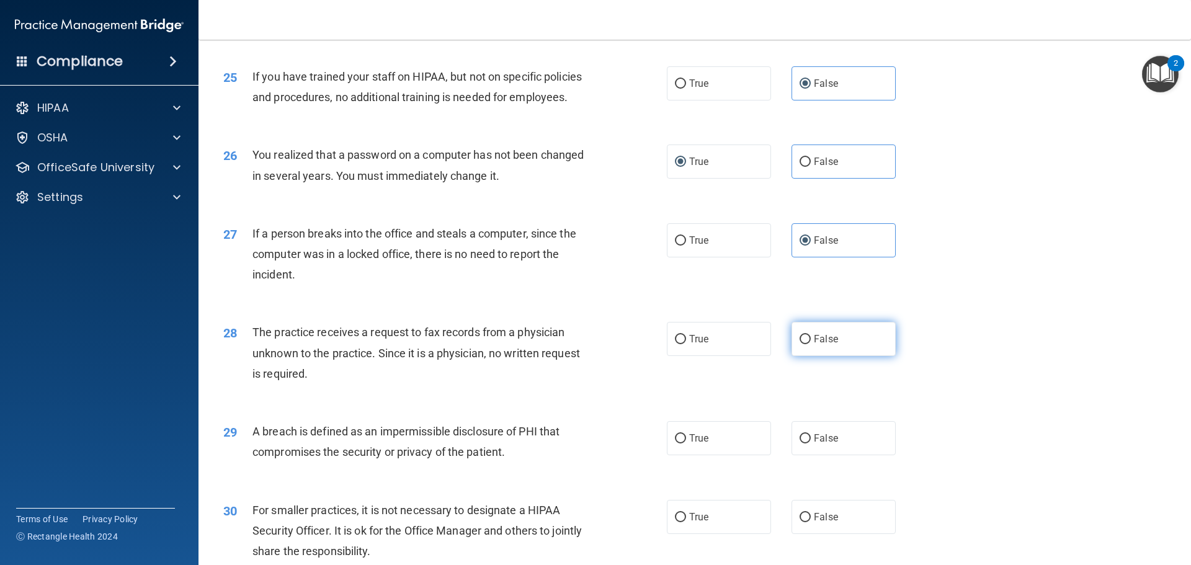
radio input "true"
click at [740, 455] on label "True" at bounding box center [719, 438] width 104 height 34
click at [686, 444] on input "True" at bounding box center [680, 438] width 11 height 9
radio input "true"
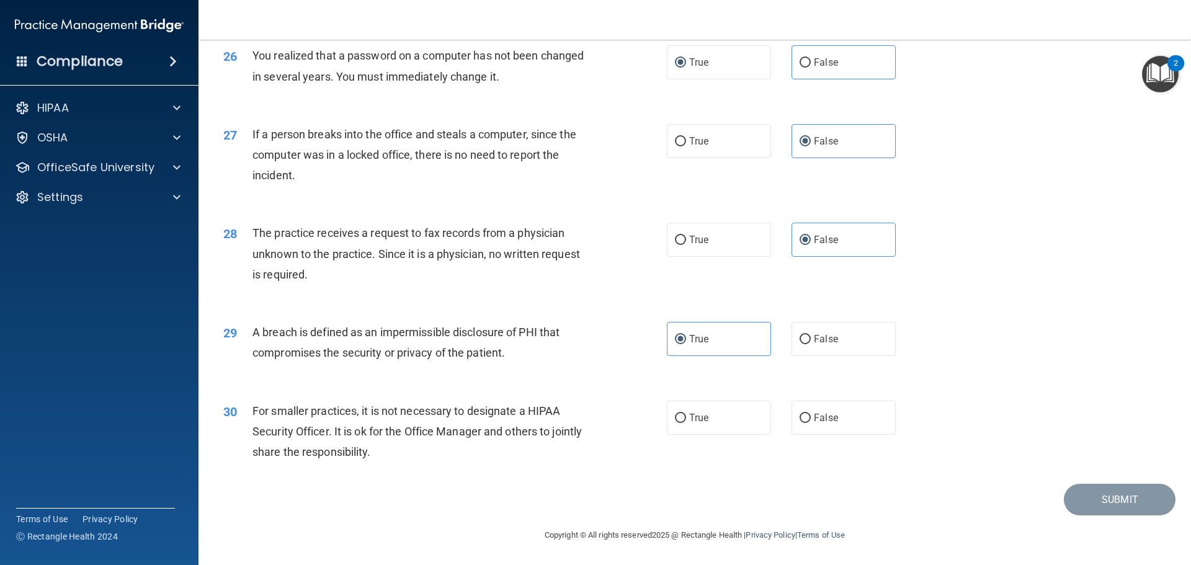
scroll to position [2372, 0]
click at [804, 425] on label "False" at bounding box center [844, 418] width 104 height 34
click at [804, 423] on input "False" at bounding box center [805, 418] width 11 height 9
radio input "true"
click at [1113, 500] on button "Submit" at bounding box center [1120, 500] width 112 height 32
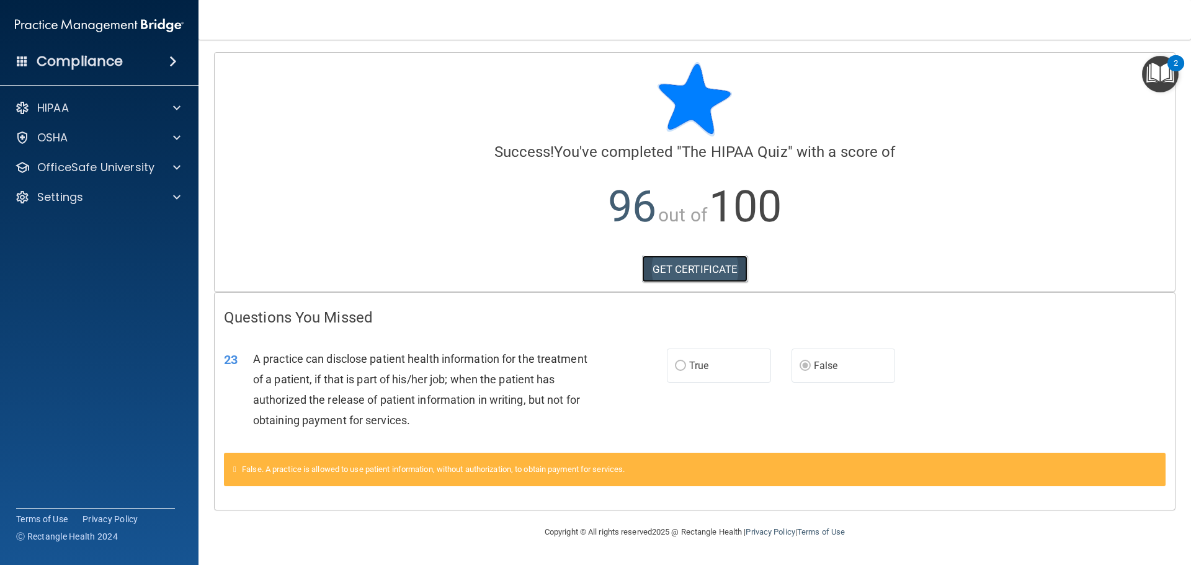
click at [700, 276] on link "GET CERTIFICATE" at bounding box center [695, 269] width 106 height 27
click at [51, 195] on p "Settings" at bounding box center [60, 197] width 46 height 15
click at [73, 259] on p "Sign Out" at bounding box center [92, 257] width 169 height 12
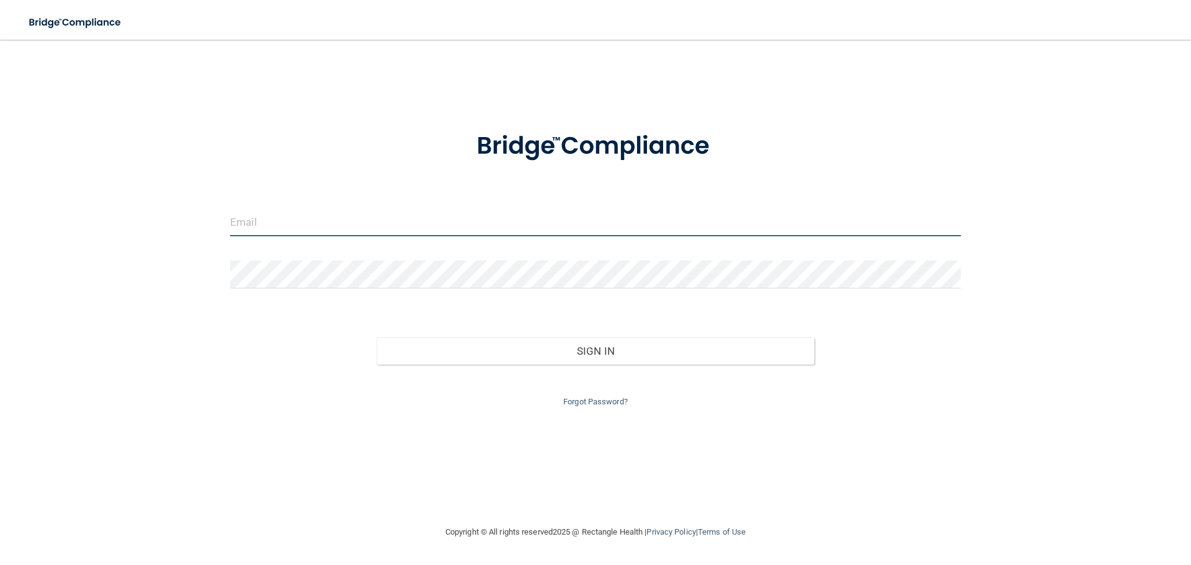
type input "[EMAIL_ADDRESS][DOMAIN_NAME]"
